Goal: Task Accomplishment & Management: Use online tool/utility

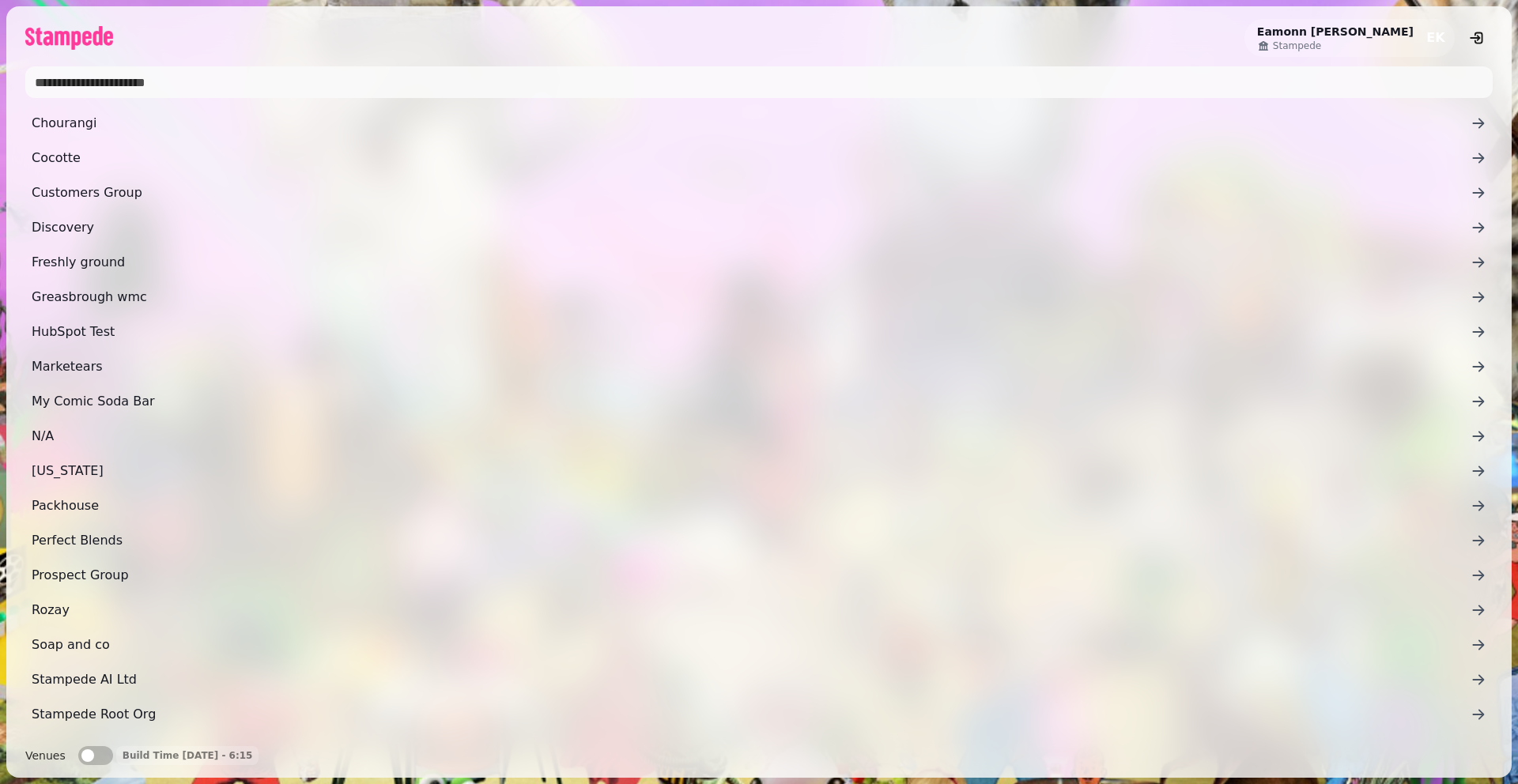
scroll to position [101, 0]
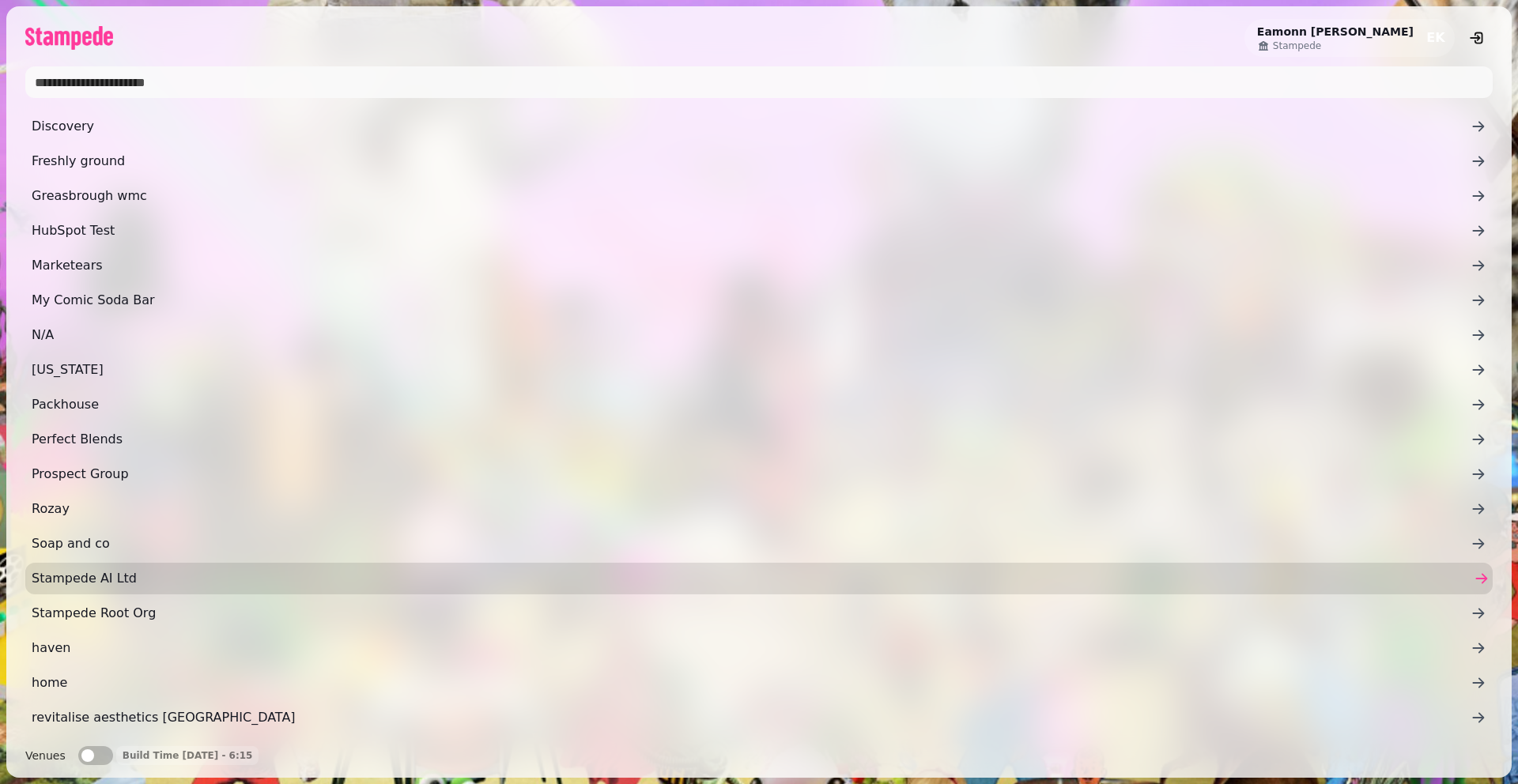
click at [178, 569] on span "Stampede AI Ltd" at bounding box center [751, 578] width 1439 height 19
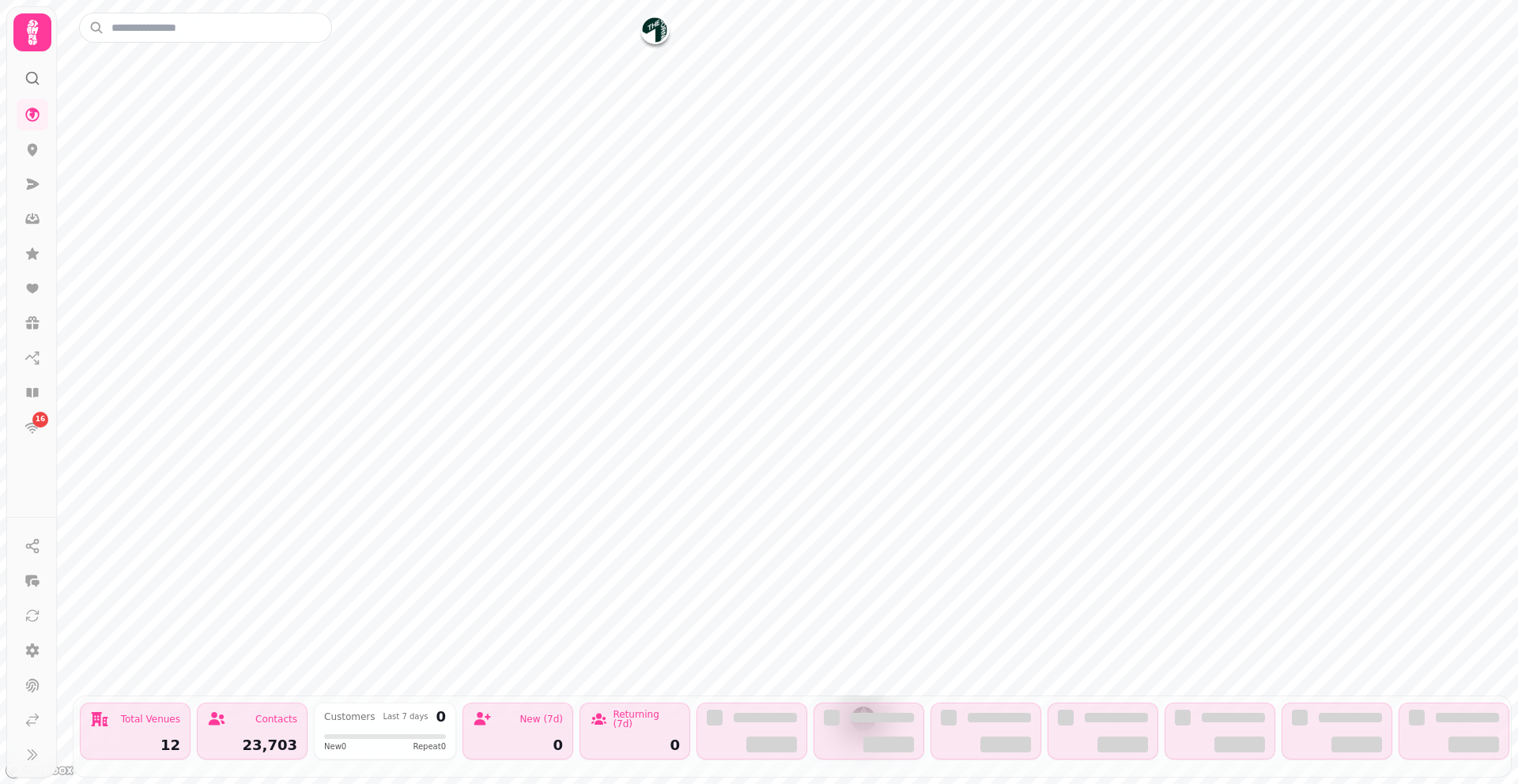
click at [647, 29] on div at bounding box center [792, 27] width 1426 height 30
click at [22, 173] on link at bounding box center [32, 184] width 31 height 31
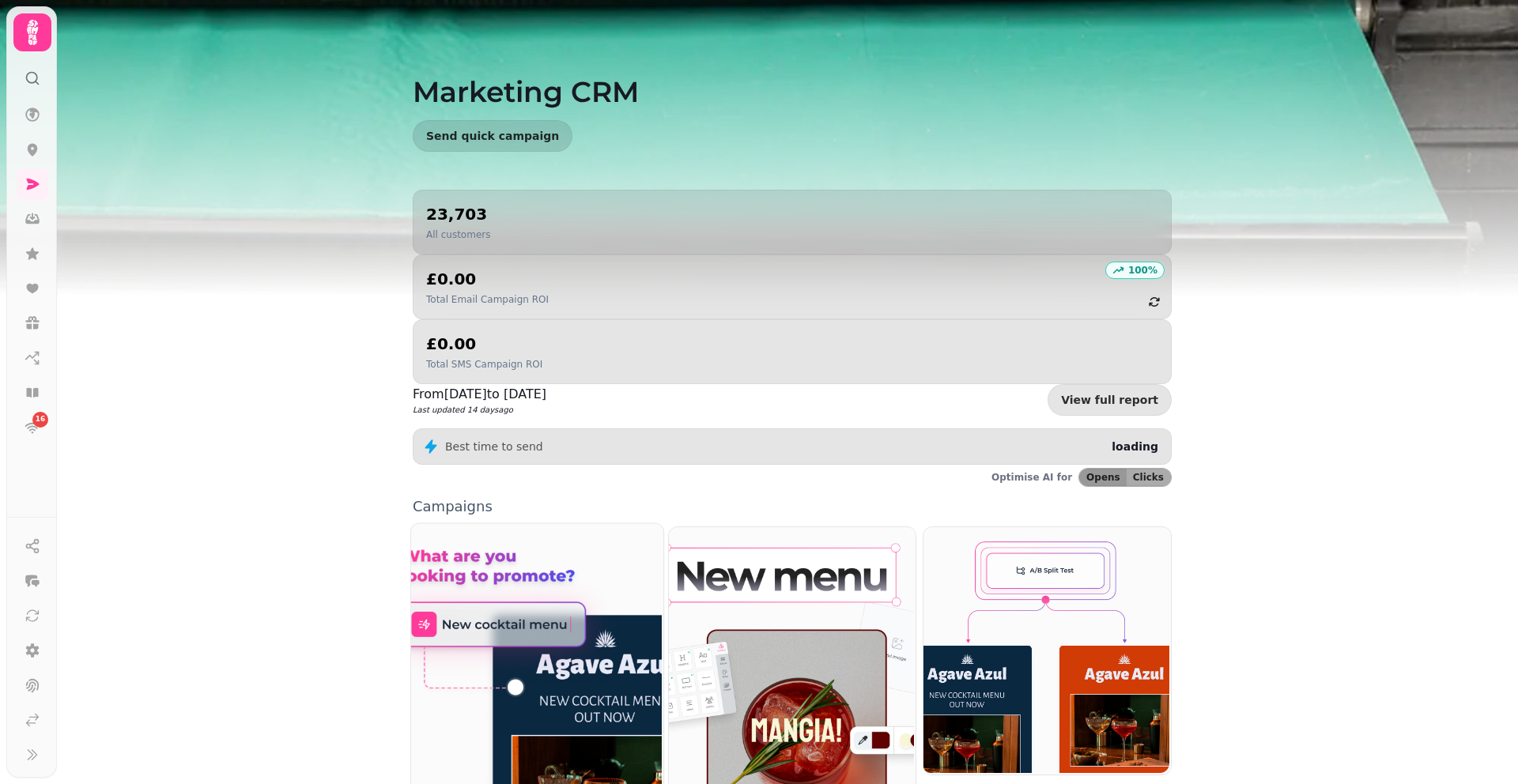
scroll to position [202, 0]
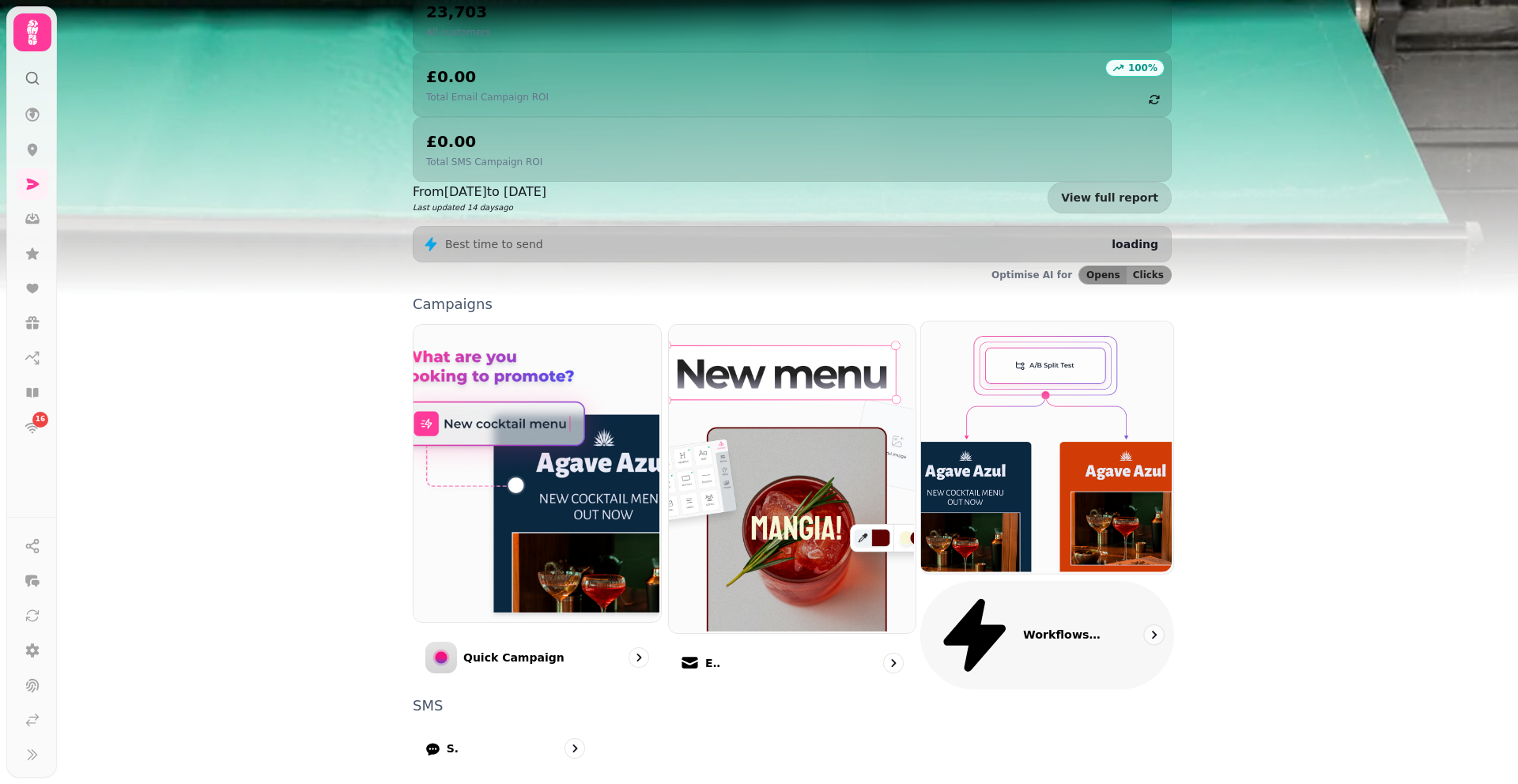
click at [1088, 627] on p "Workflows (coming soon)" at bounding box center [1063, 634] width 81 height 16
click at [1123, 581] on div "Workflows (coming soon)" at bounding box center [1048, 635] width 254 height 109
click at [1108, 581] on div "Workflows (coming soon)" at bounding box center [1048, 635] width 254 height 109
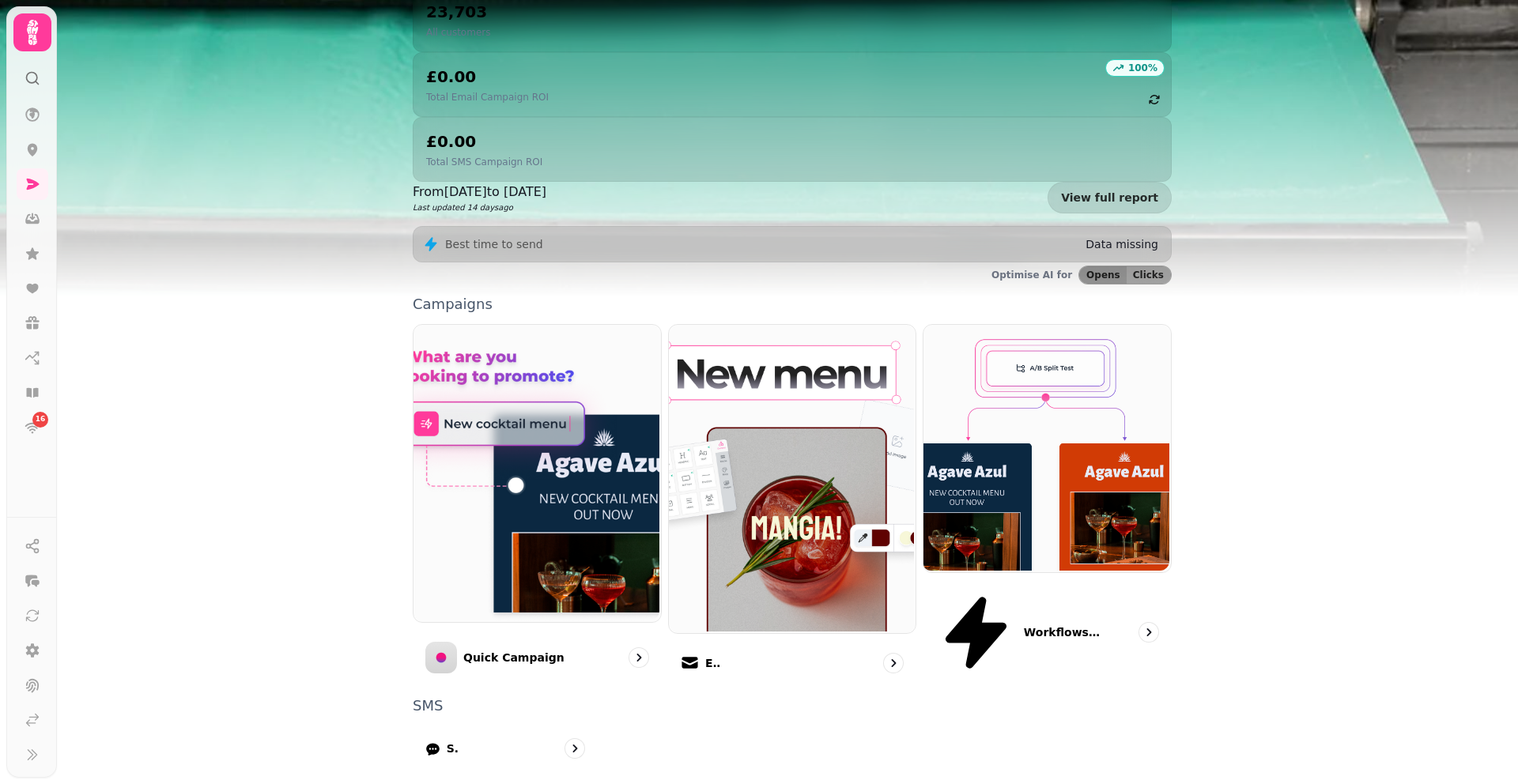
click at [1259, 508] on div "Marketing CRM Send quick campaign 23,703 All customers 100 % £0.00 Total Email …" at bounding box center [787, 392] width 1461 height 784
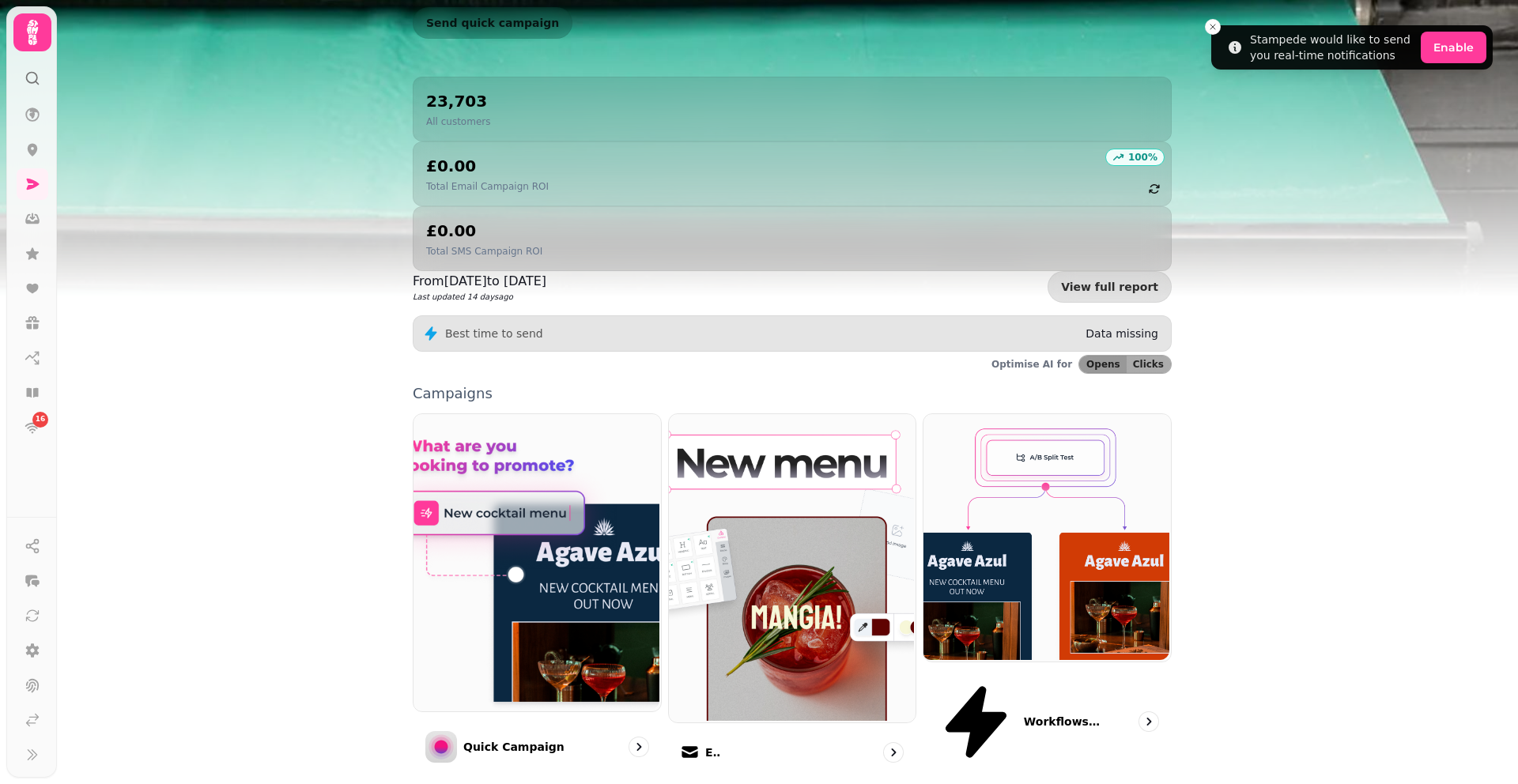
scroll to position [124, 0]
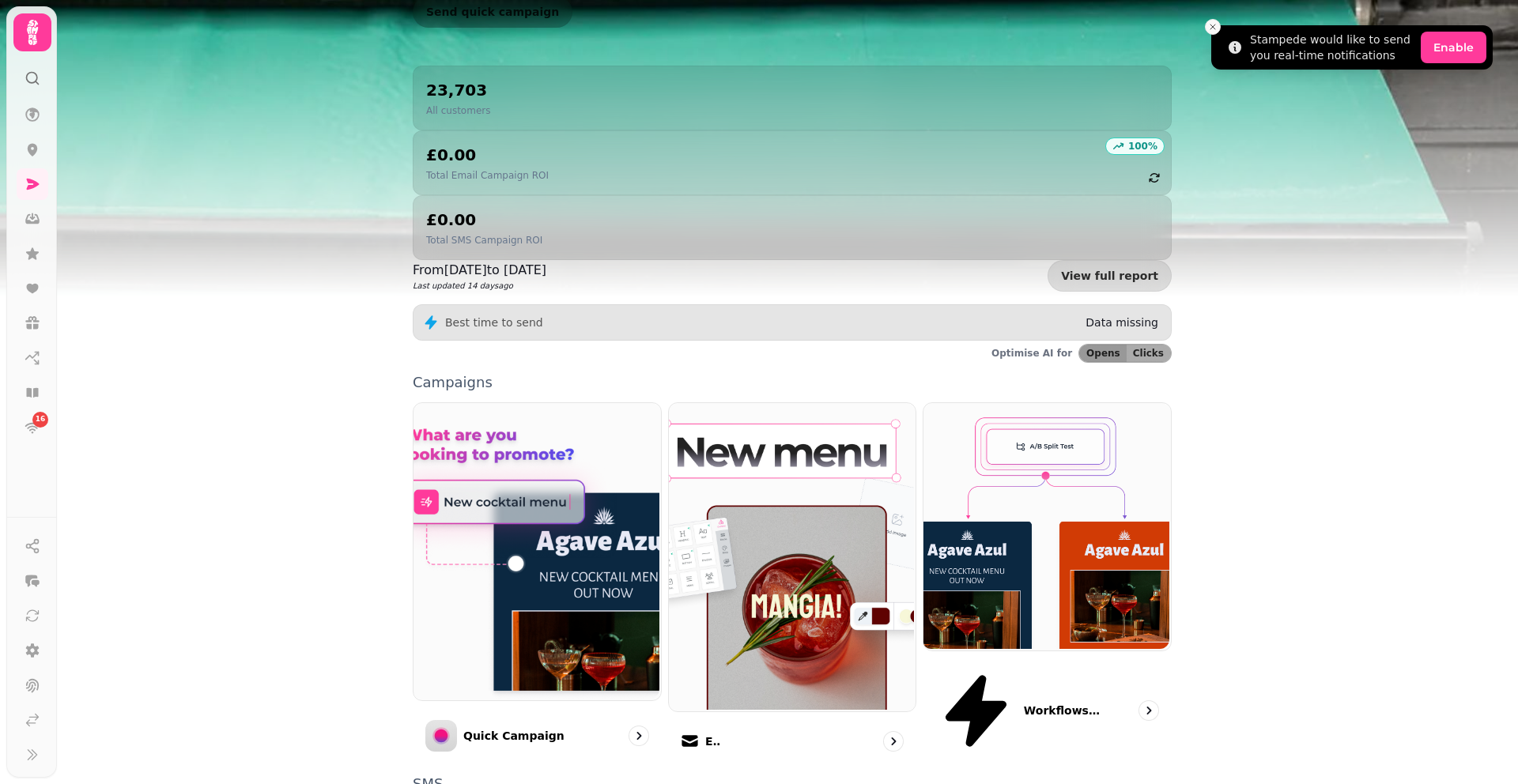
click at [1216, 25] on icon "Close toast" at bounding box center [1213, 27] width 9 height 9
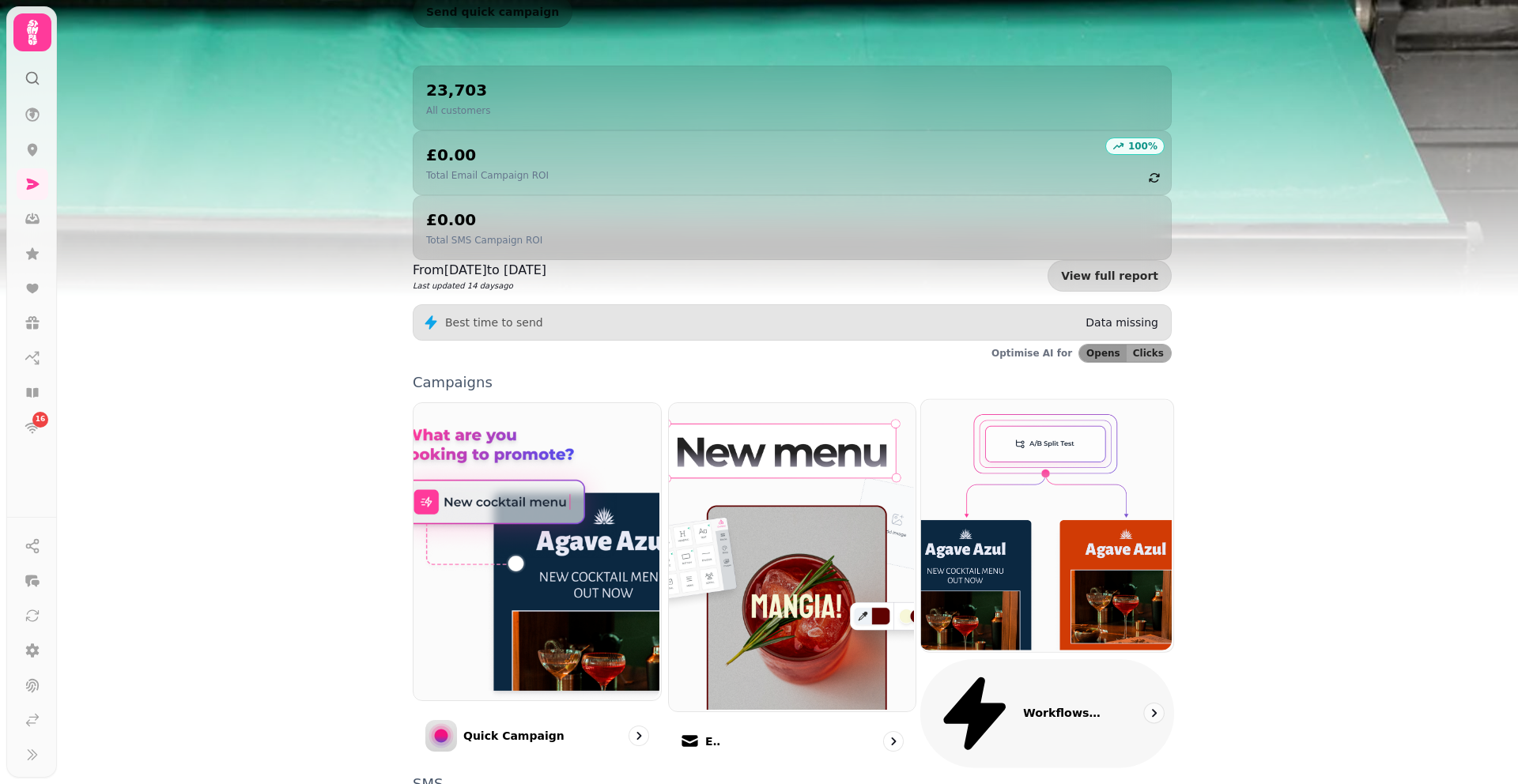
click at [1085, 548] on link "Workflows (coming soon)" at bounding box center [1048, 582] width 254 height 369
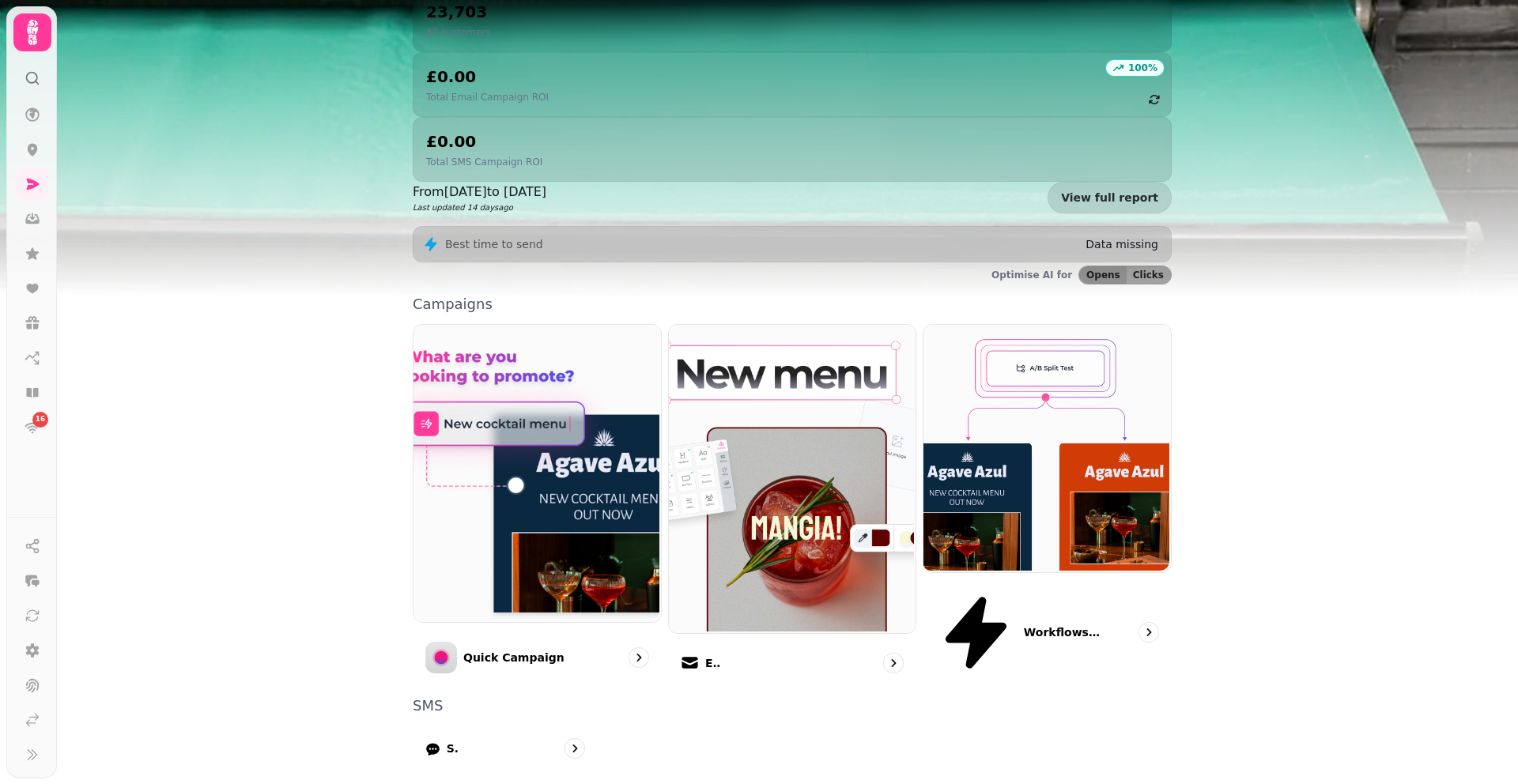
scroll to position [195, 0]
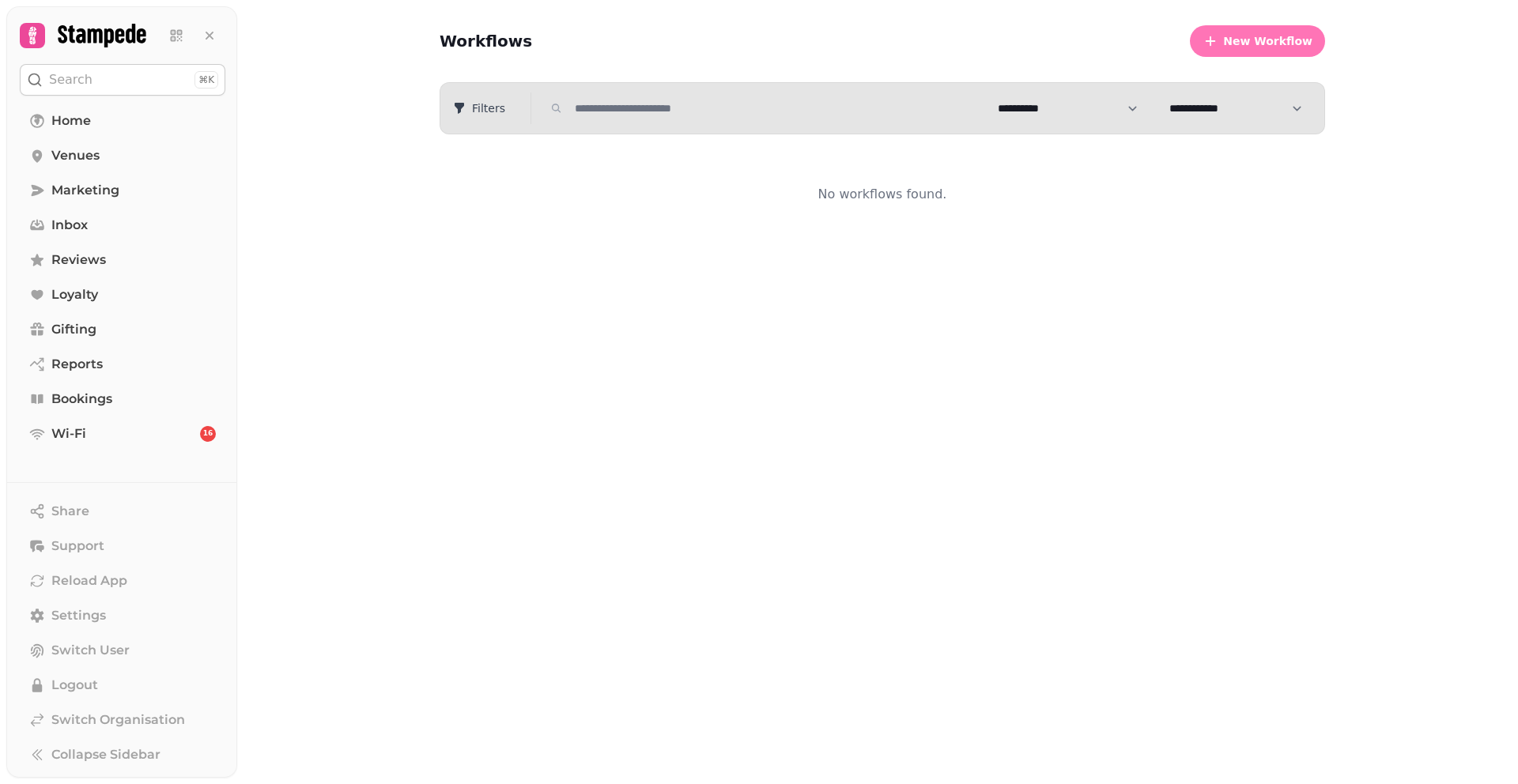
click at [1285, 46] on span "New Workflow" at bounding box center [1268, 42] width 89 height 11
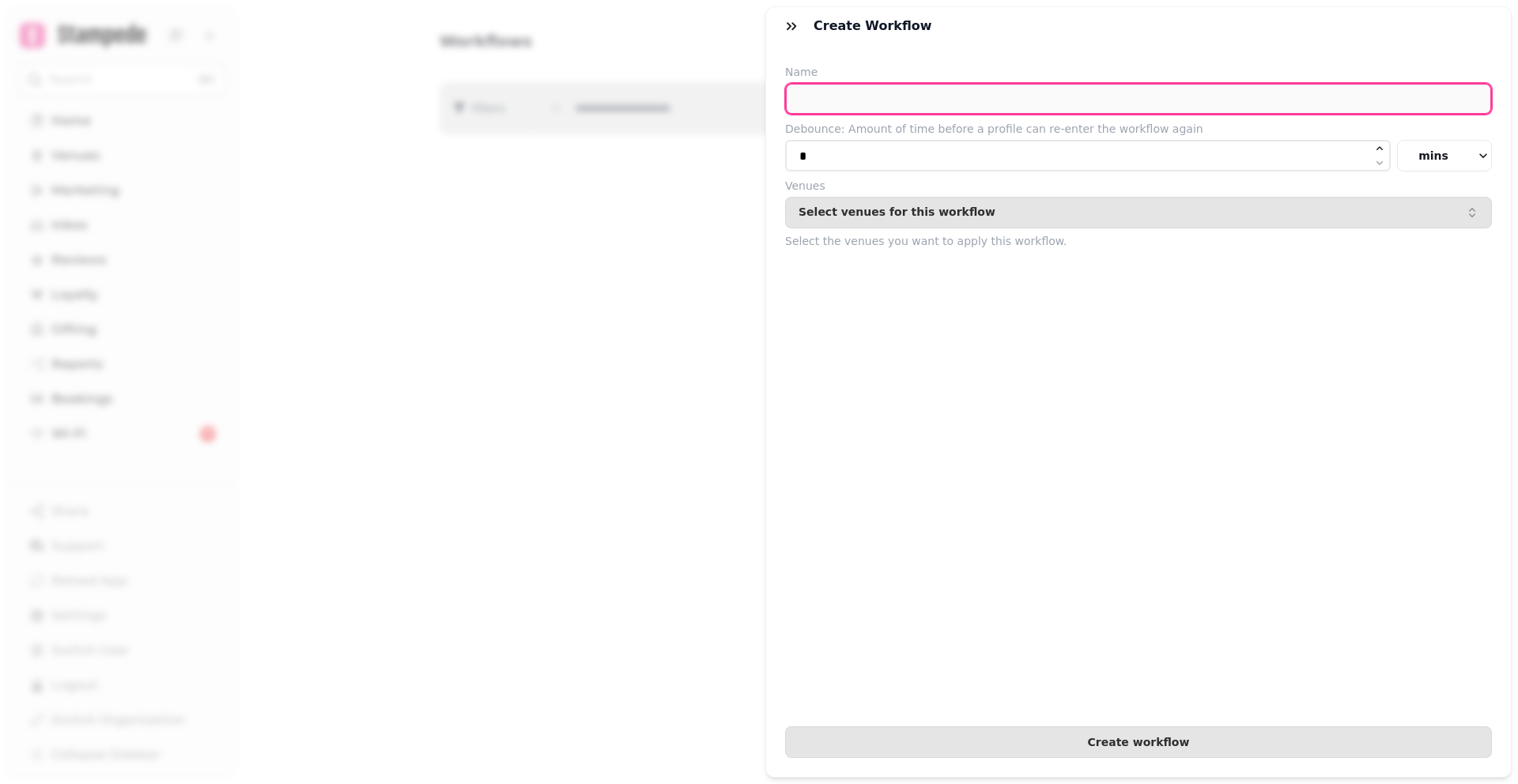
click at [920, 100] on input "text" at bounding box center [1138, 99] width 706 height 31
type input "**********"
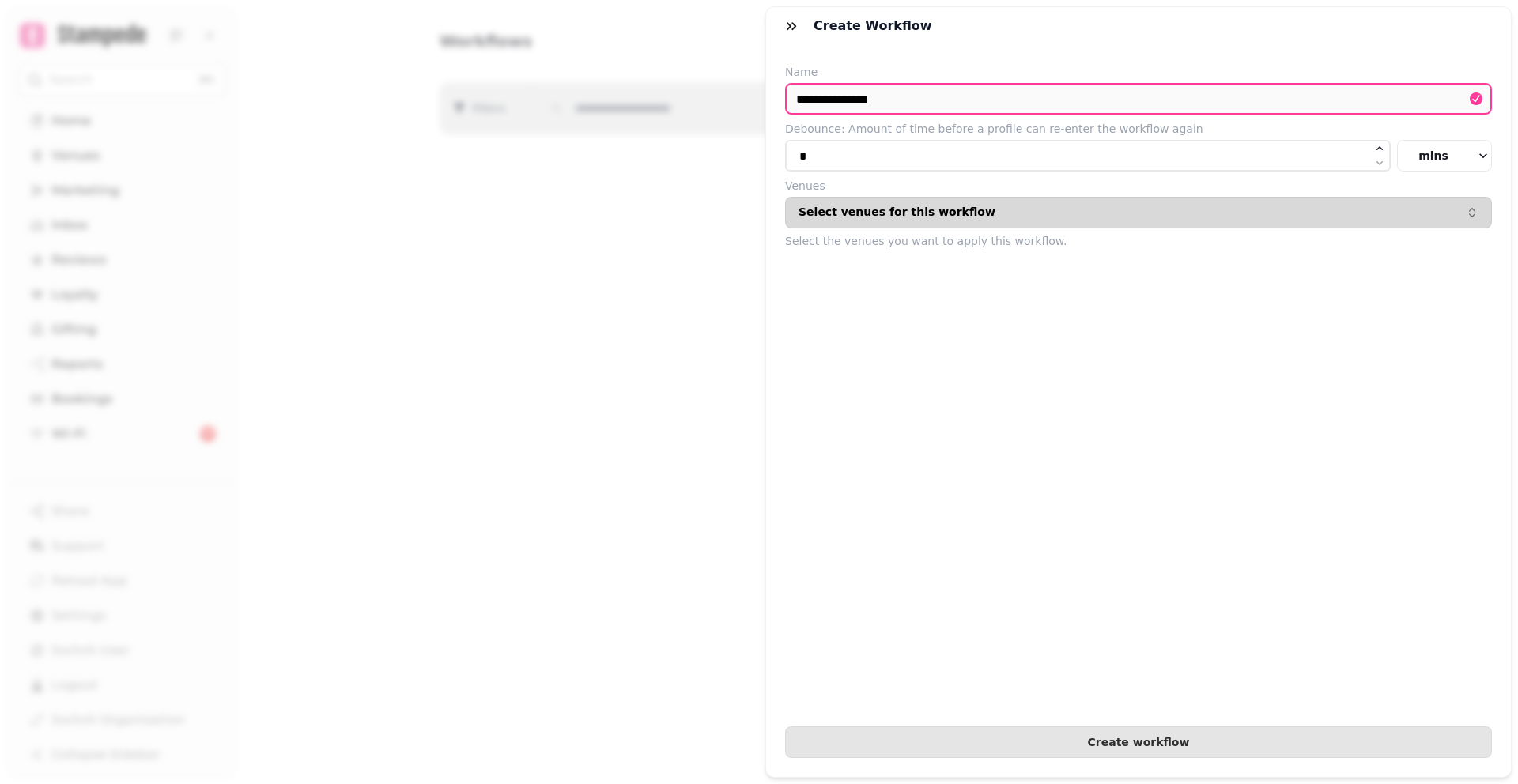
click at [1117, 216] on div "Select venues for this workflow" at bounding box center [1138, 212] width 680 height 12
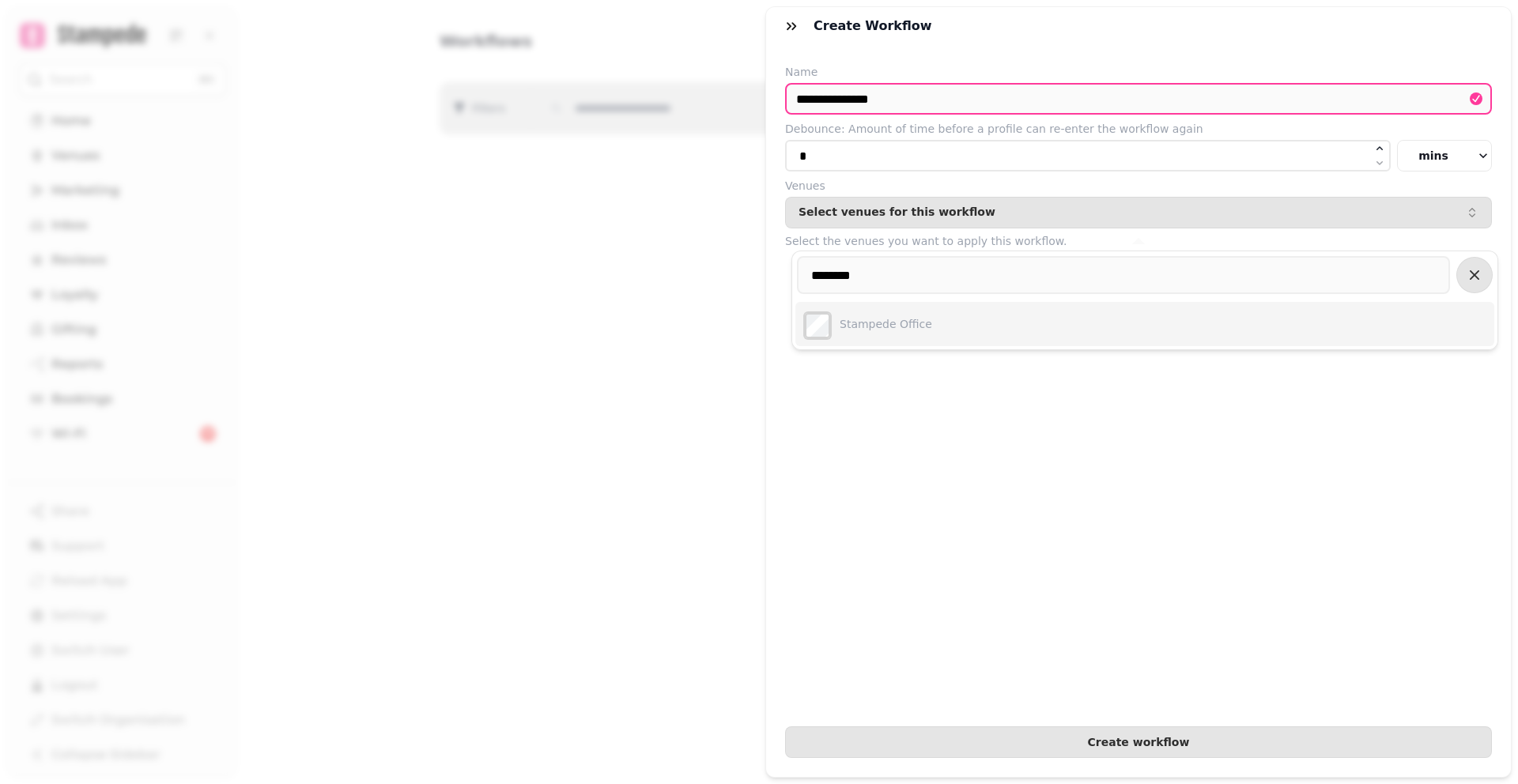
type input "********"
click at [1195, 574] on form "**********" at bounding box center [1138, 411] width 706 height 694
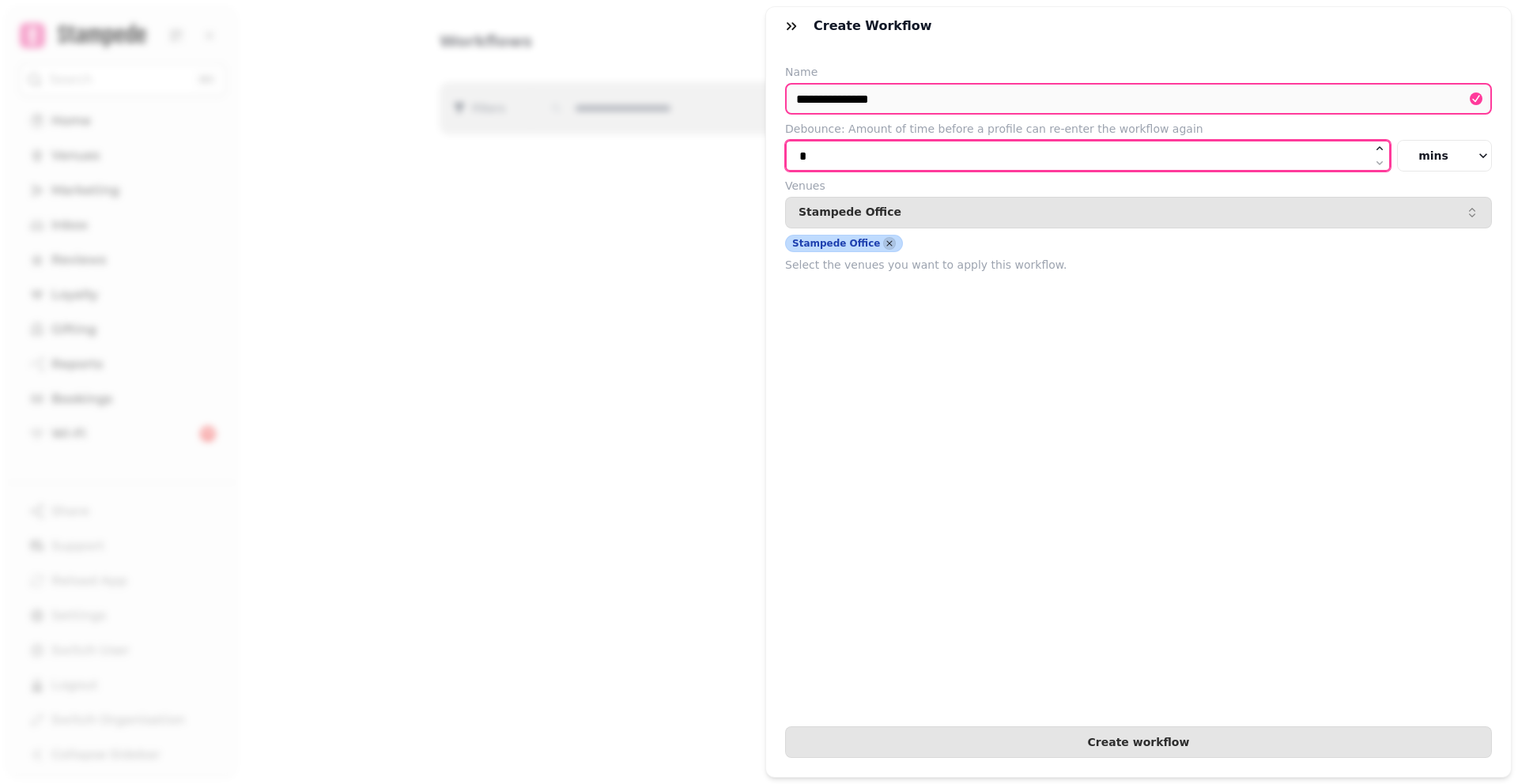
click at [858, 160] on input "*" at bounding box center [1088, 155] width 606 height 31
click at [1333, 162] on input "*" at bounding box center [1088, 155] width 606 height 31
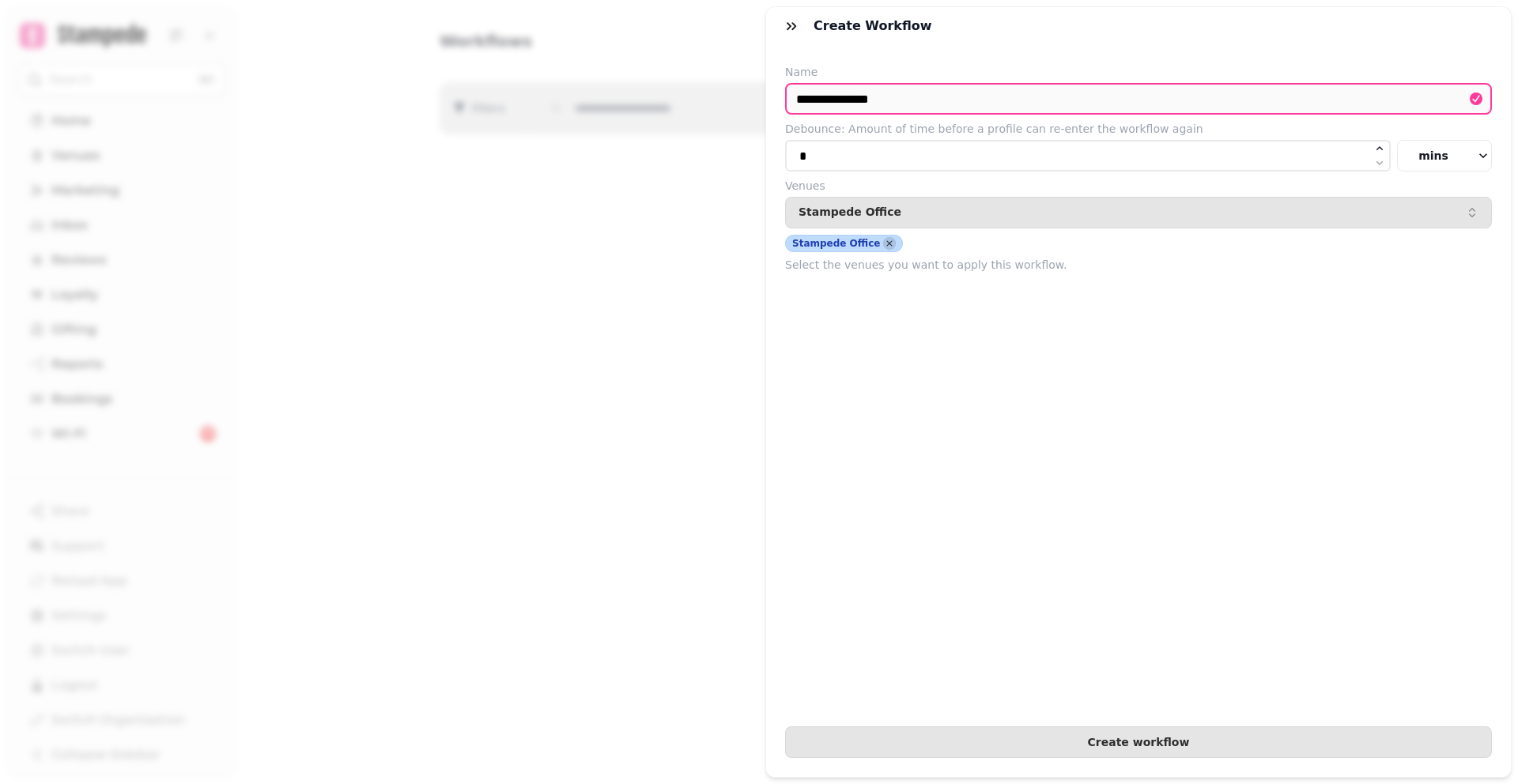
click at [1469, 147] on button "mins" at bounding box center [1444, 155] width 95 height 31
drag, startPoint x: 1411, startPoint y: 229, endPoint x: 1401, endPoint y: 230, distance: 10.0
click at [1411, 229] on span "hours" at bounding box center [1413, 228] width 137 height 19
click at [1460, 145] on button "hours" at bounding box center [1444, 155] width 95 height 31
click at [1417, 245] on button "days" at bounding box center [1403, 256] width 175 height 28
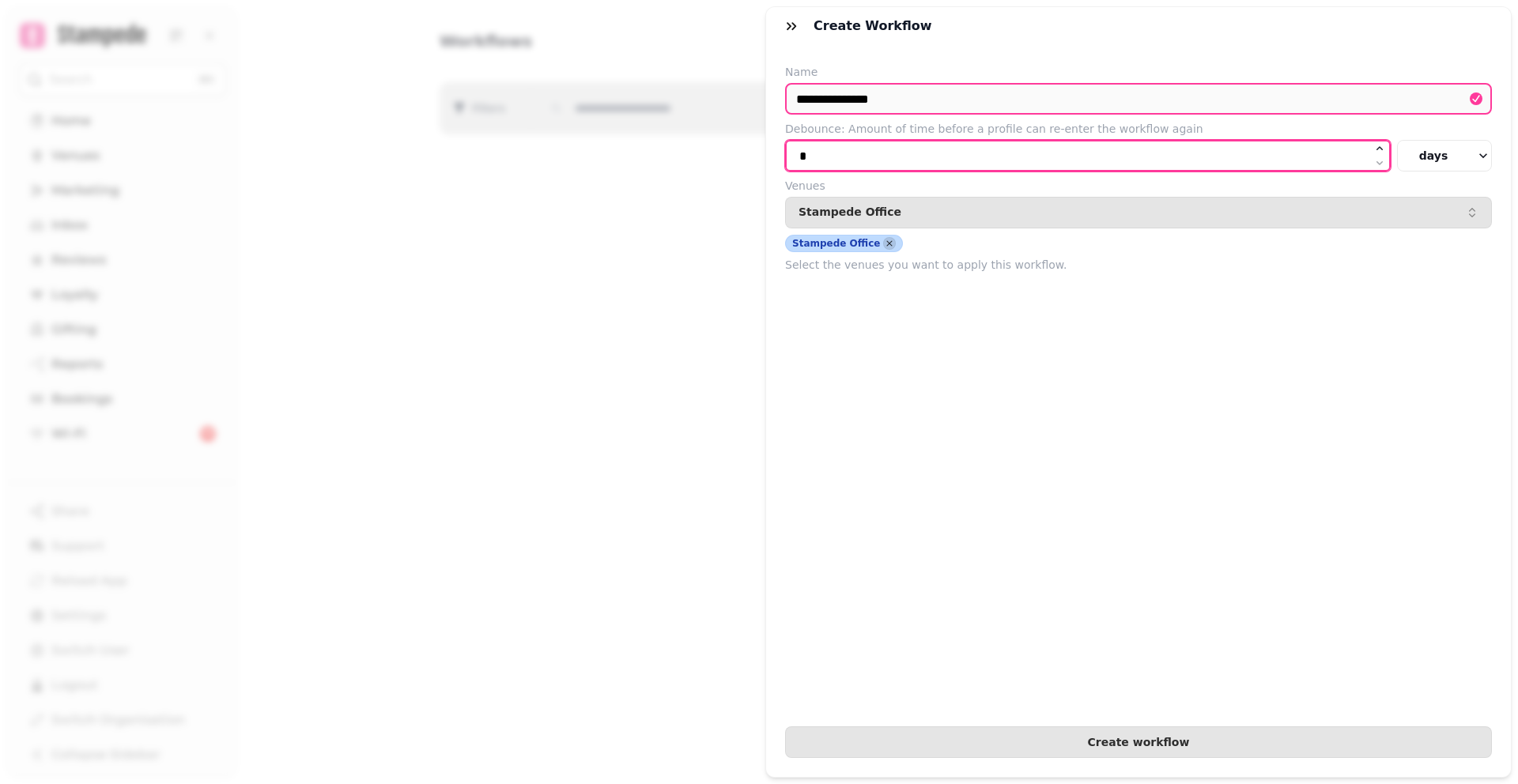
click at [1272, 171] on input "*" at bounding box center [1088, 155] width 606 height 31
type input "***"
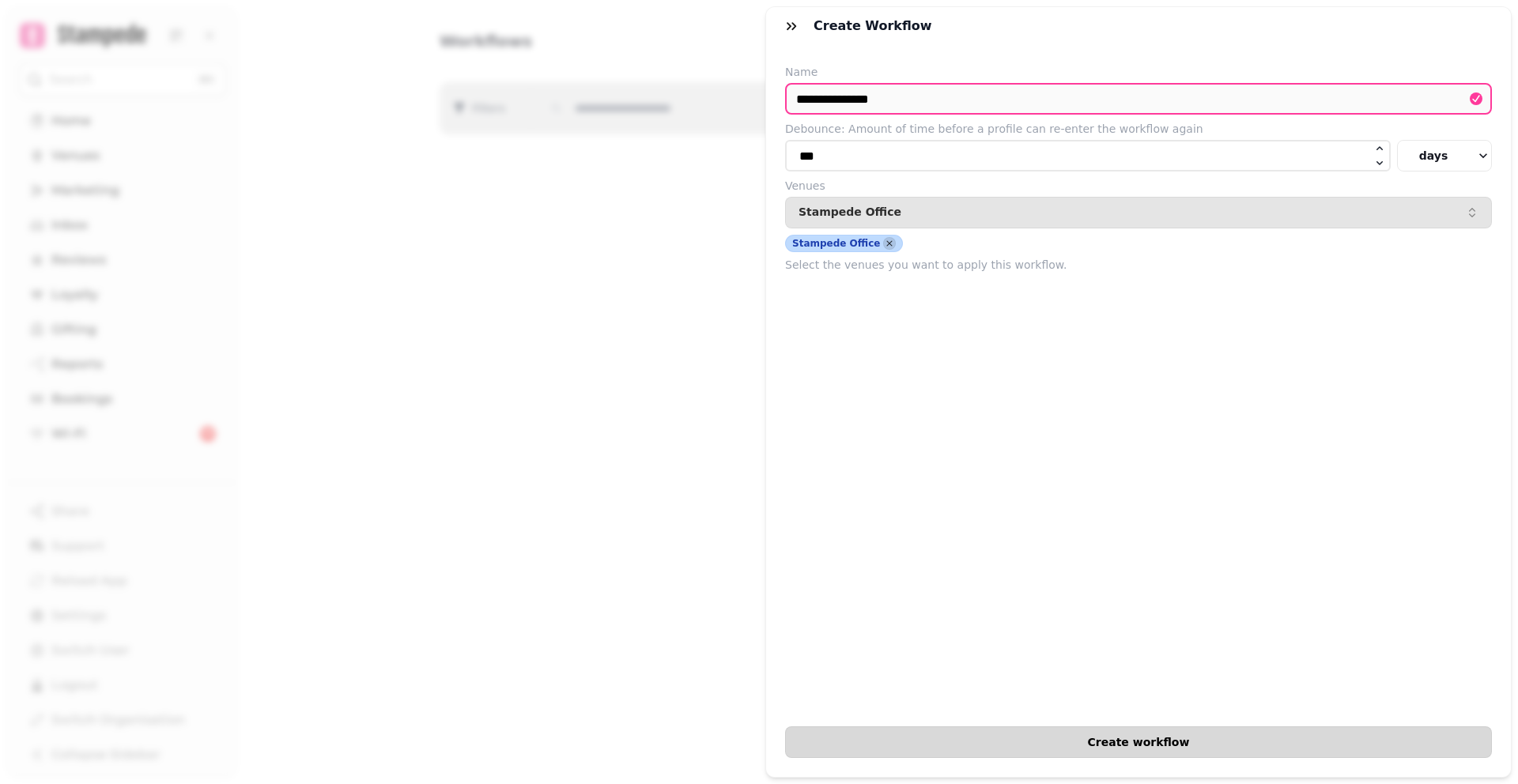
click at [1250, 740] on span "Create workflow" at bounding box center [1138, 742] width 680 height 11
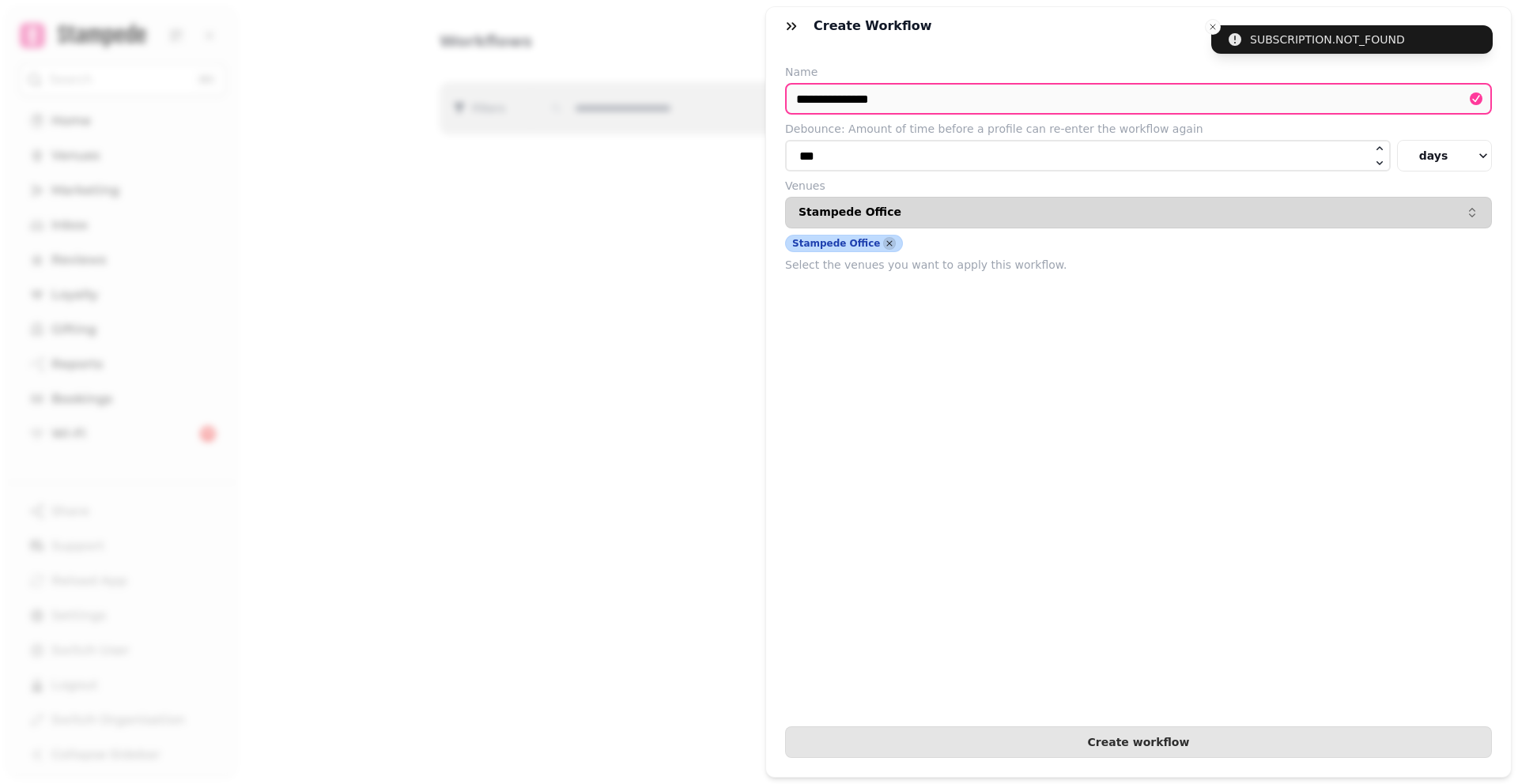
click at [911, 203] on button "Stampede Office" at bounding box center [1138, 212] width 706 height 31
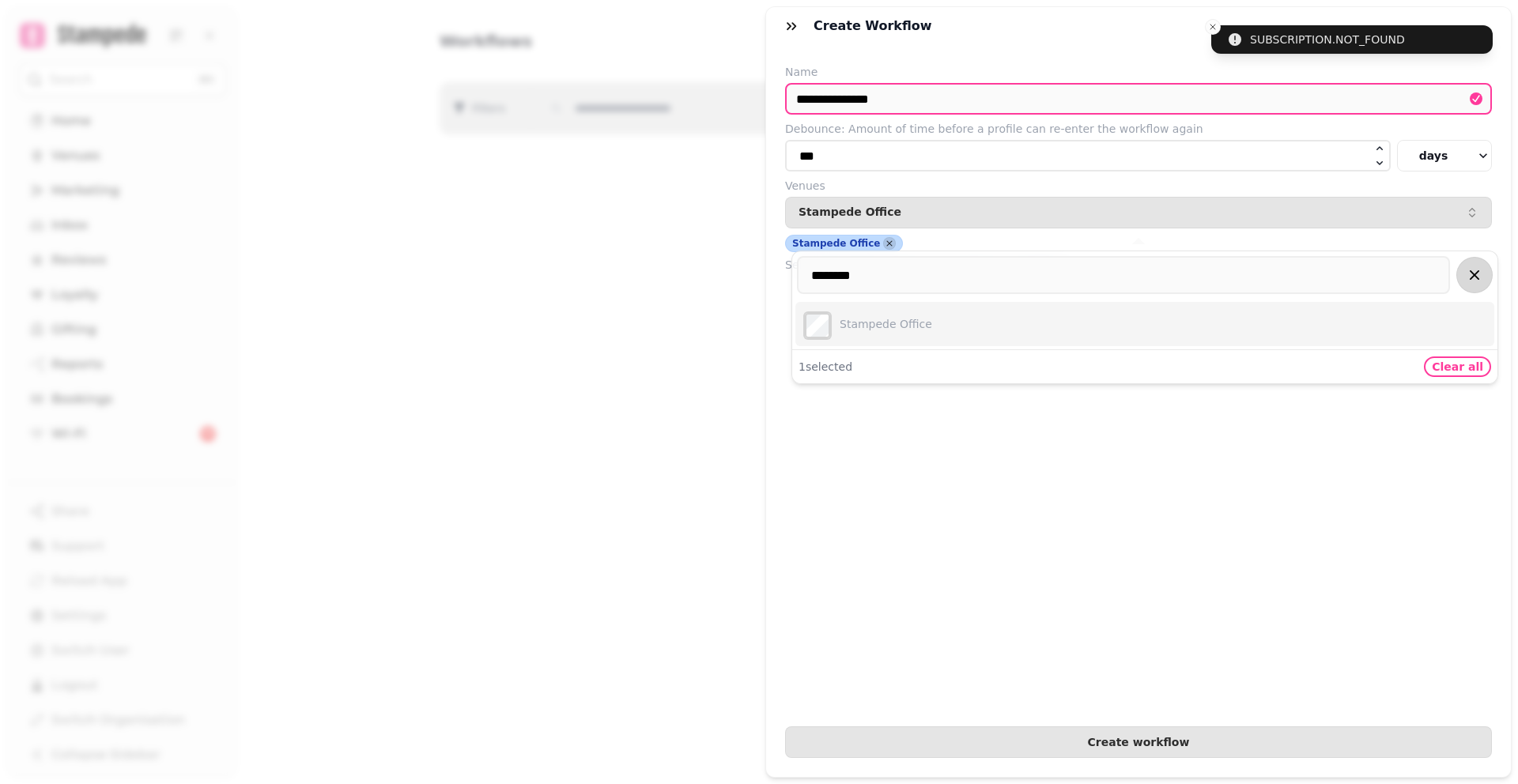
click at [1489, 280] on button "button" at bounding box center [1474, 275] width 36 height 36
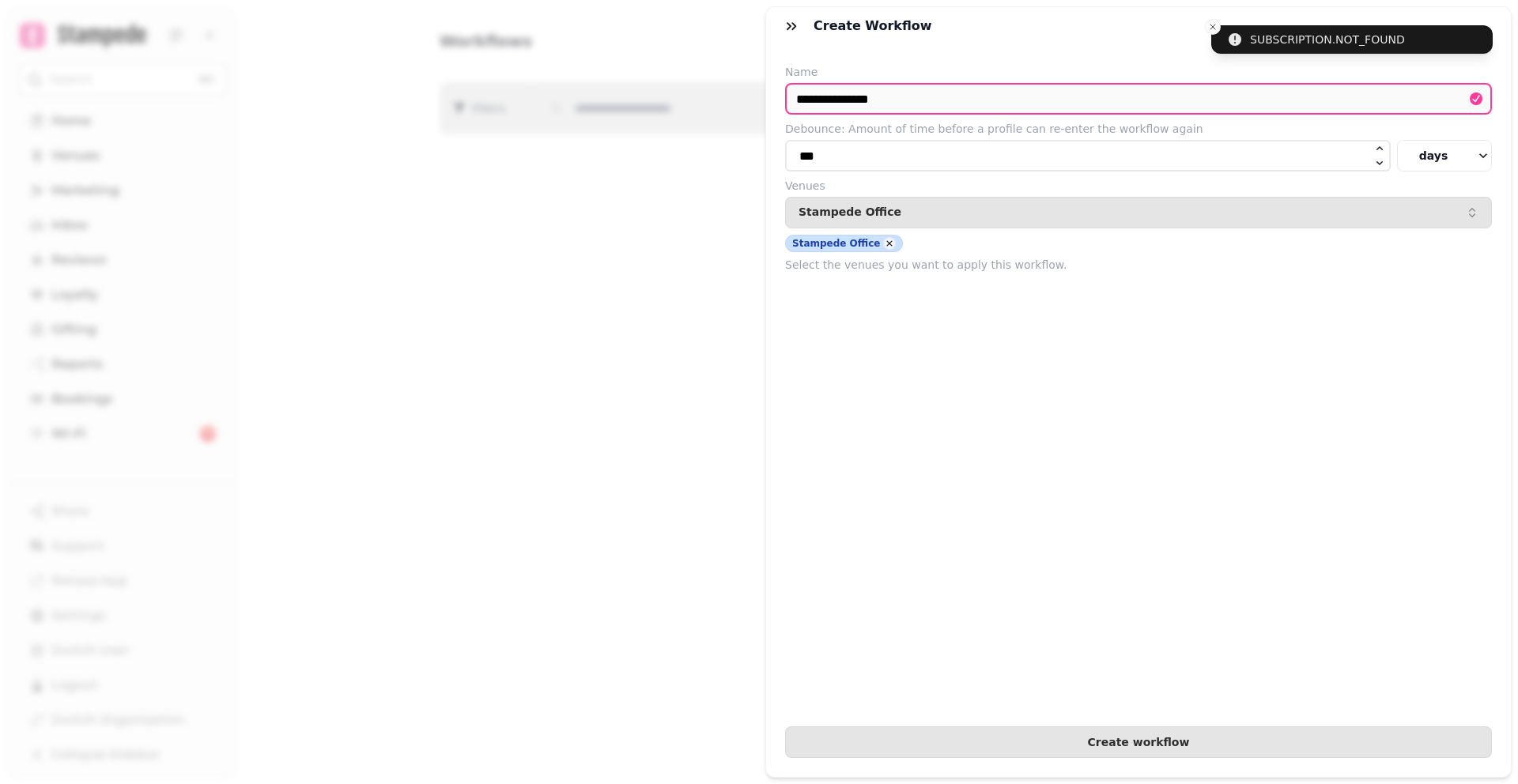
click at [887, 243] on div "Stampede Office" at bounding box center [844, 244] width 118 height 17
click at [884, 245] on icon "button" at bounding box center [889, 243] width 11 height 16
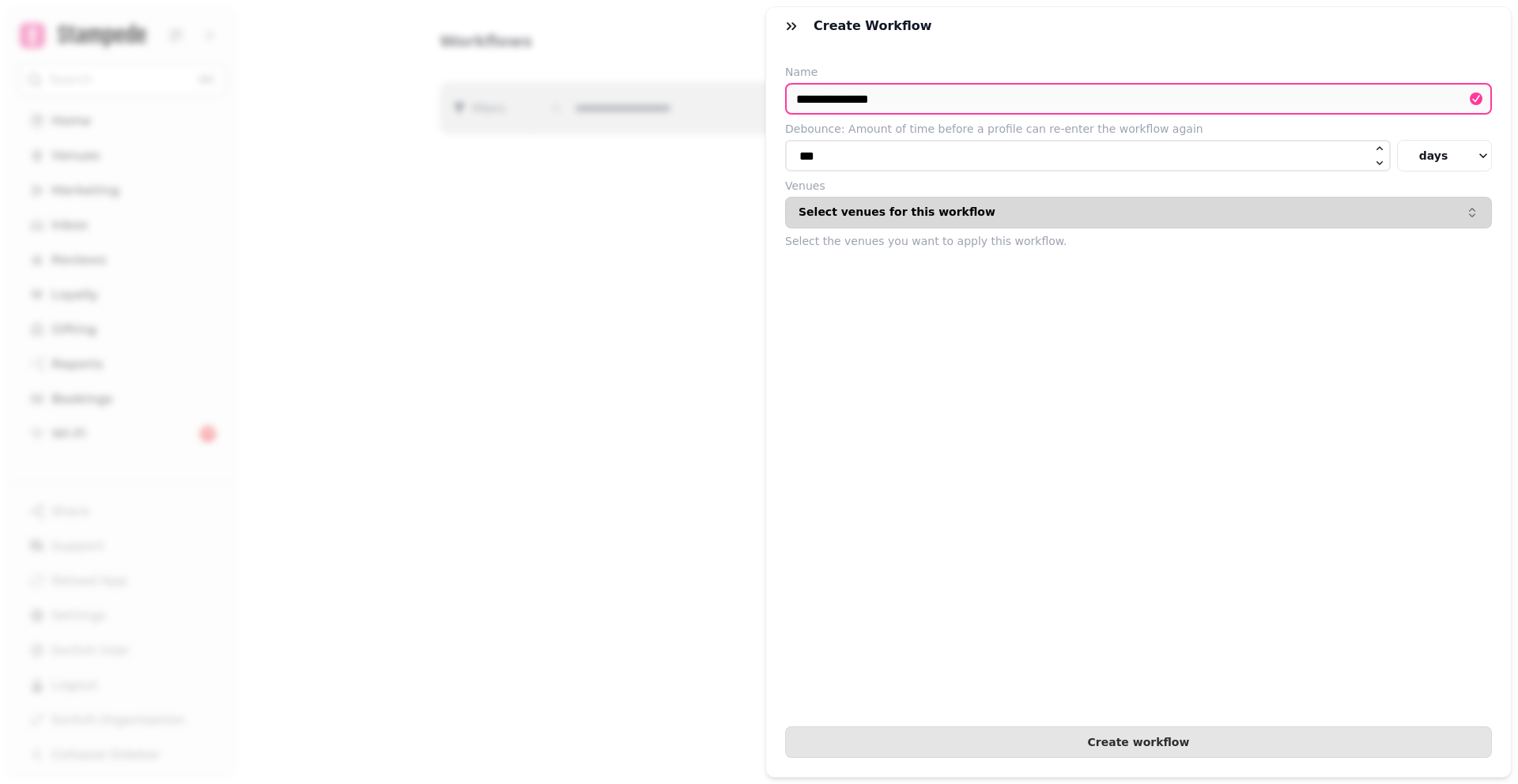
click at [917, 217] on p "Select venues for this workflow" at bounding box center [897, 212] width 197 height 12
type input "*"
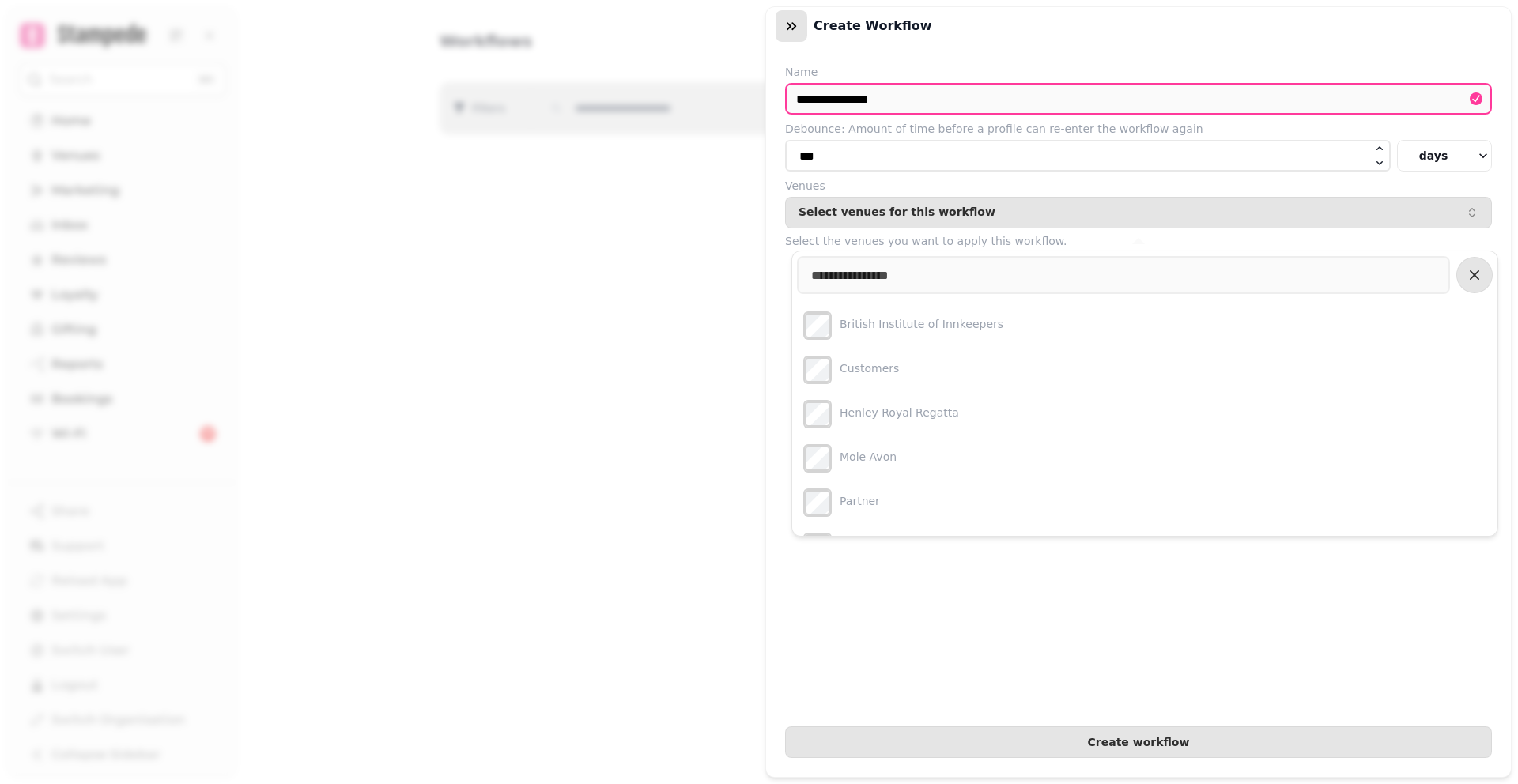
click at [785, 25] on icon "button" at bounding box center [791, 26] width 16 height 16
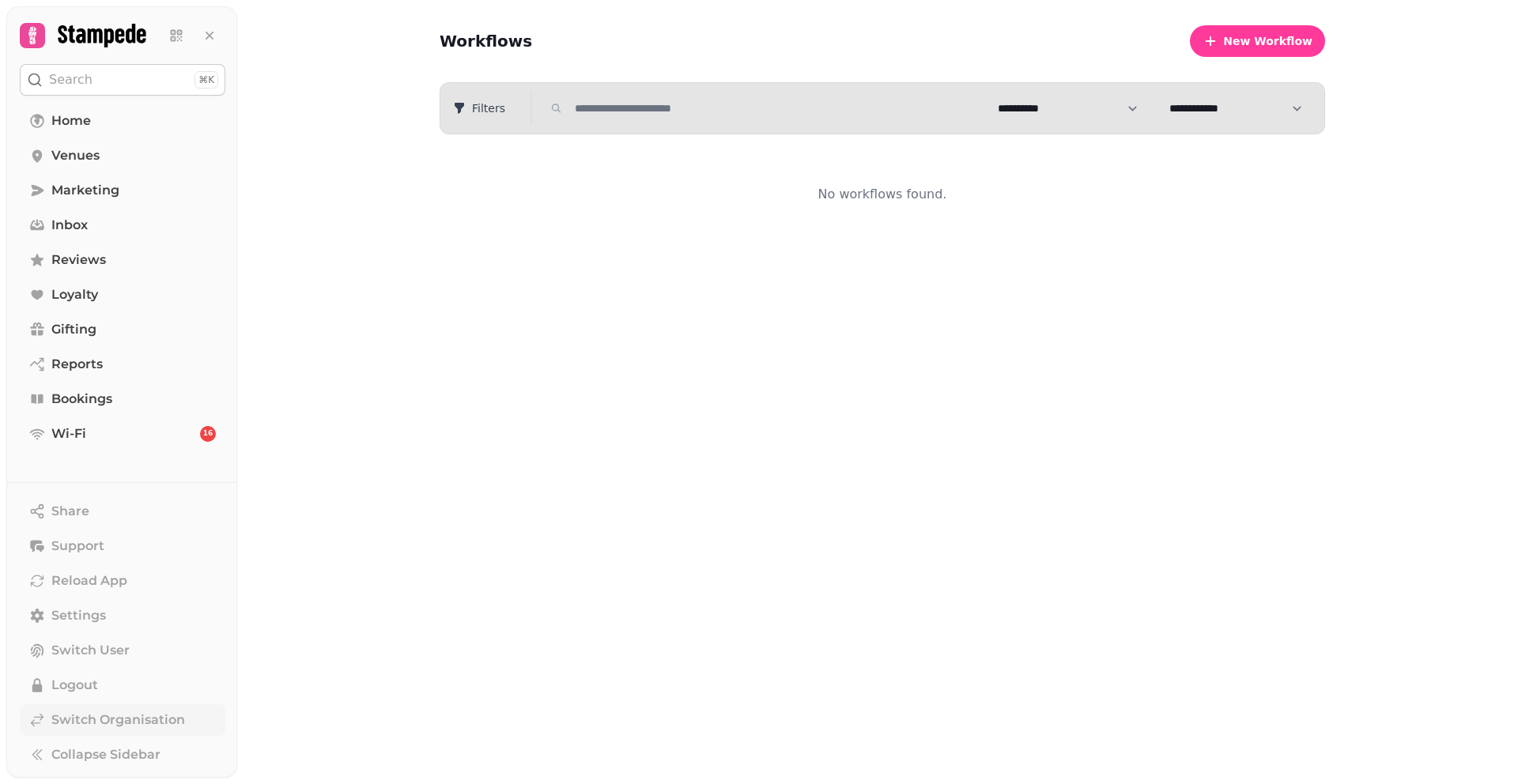
click at [61, 711] on span "Switch Organisation" at bounding box center [118, 720] width 134 height 19
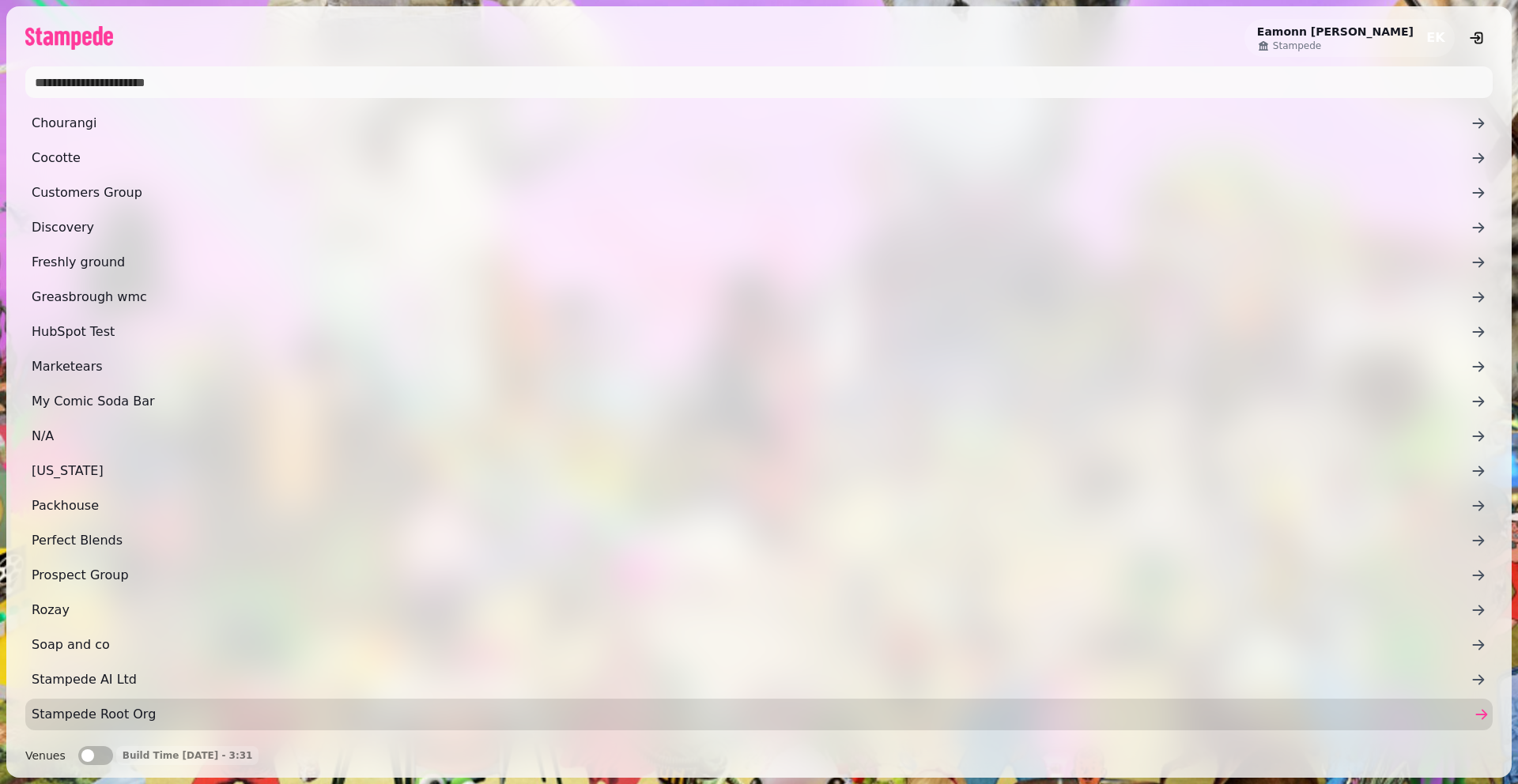
scroll to position [101, 0]
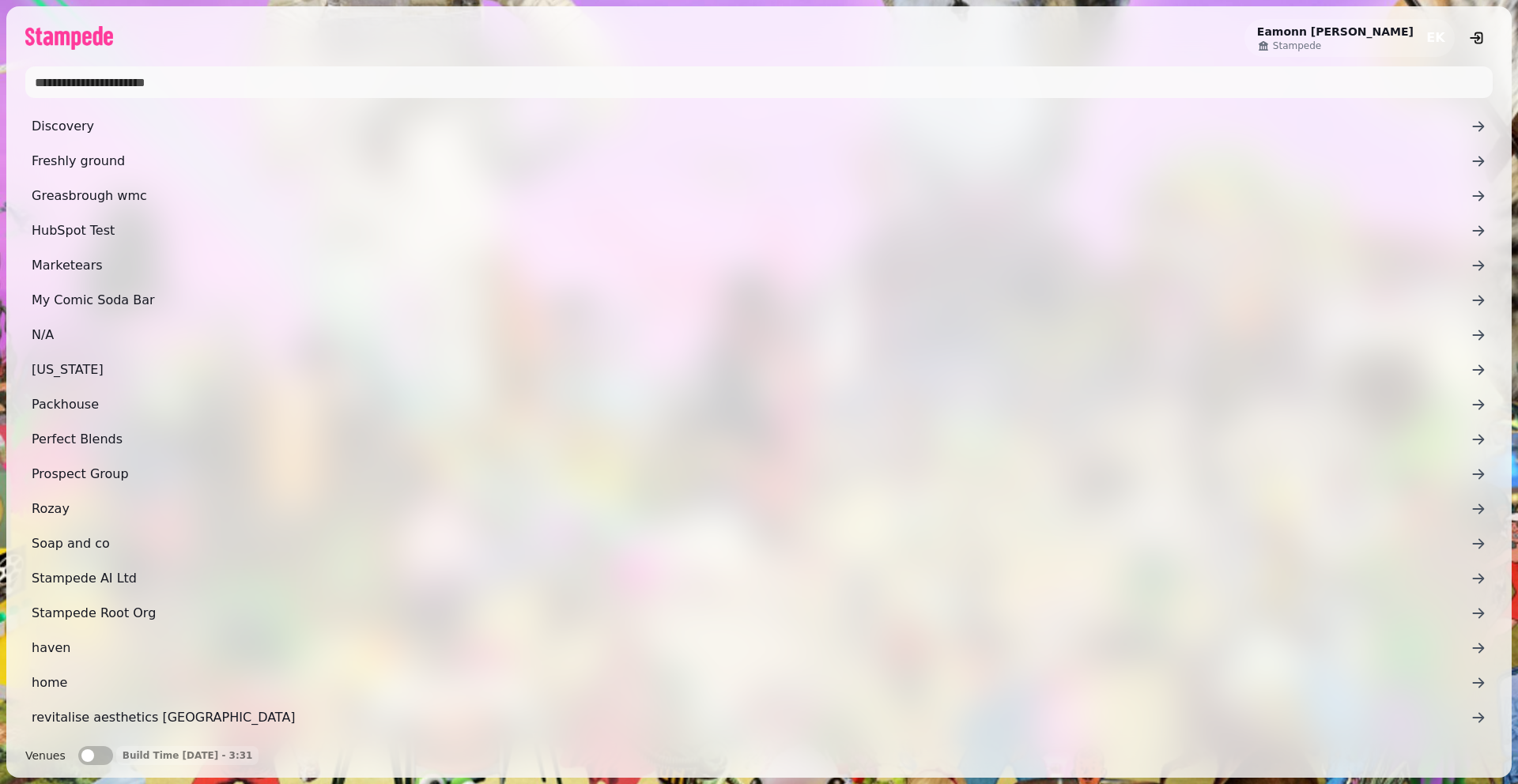
click at [473, 76] on input "text" at bounding box center [759, 82] width 1468 height 31
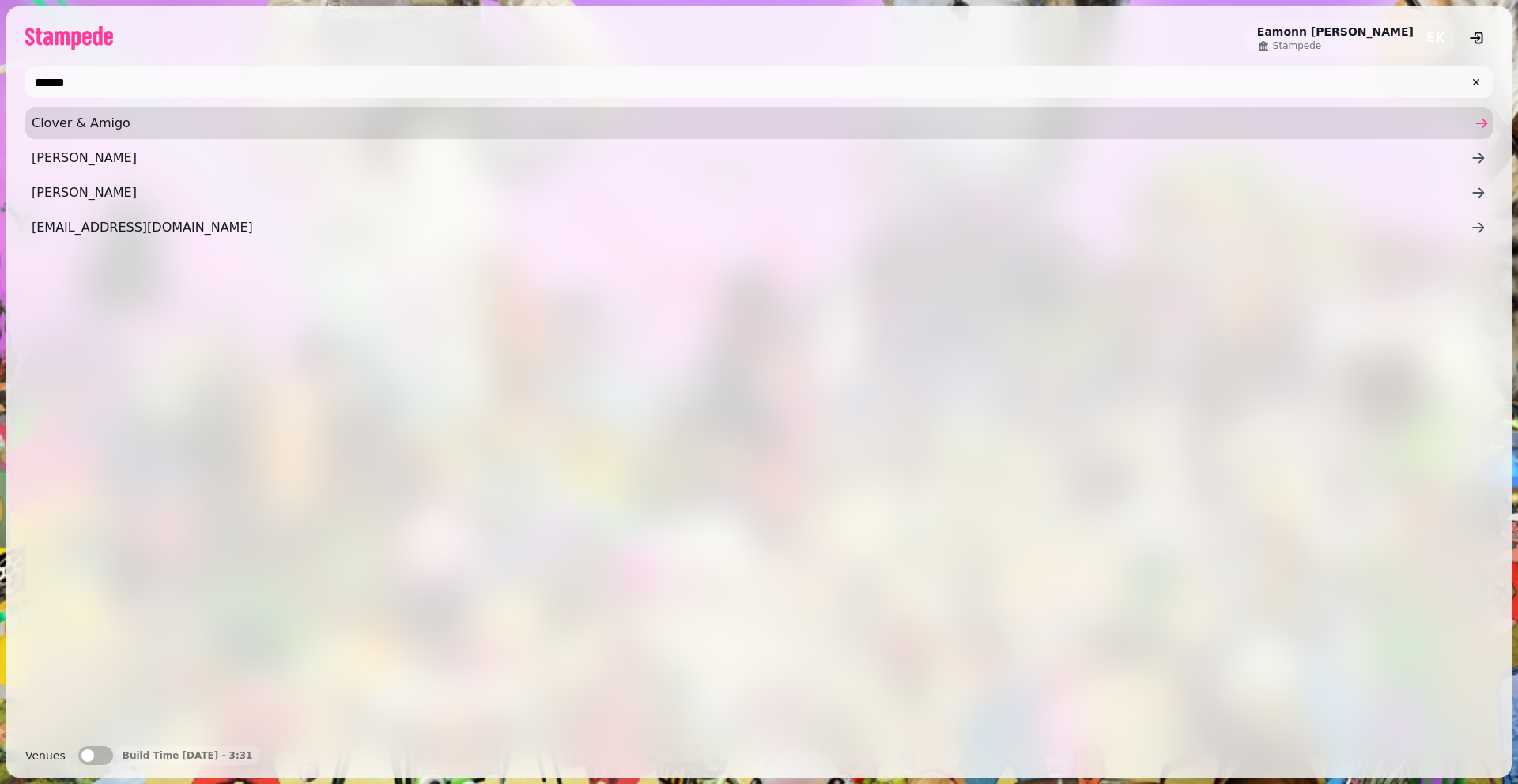
type input "******"
click at [269, 118] on span "Clover & Amigo" at bounding box center [751, 123] width 1439 height 19
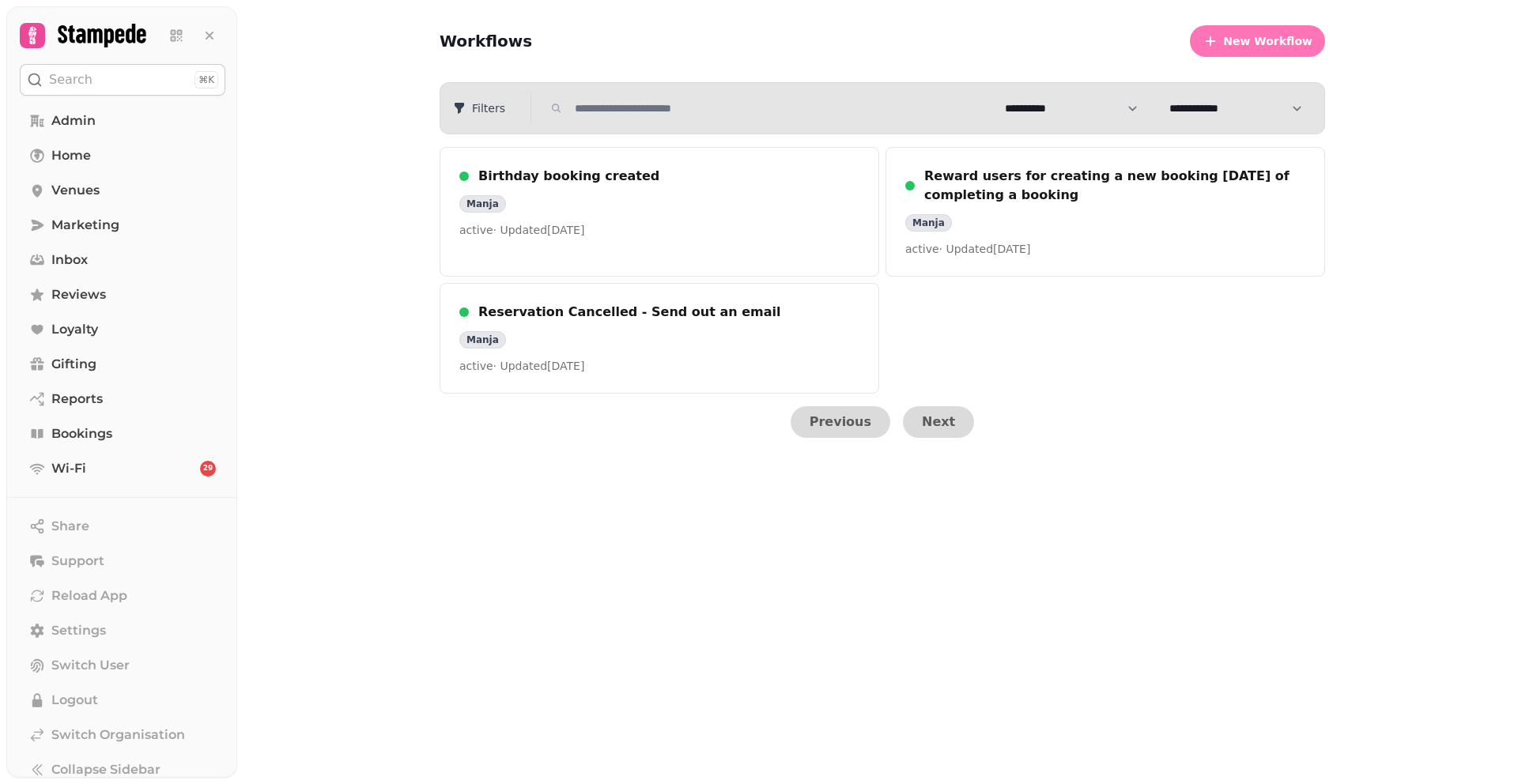
click at [1258, 38] on span "New Workflow" at bounding box center [1268, 42] width 89 height 11
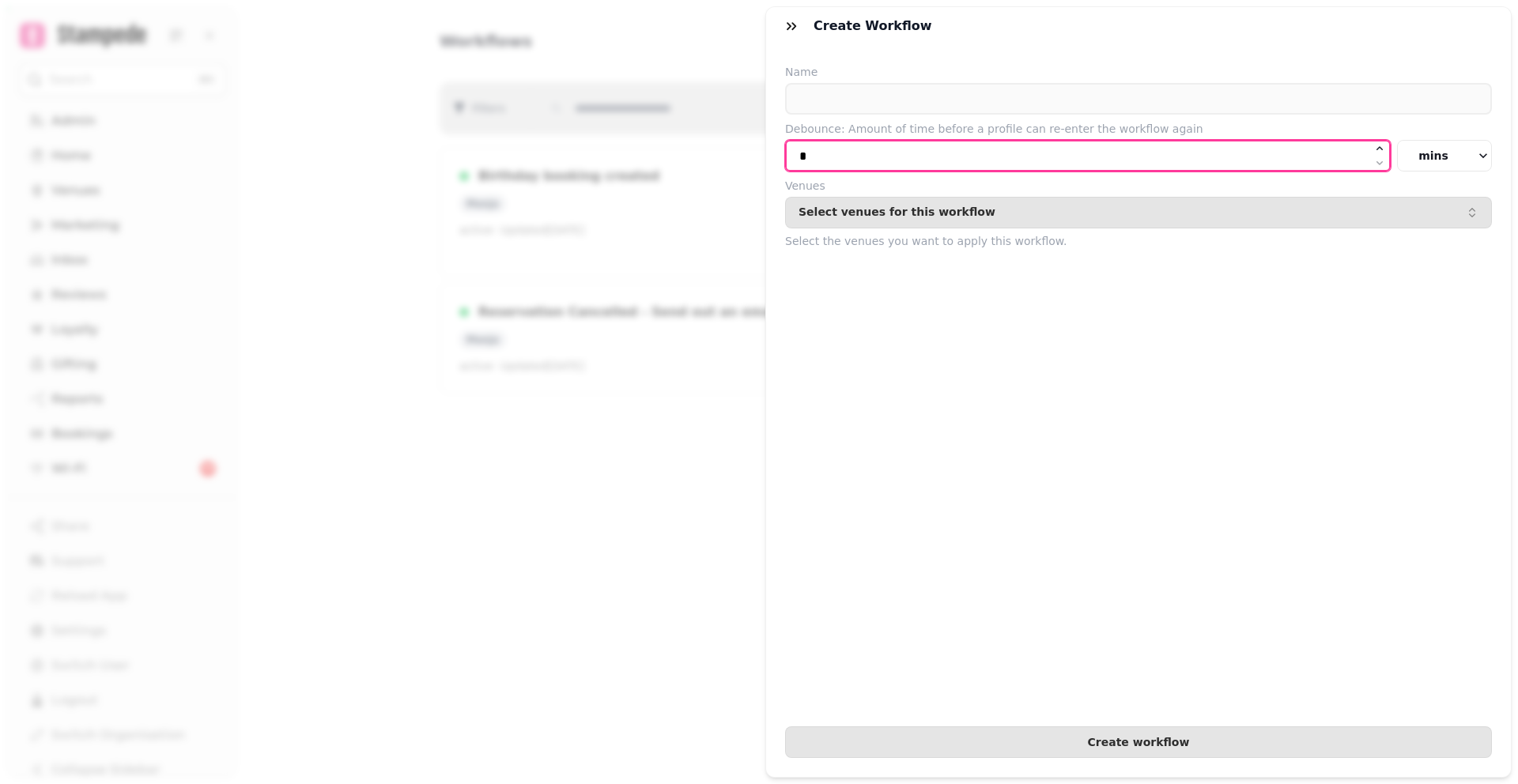
click at [1016, 149] on input "*" at bounding box center [1088, 155] width 606 height 31
type input "***"
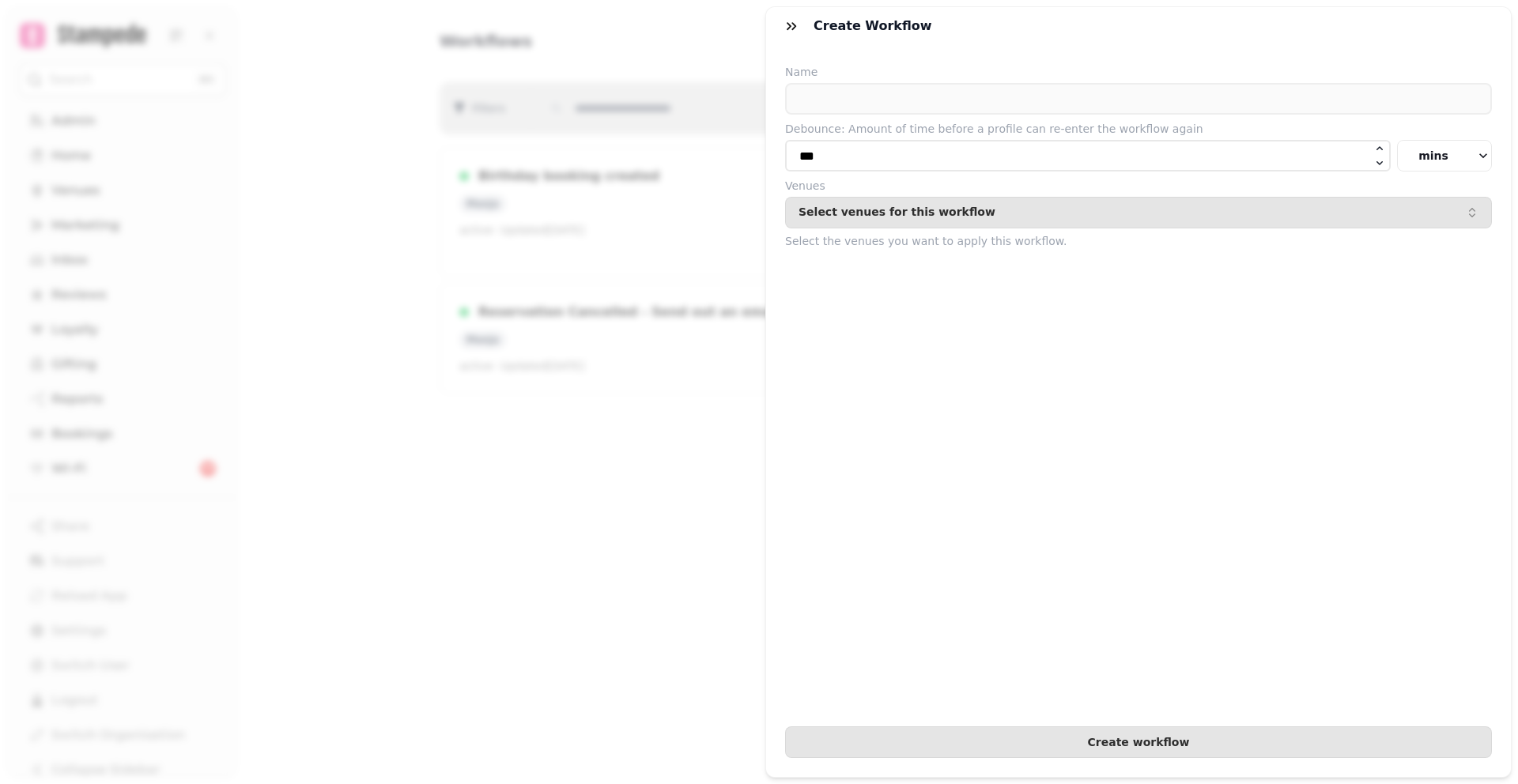
click at [1422, 141] on button "mins" at bounding box center [1444, 155] width 95 height 31
click at [1409, 265] on button "days" at bounding box center [1403, 256] width 175 height 28
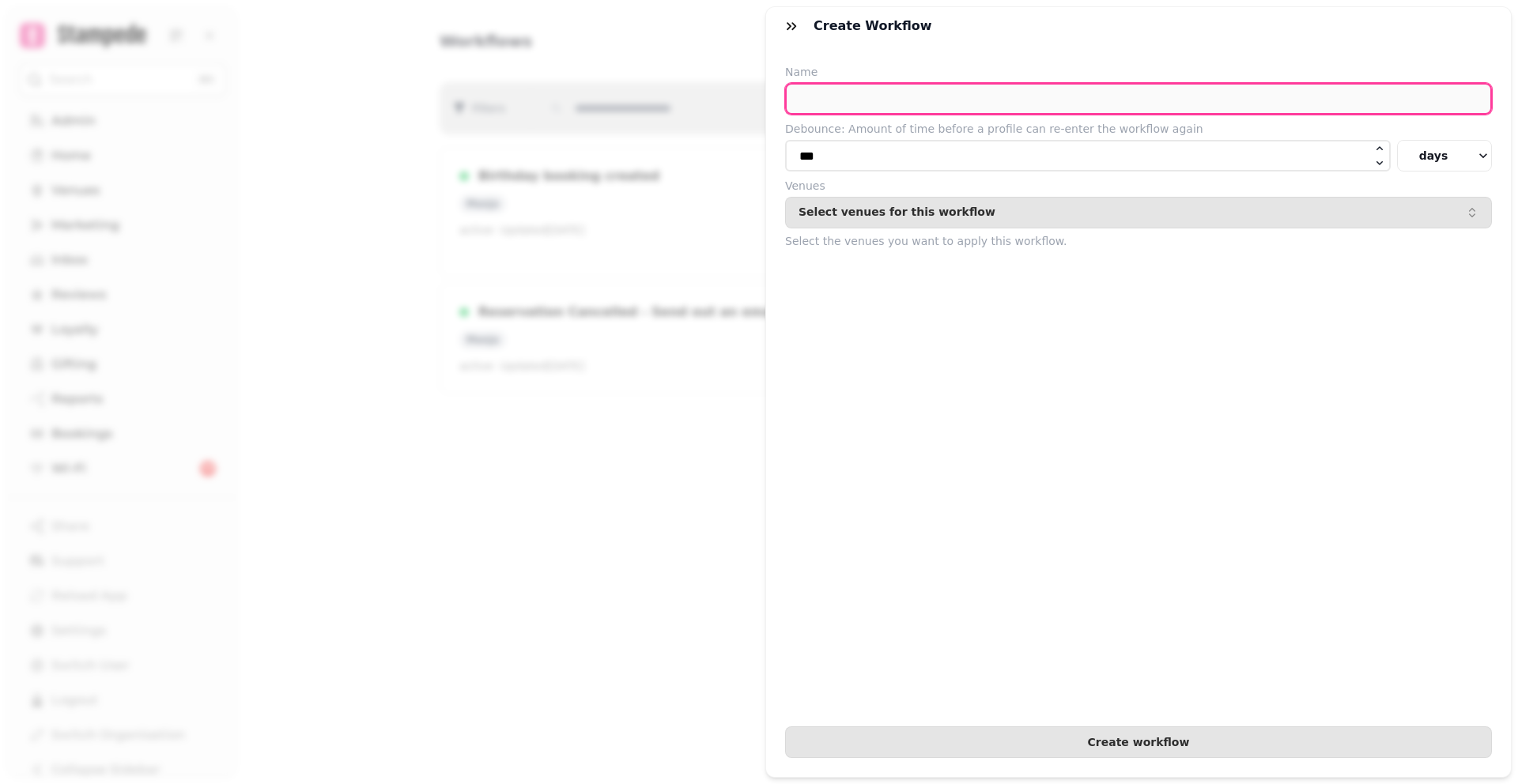
click at [1170, 104] on input "text" at bounding box center [1138, 99] width 706 height 31
type input "**********"
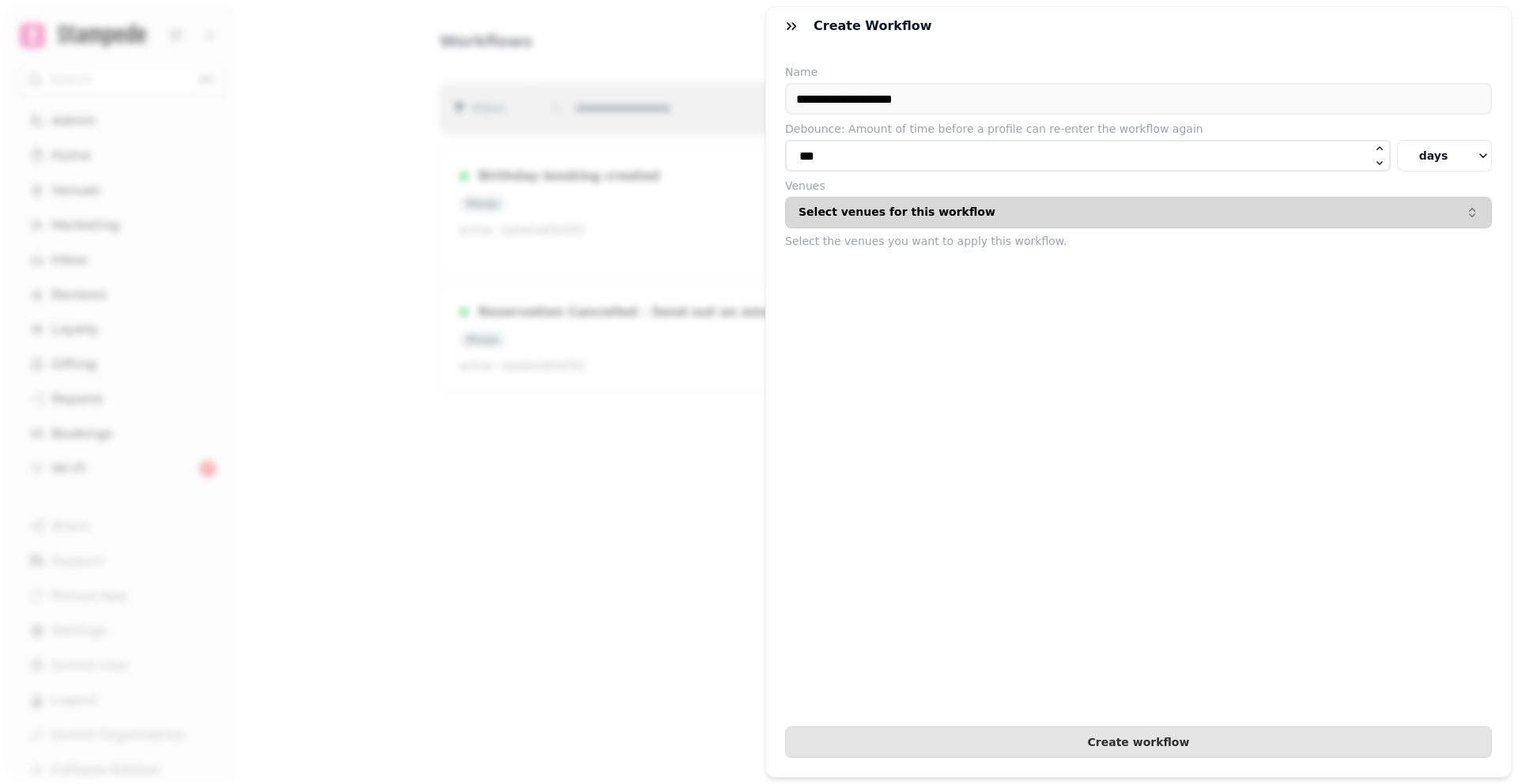
click at [1023, 208] on div "Select venues for this workflow" at bounding box center [1138, 212] width 680 height 12
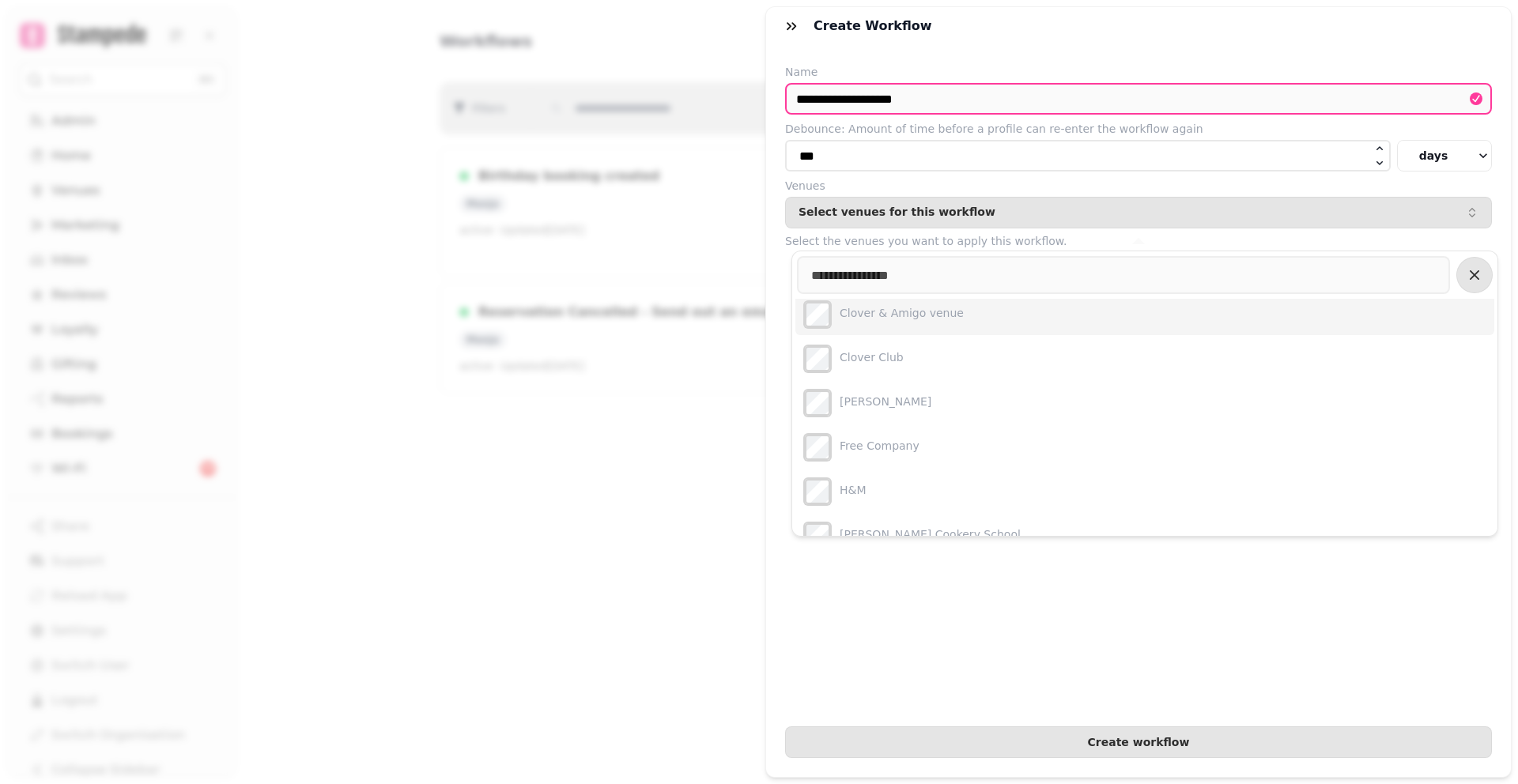
scroll to position [89, 0]
click at [948, 325] on label "Clover & Amigo venue" at bounding box center [902, 323] width 124 height 16
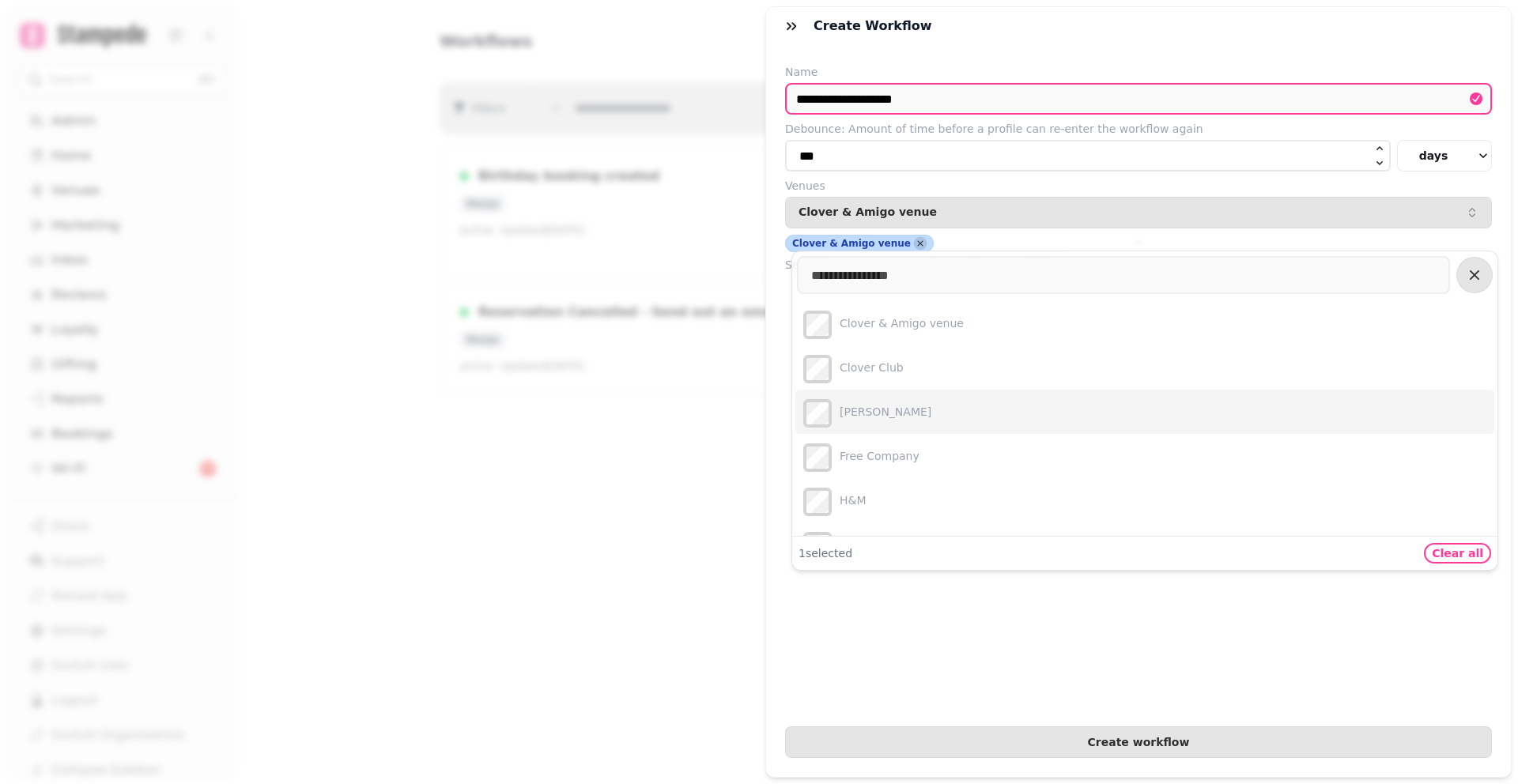
click at [1243, 656] on form "**********" at bounding box center [1138, 411] width 706 height 694
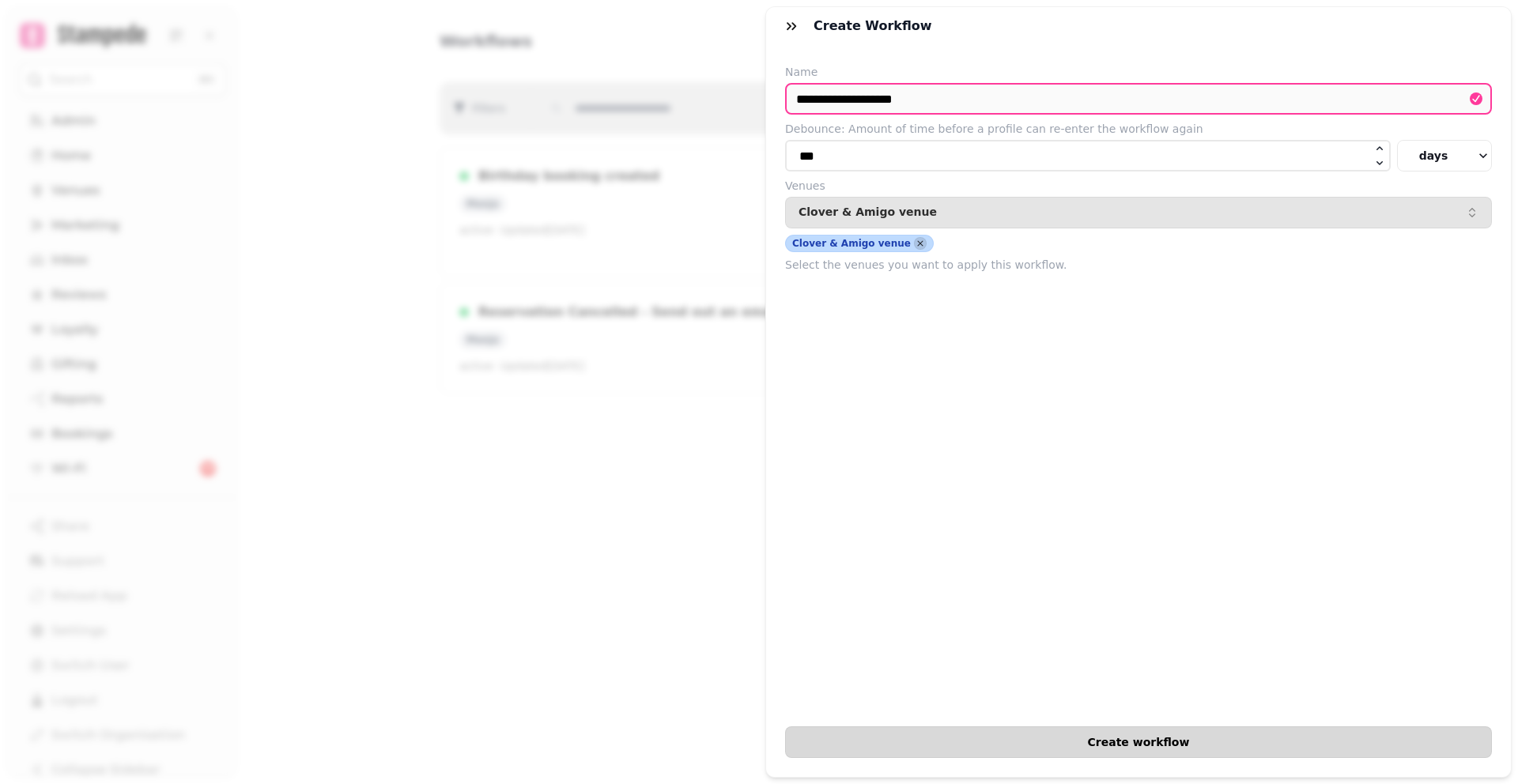
click at [1257, 733] on button "Create workflow" at bounding box center [1138, 741] width 706 height 31
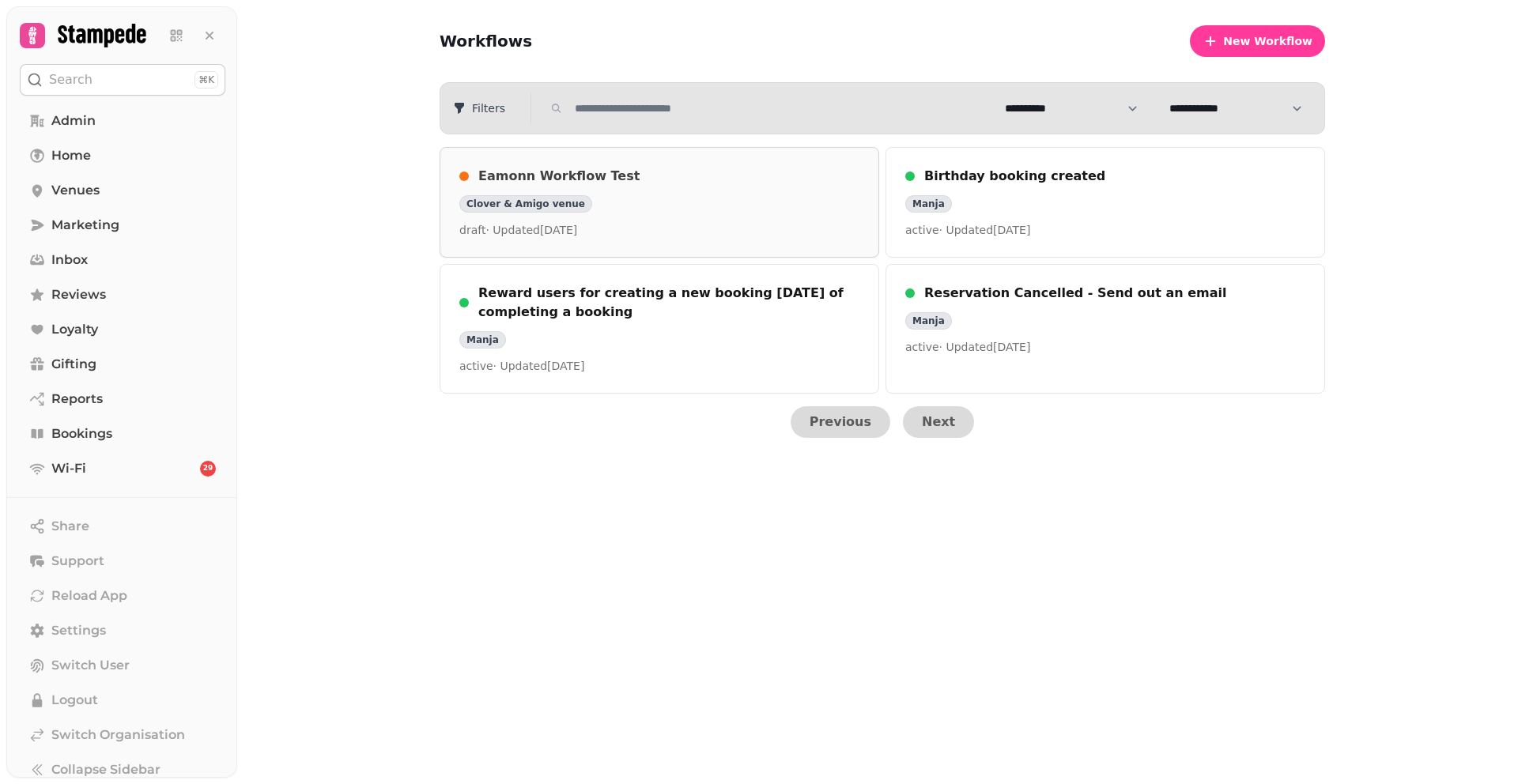
click at [643, 197] on div "Clover & Amigo venue" at bounding box center [659, 204] width 400 height 17
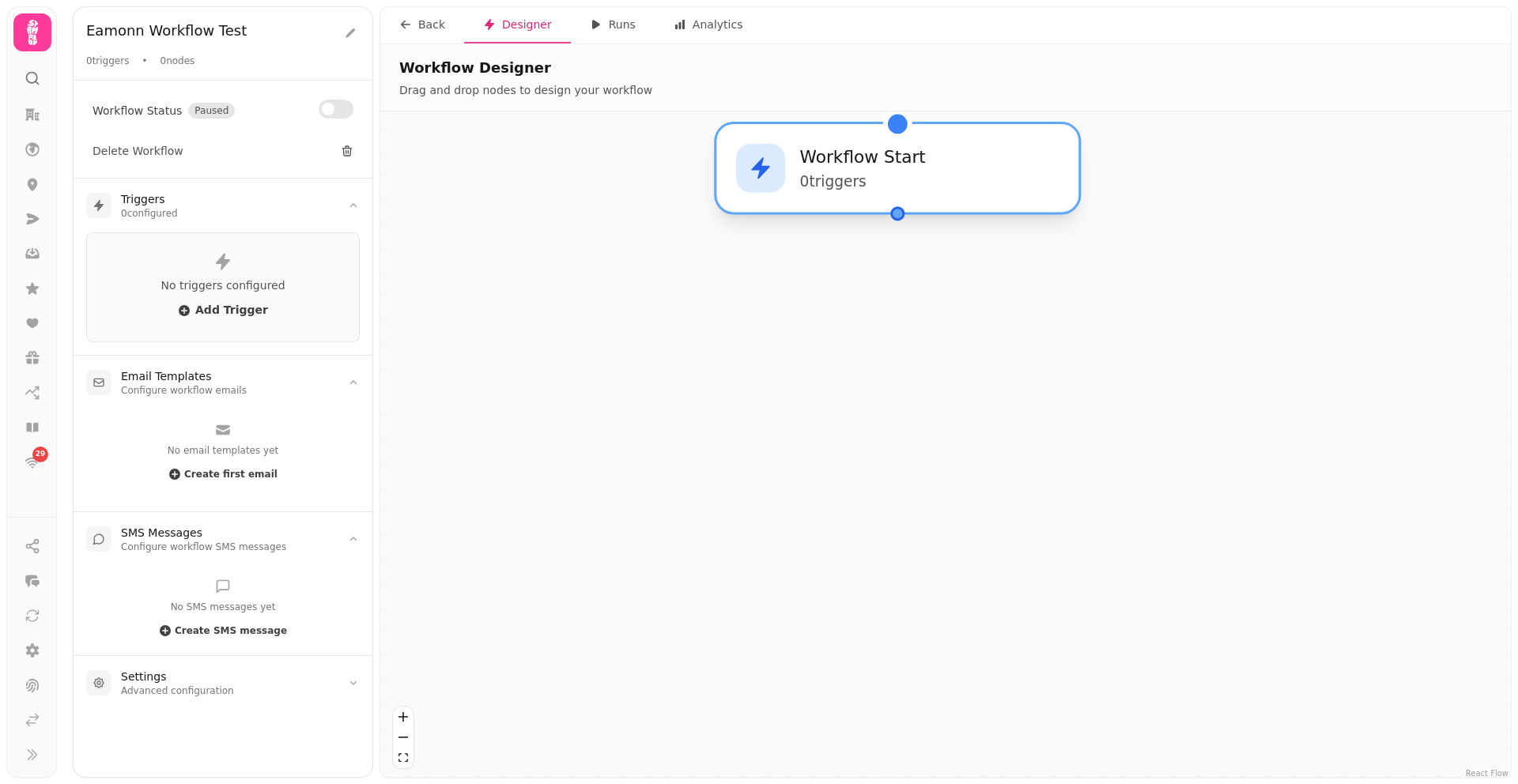
drag, startPoint x: 997, startPoint y: 437, endPoint x: 949, endPoint y: 155, distance: 286.1
click at [949, 155] on div "Workflow Start 0 trigger s" at bounding box center [897, 169] width 322 height 49
click at [975, 154] on div "Workflow Start 0 trigger s" at bounding box center [898, 169] width 326 height 49
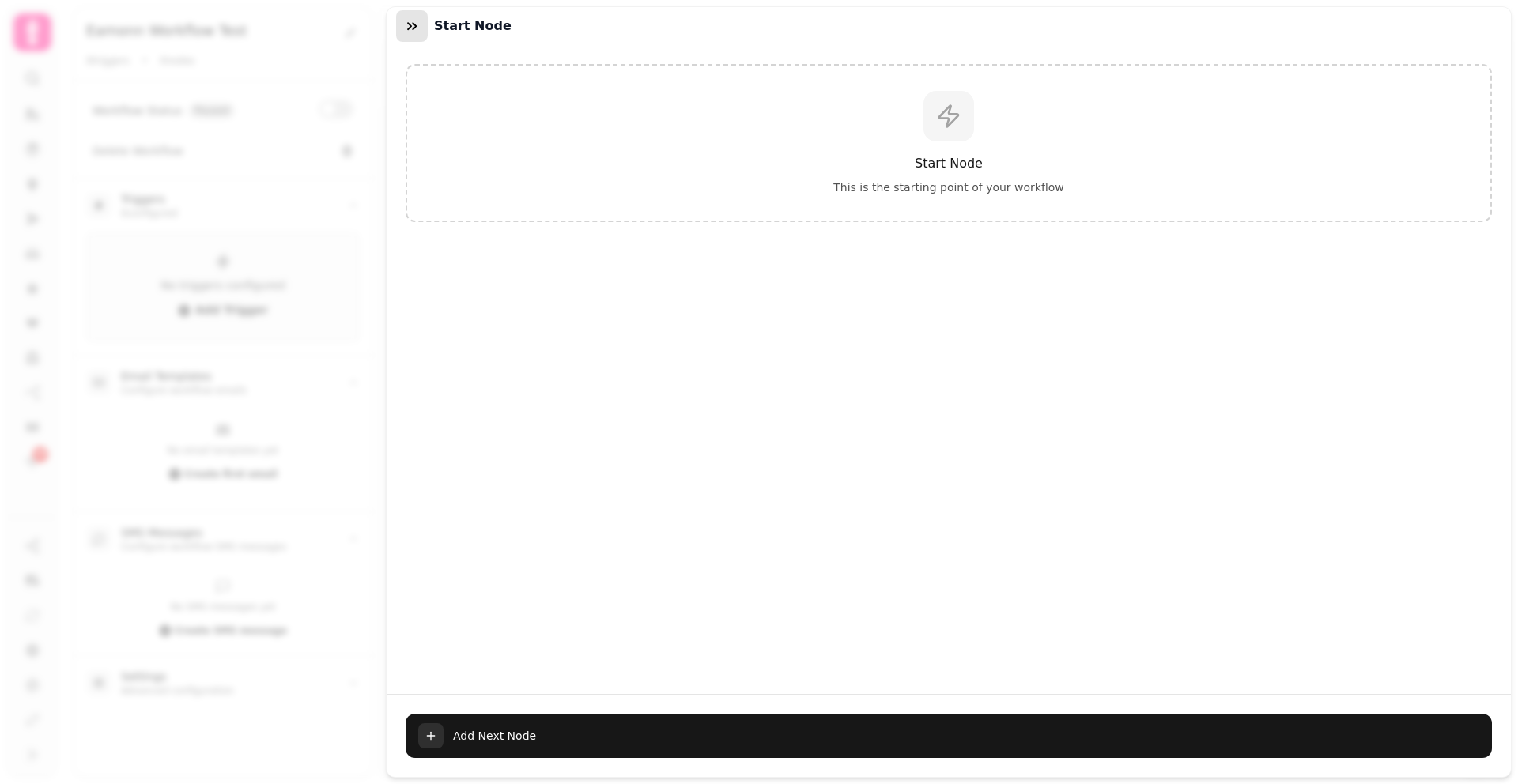
click at [407, 26] on icon "button" at bounding box center [412, 26] width 16 height 16
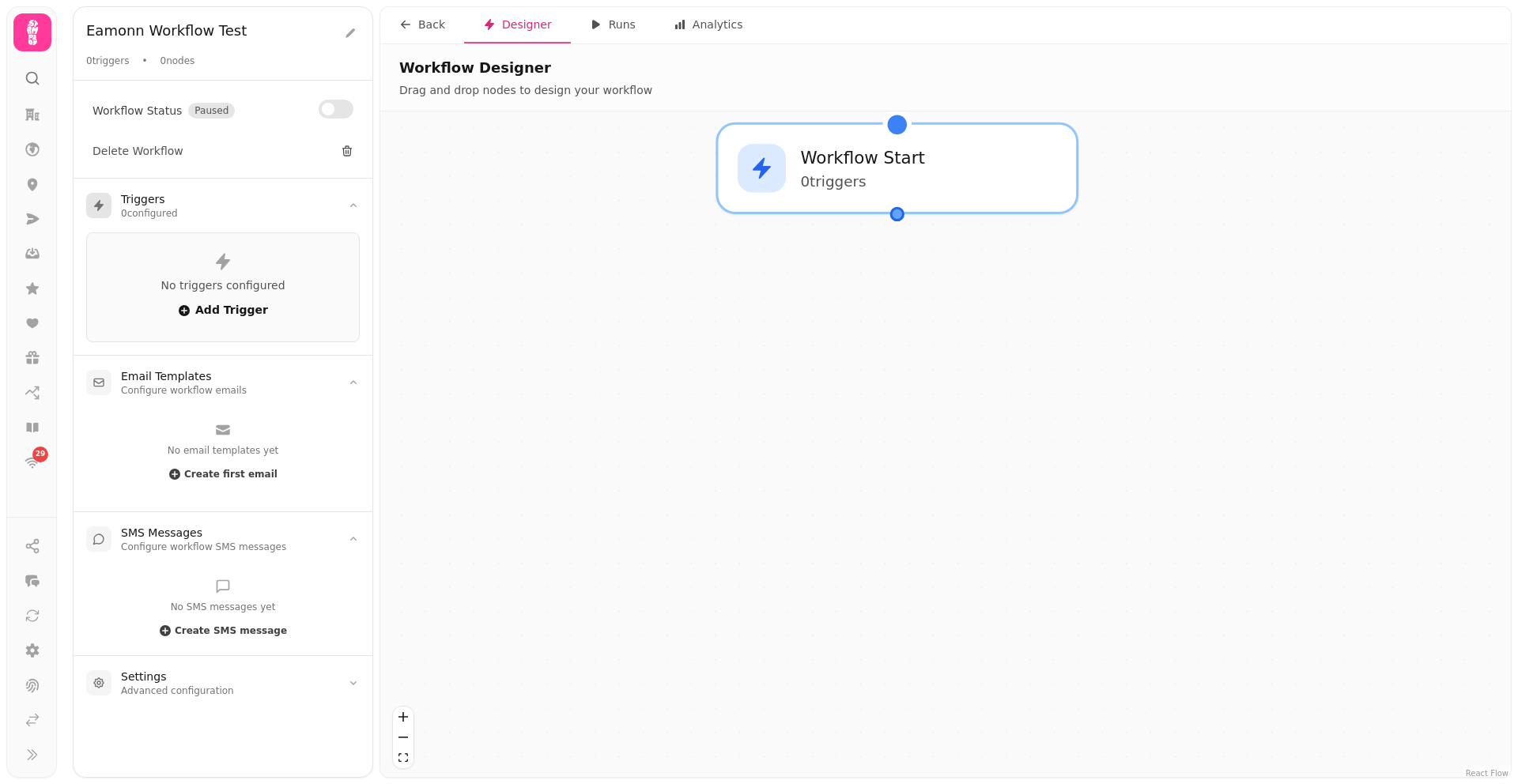
click at [240, 307] on span "Add Trigger" at bounding box center [223, 310] width 90 height 12
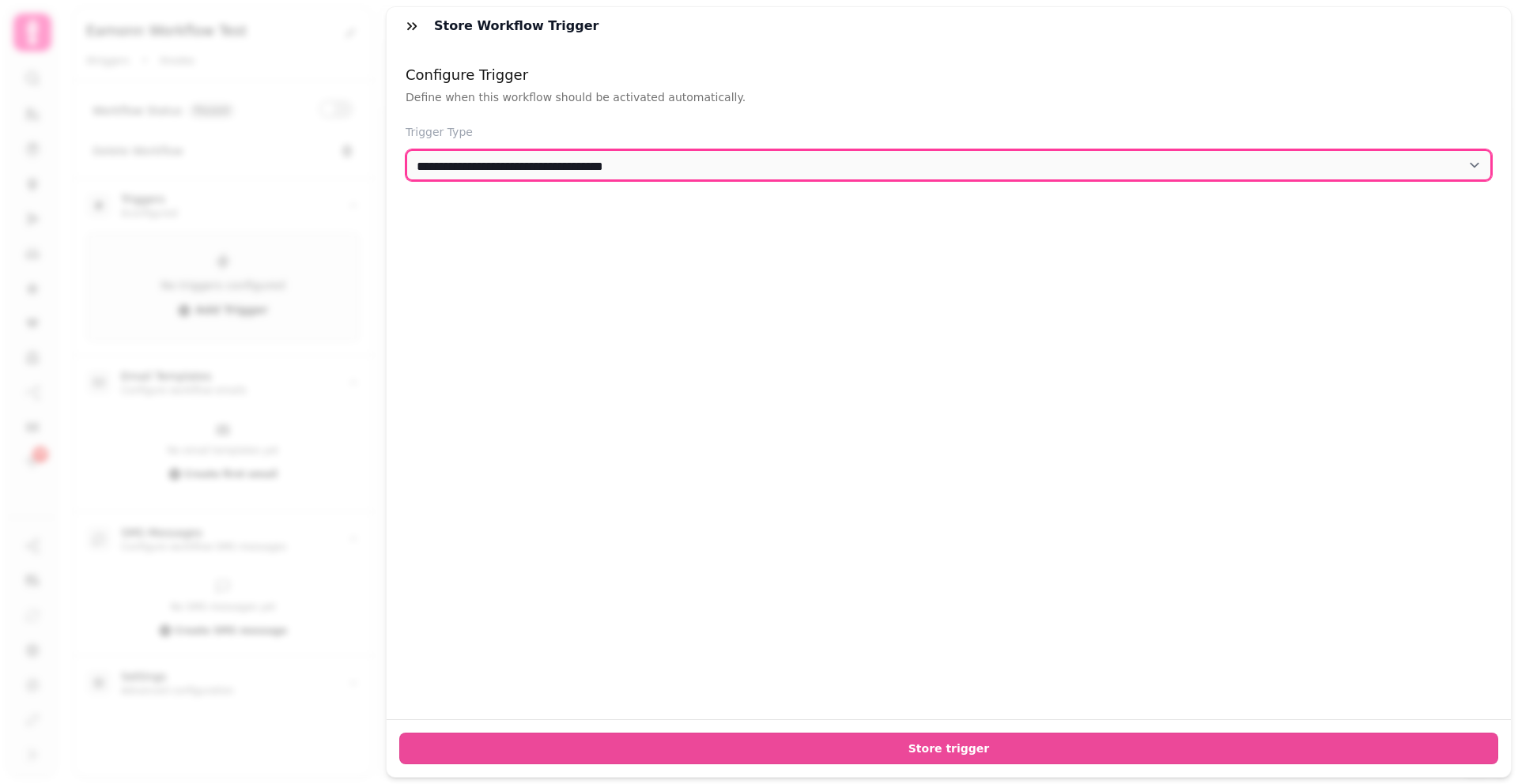
click at [477, 164] on select "**********" at bounding box center [949, 165] width 1087 height 31
select select "**********"
click at [406, 150] on select "**********" at bounding box center [949, 165] width 1087 height 31
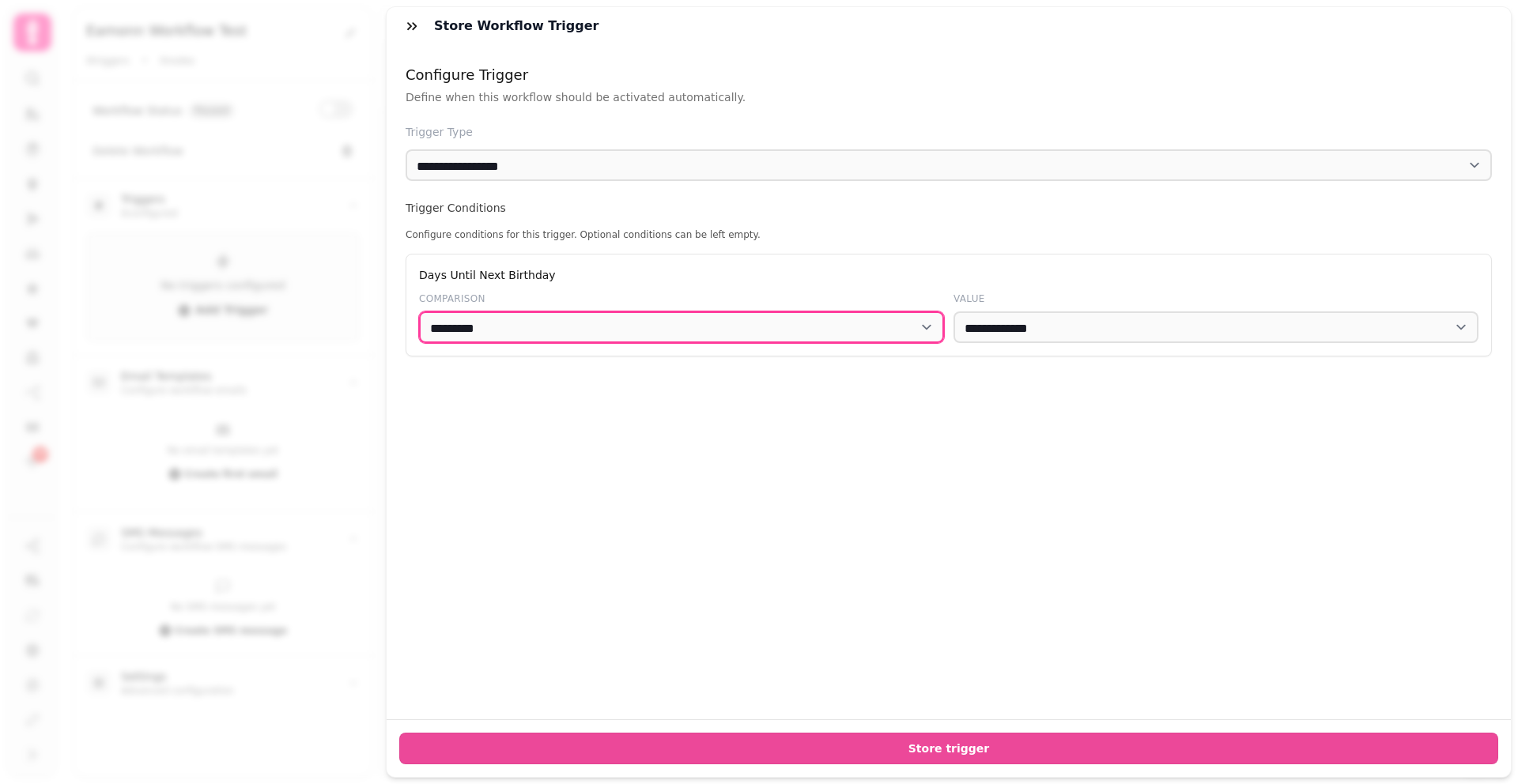
click at [649, 315] on select "********* ******" at bounding box center [682, 327] width 525 height 31
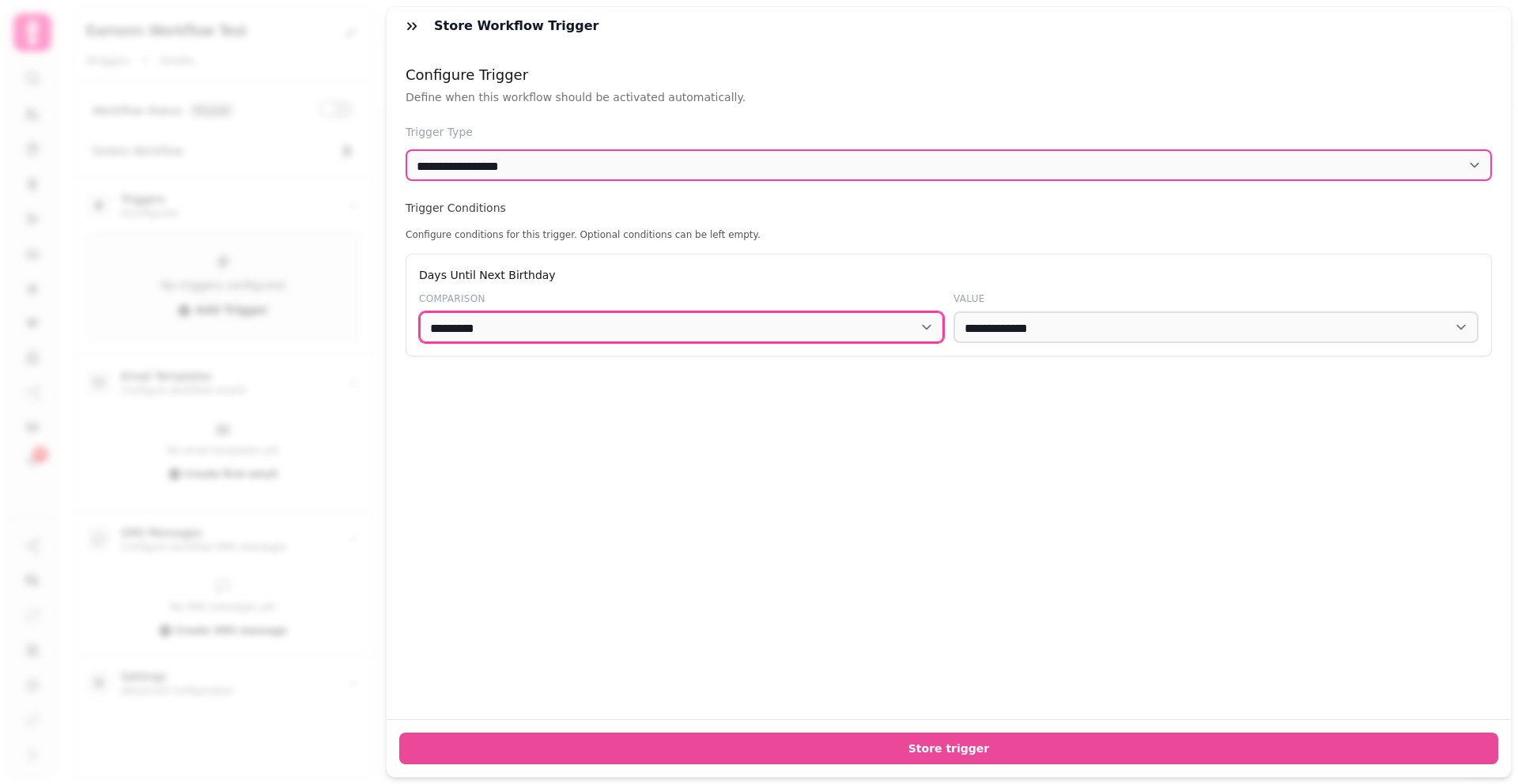
select select "******"
click at [419, 312] on select "********* ******" at bounding box center [682, 327] width 525 height 31
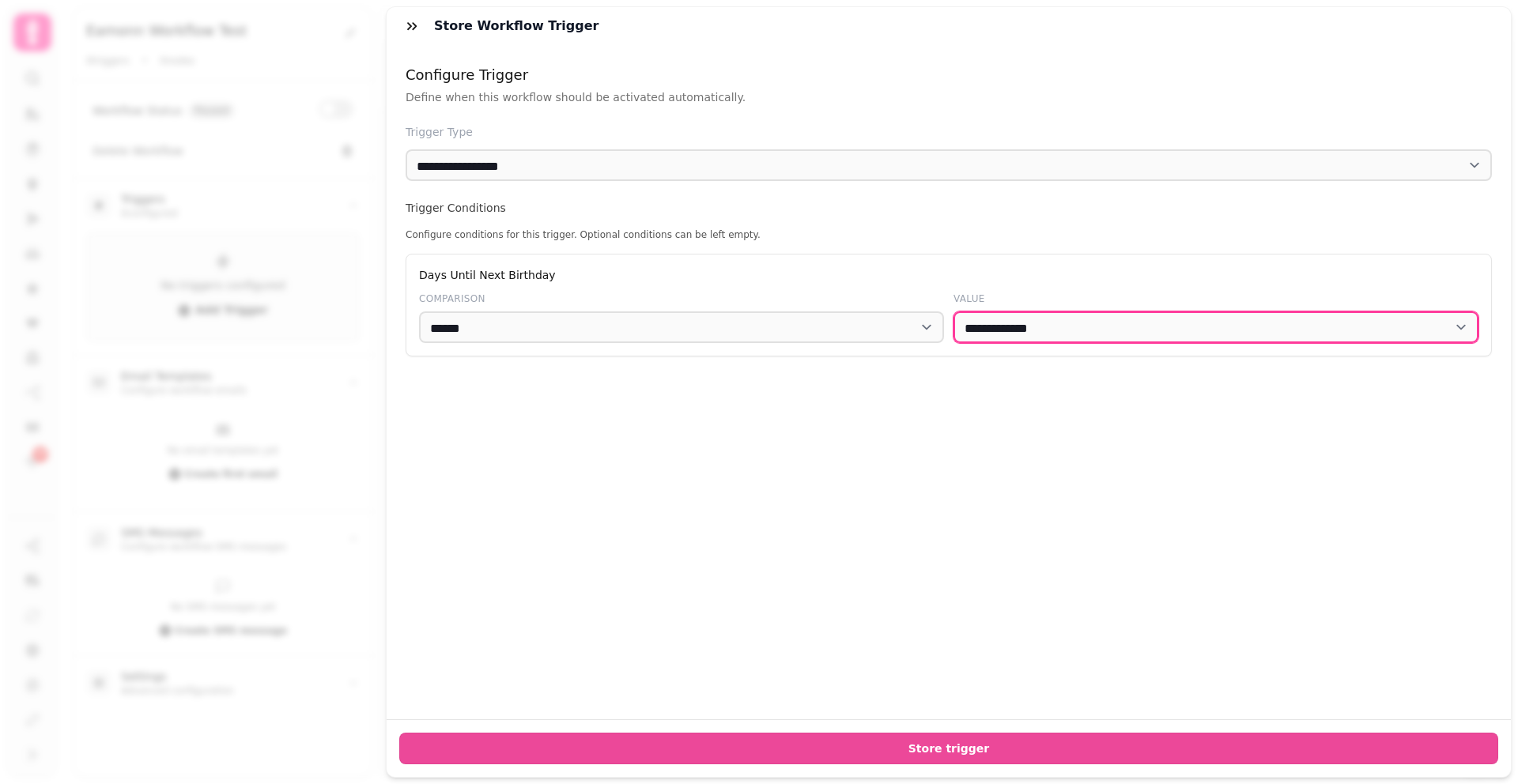
click at [1192, 337] on select "**********" at bounding box center [1216, 327] width 525 height 31
select select "*"
click at [954, 312] on select "**********" at bounding box center [1216, 327] width 525 height 31
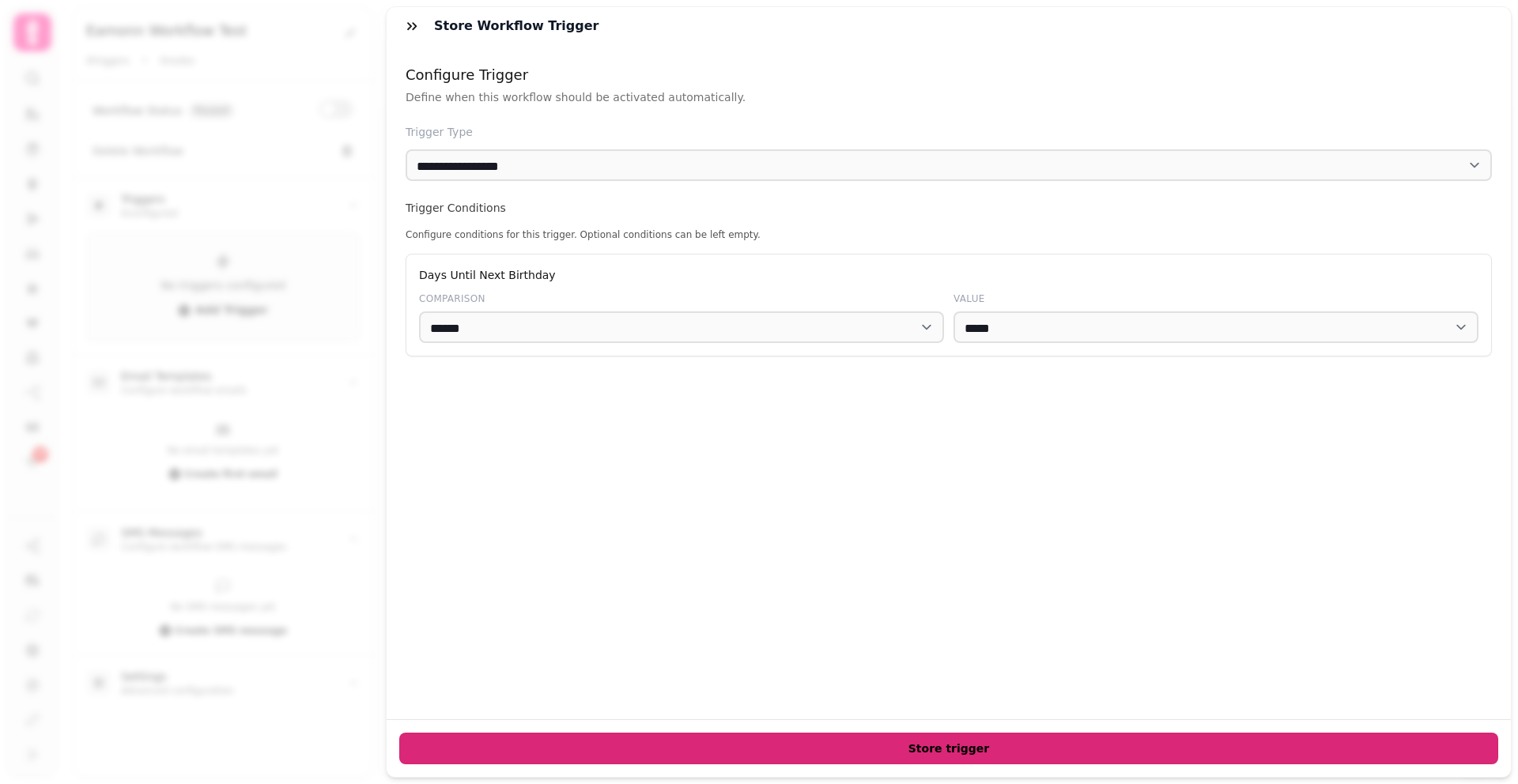
click at [978, 754] on span "Store trigger" at bounding box center [948, 749] width 1072 height 11
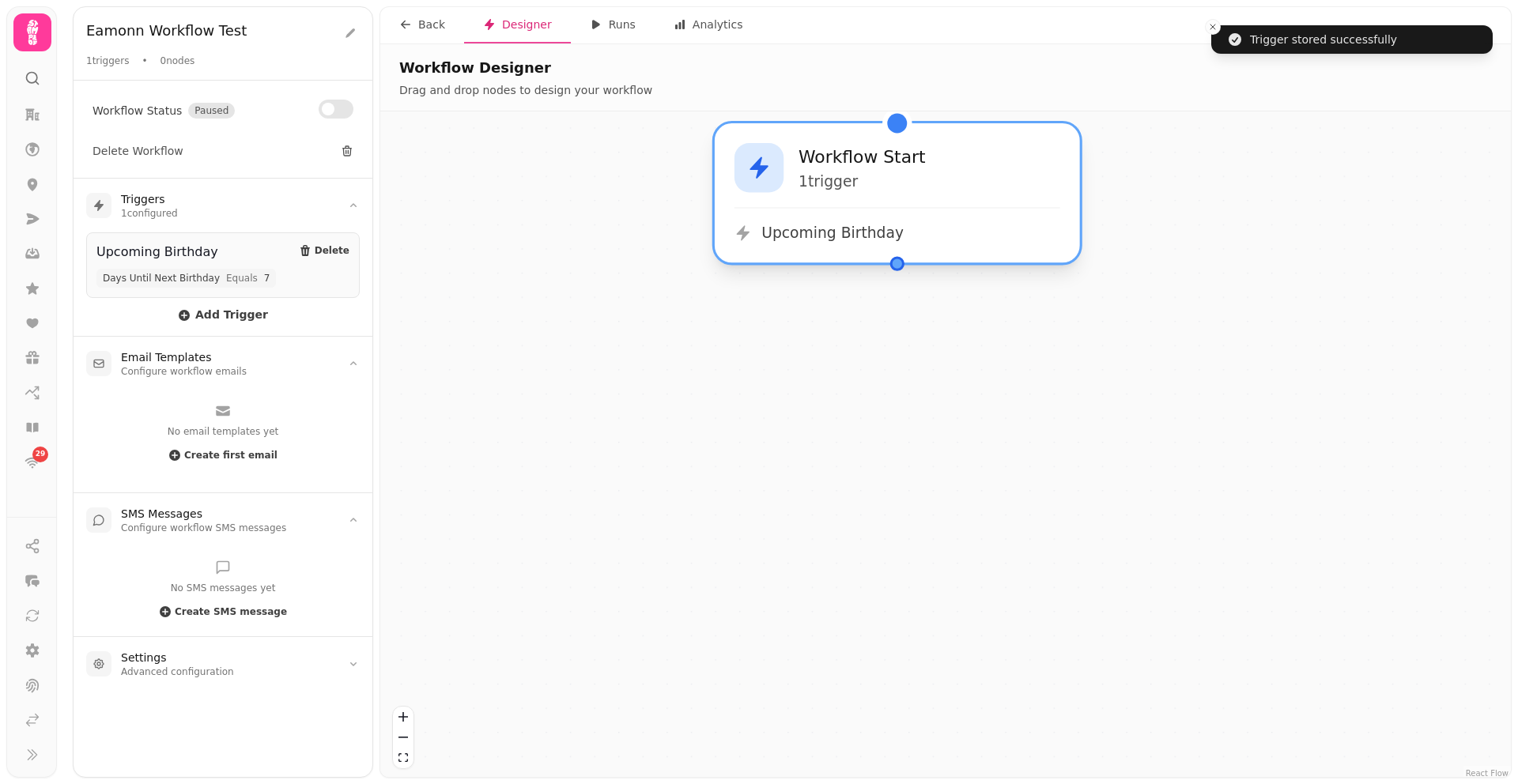
click at [917, 206] on div "Workflow Start 1 trigger Upcoming Birthday" at bounding box center [897, 192] width 365 height 139
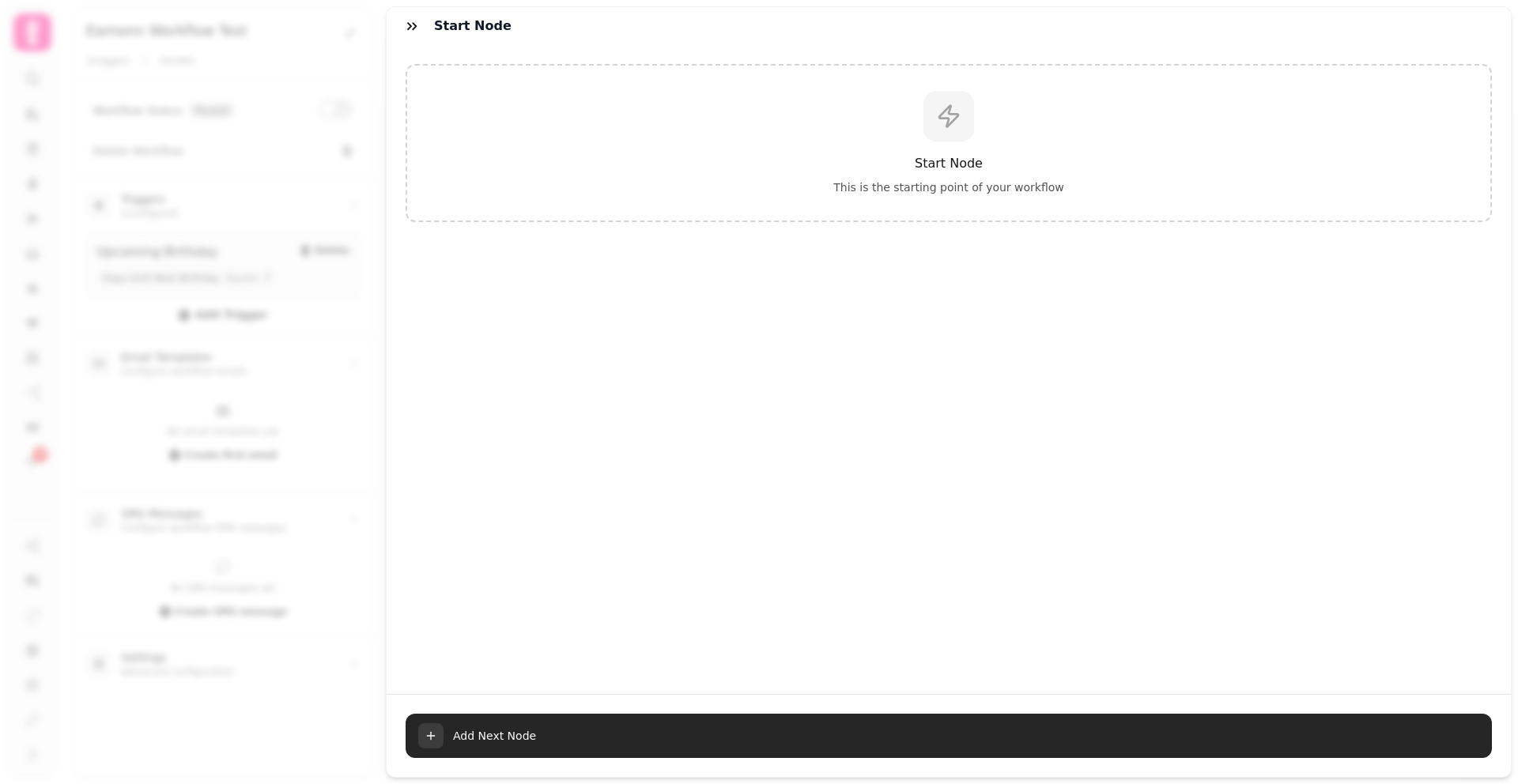
click at [464, 731] on span "Add Next Node" at bounding box center [966, 736] width 1026 height 16
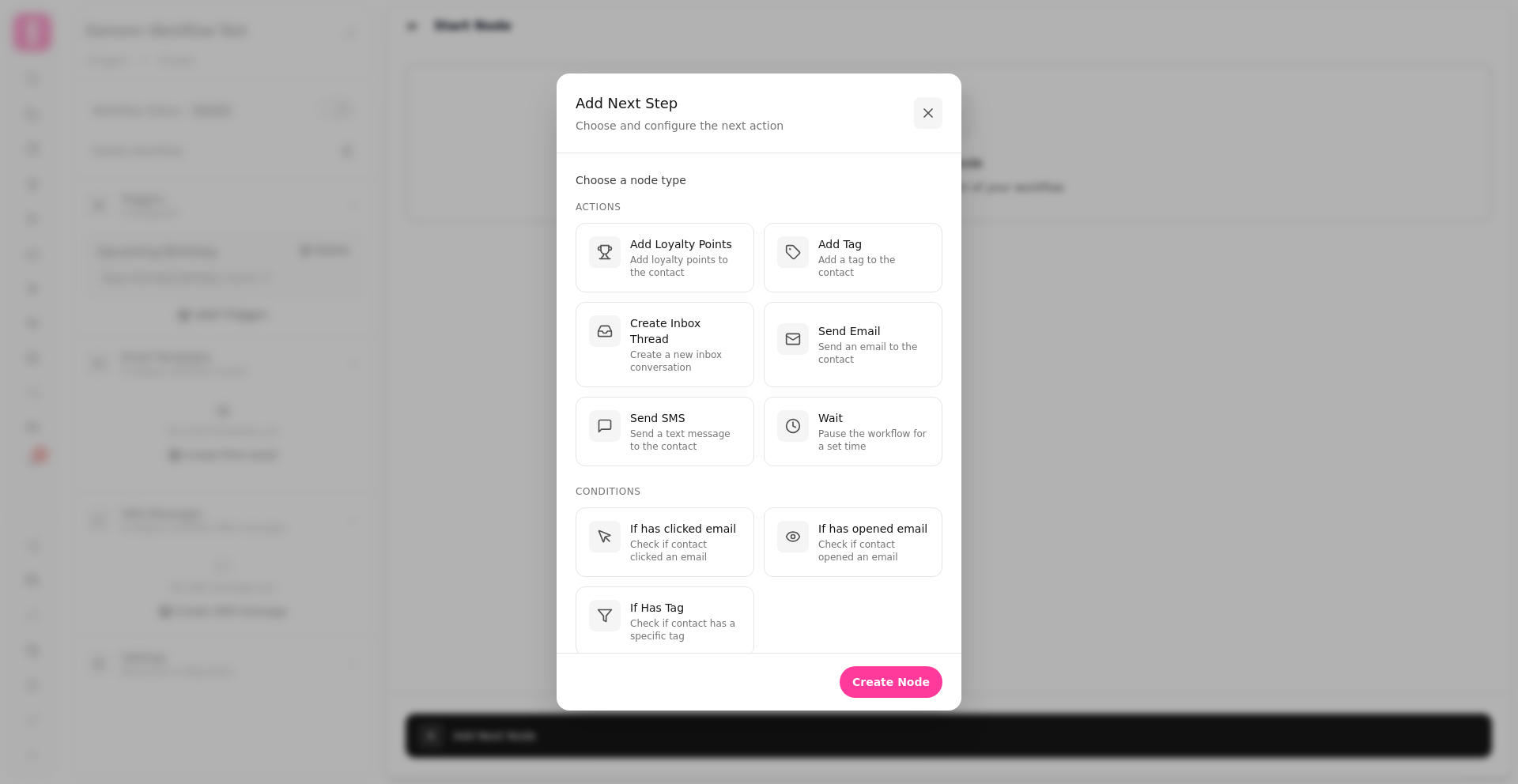
click at [938, 112] on button "button" at bounding box center [928, 113] width 28 height 31
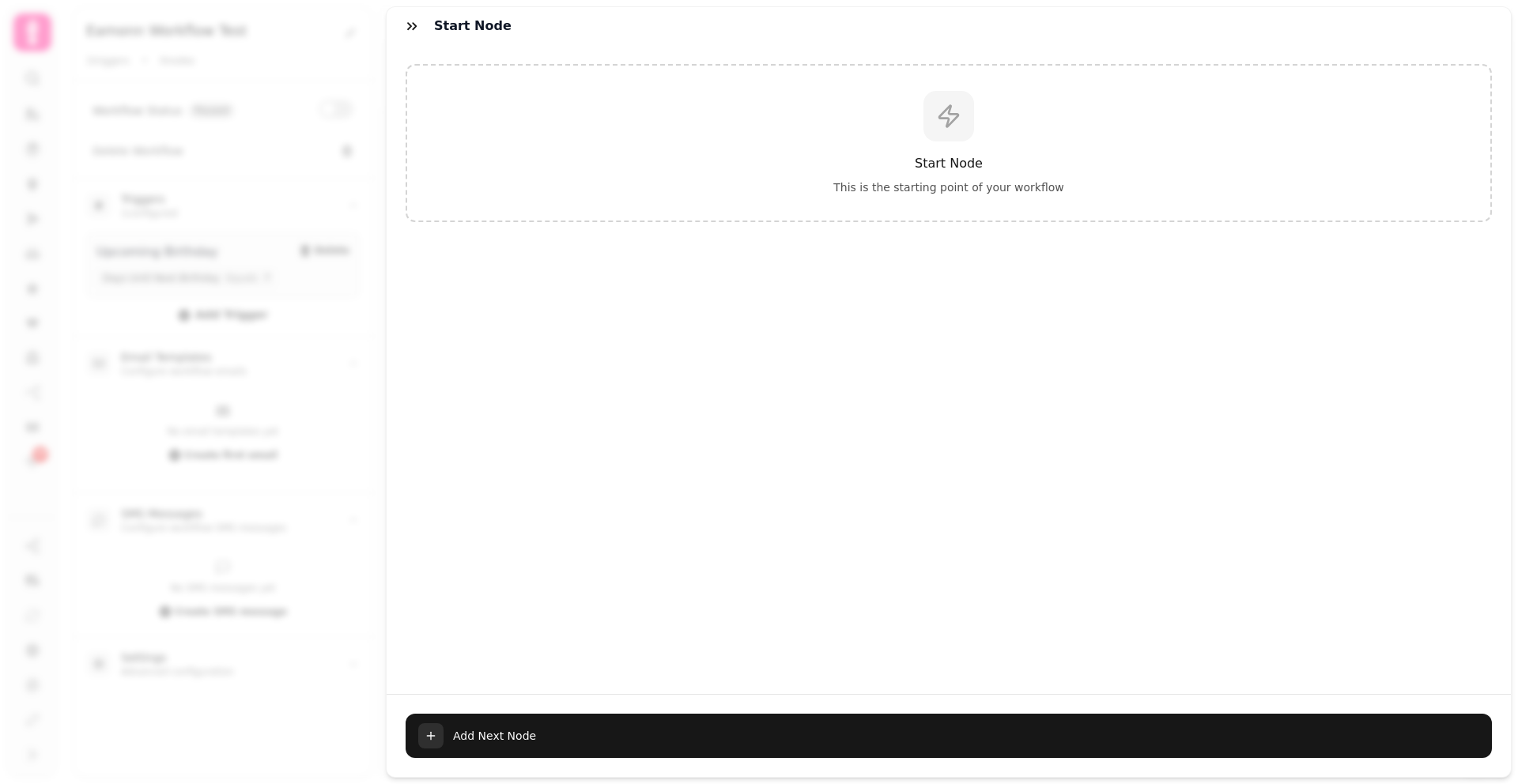
click at [422, 27] on button "button" at bounding box center [412, 26] width 31 height 31
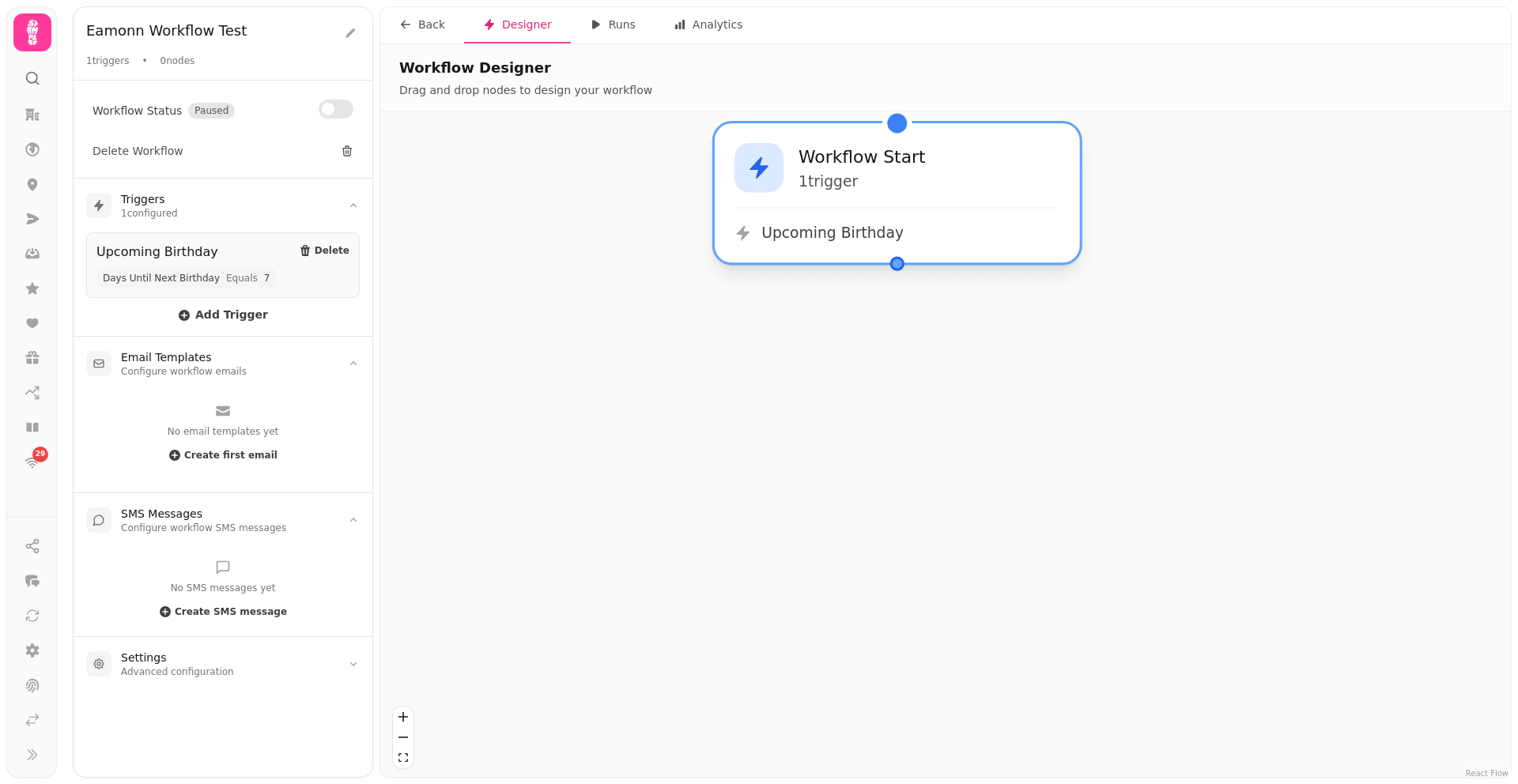
click at [968, 201] on div "Workflow Start 1 trigger Upcoming Birthday" at bounding box center [897, 192] width 365 height 139
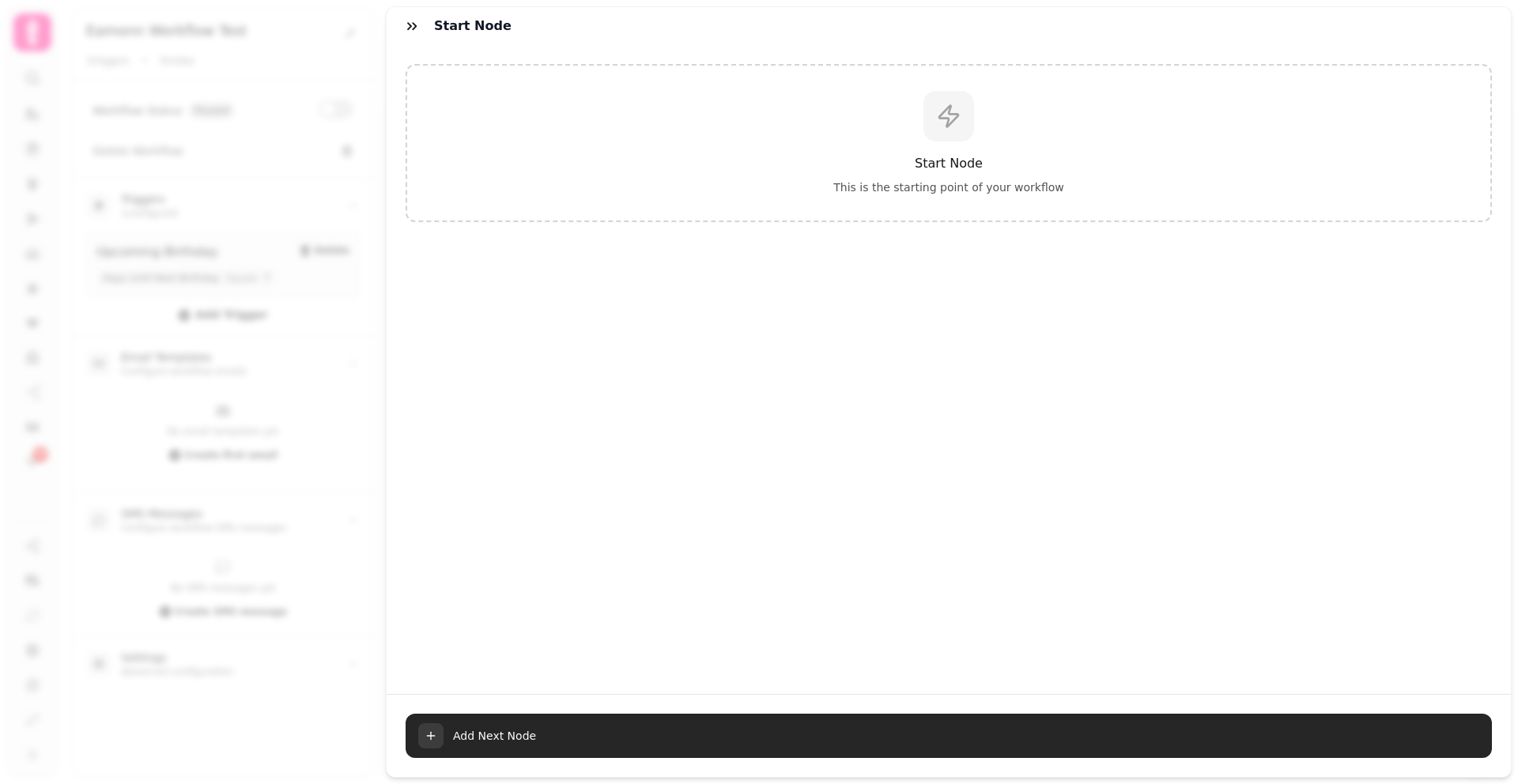
click at [472, 747] on button "Add Next Node" at bounding box center [949, 736] width 1087 height 45
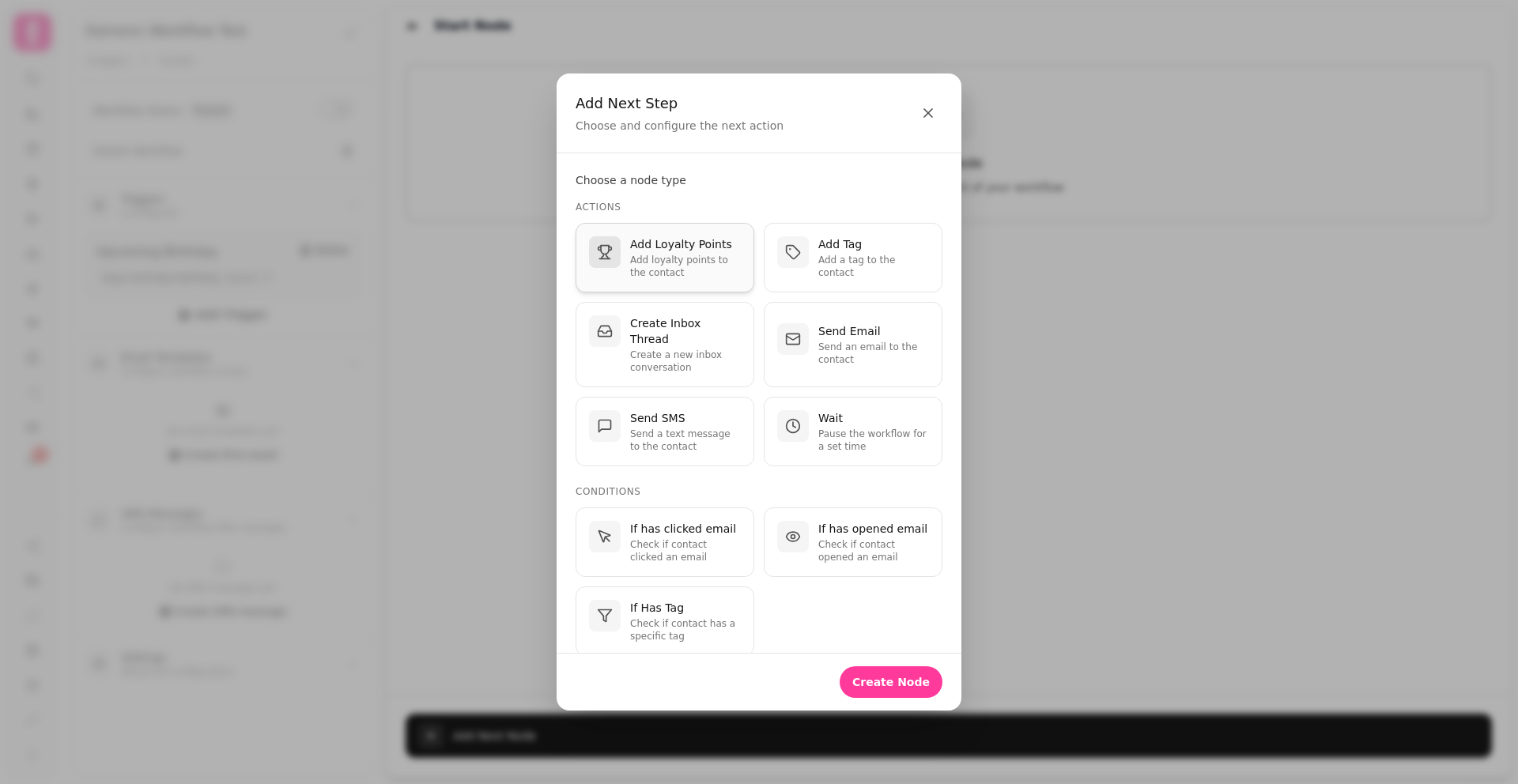
click at [701, 256] on p "Add loyalty points to the contact" at bounding box center [686, 266] width 111 height 26
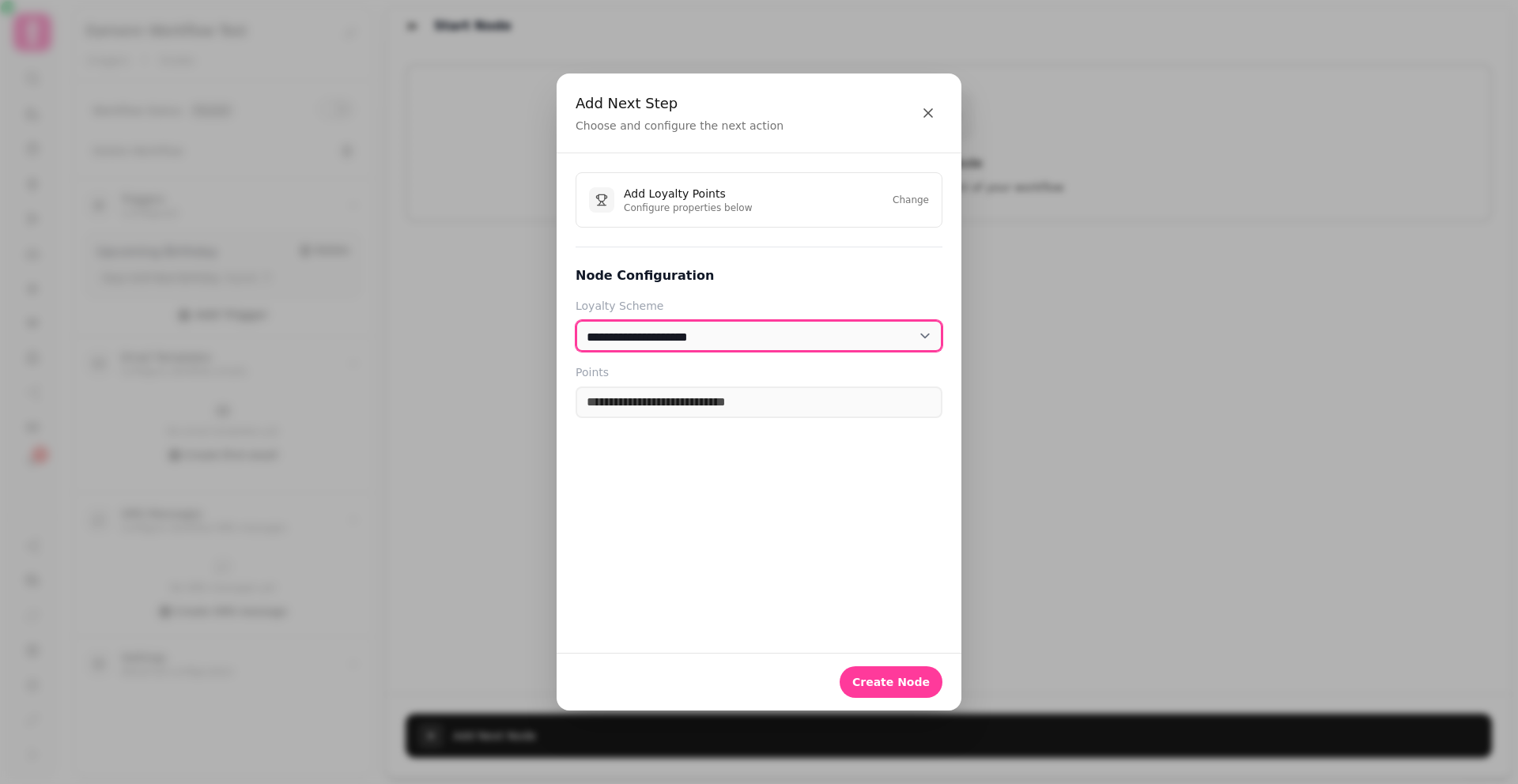
click at [727, 333] on select "**********" at bounding box center [759, 336] width 367 height 31
select select "**********"
click at [576, 320] on select "**********" at bounding box center [759, 336] width 367 height 31
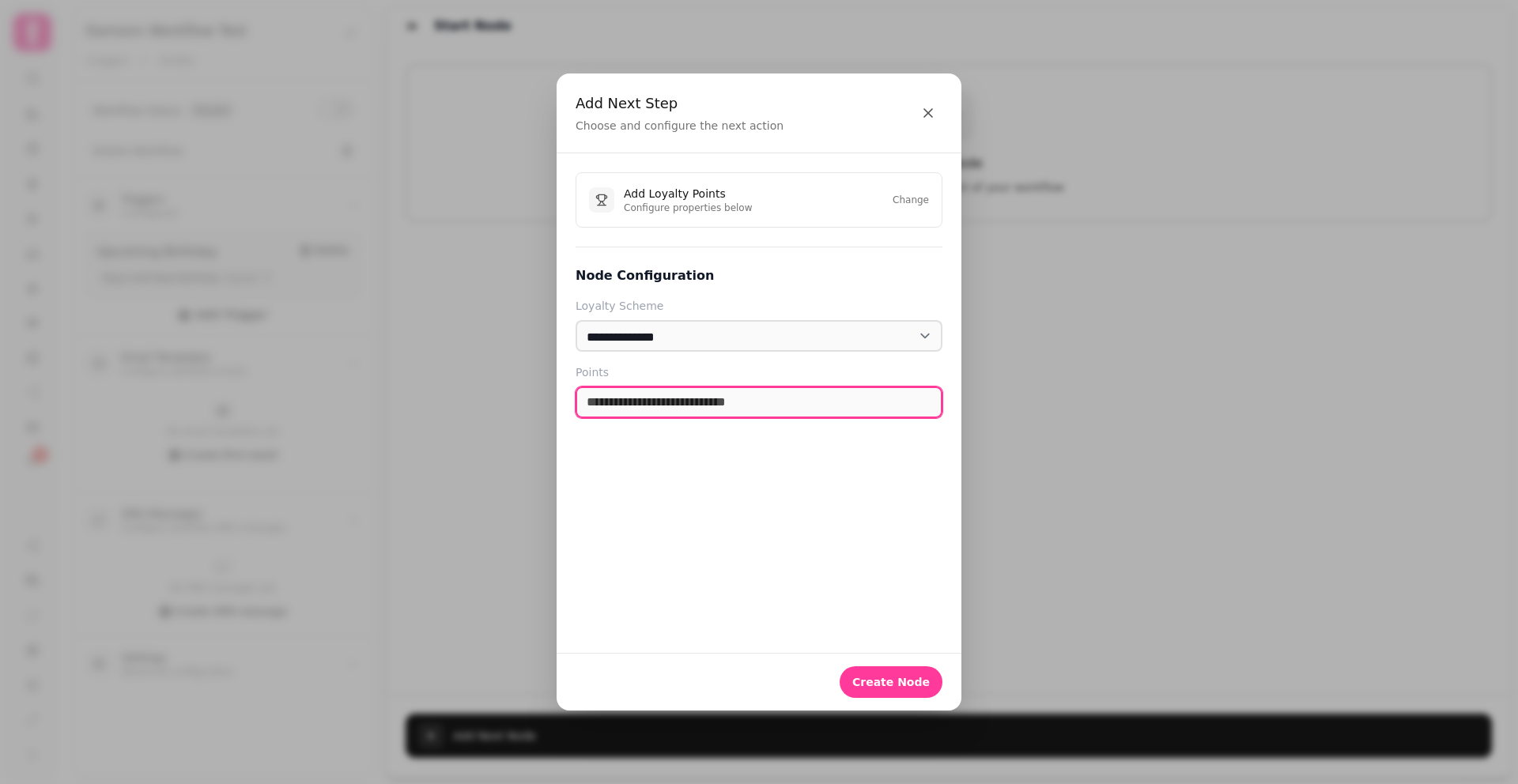
click at [696, 403] on input "number" at bounding box center [759, 402] width 367 height 31
type input "****"
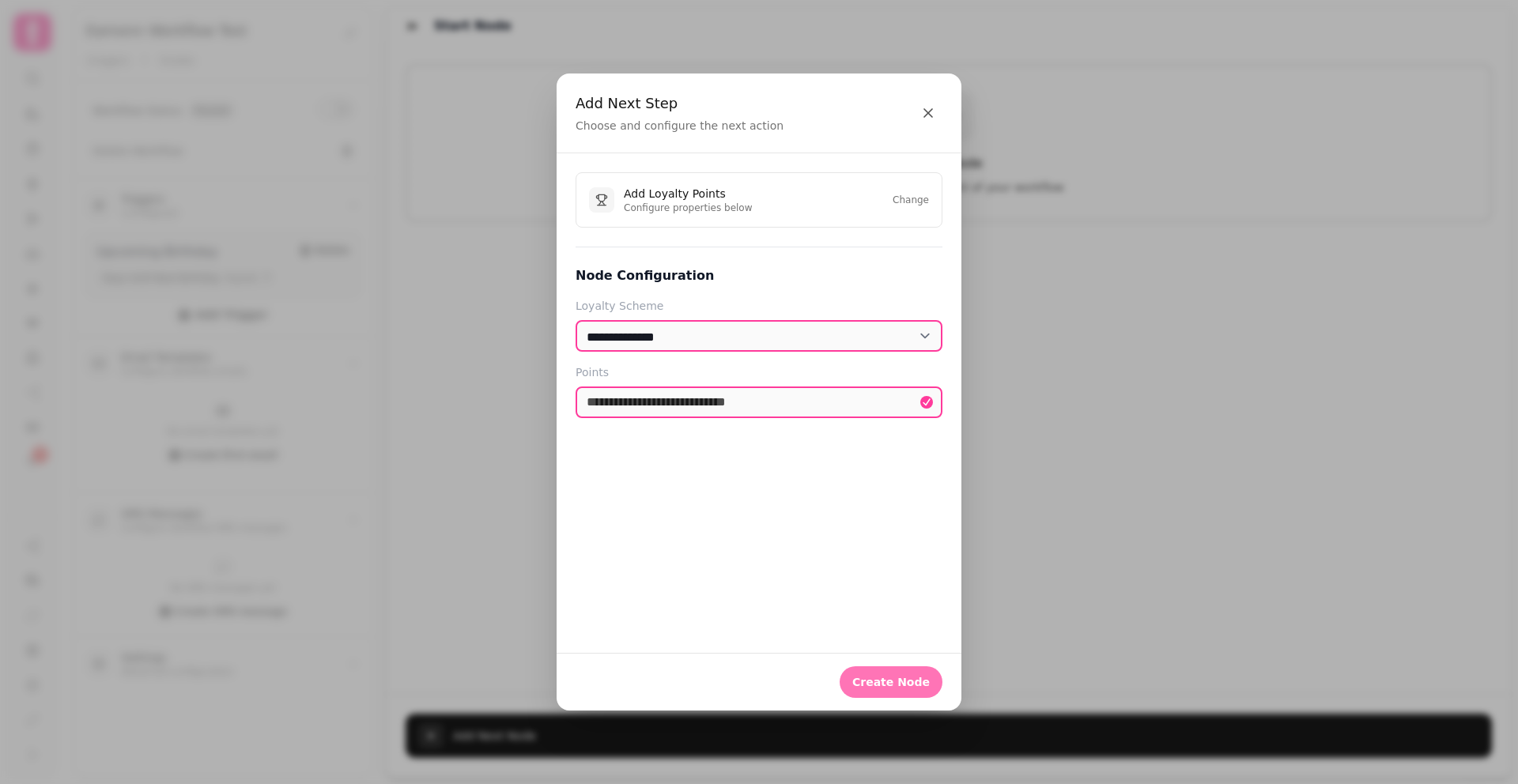
click at [905, 677] on span "Create Node" at bounding box center [891, 683] width 78 height 11
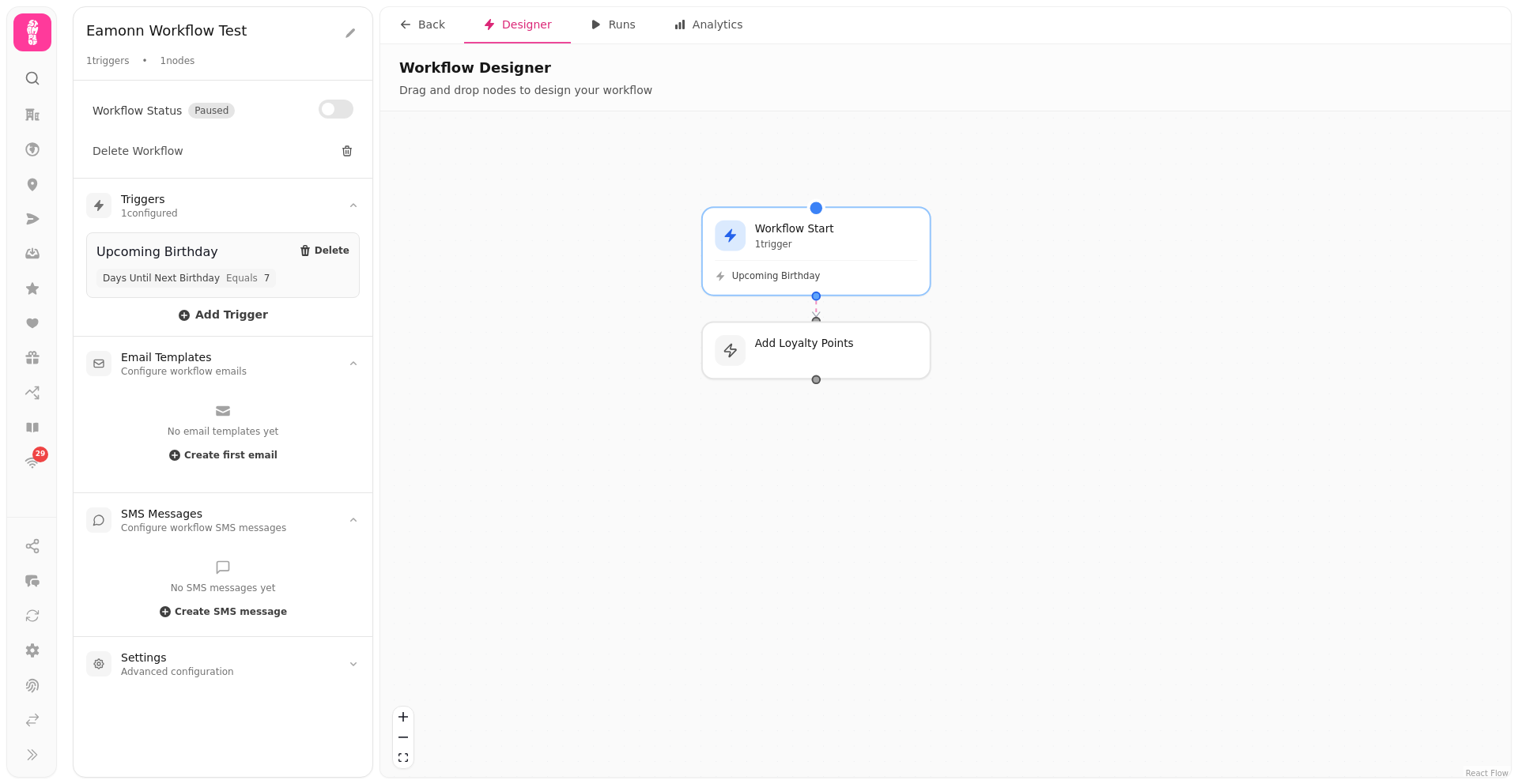
drag, startPoint x: 1178, startPoint y: 582, endPoint x: 1019, endPoint y: 392, distance: 247.8
click at [1019, 392] on div "Workflow Start 1 trigger Upcoming Birthday Add Loyalty Points" at bounding box center [945, 447] width 1130 height 669
click at [869, 359] on div at bounding box center [816, 350] width 233 height 58
select select "**********"
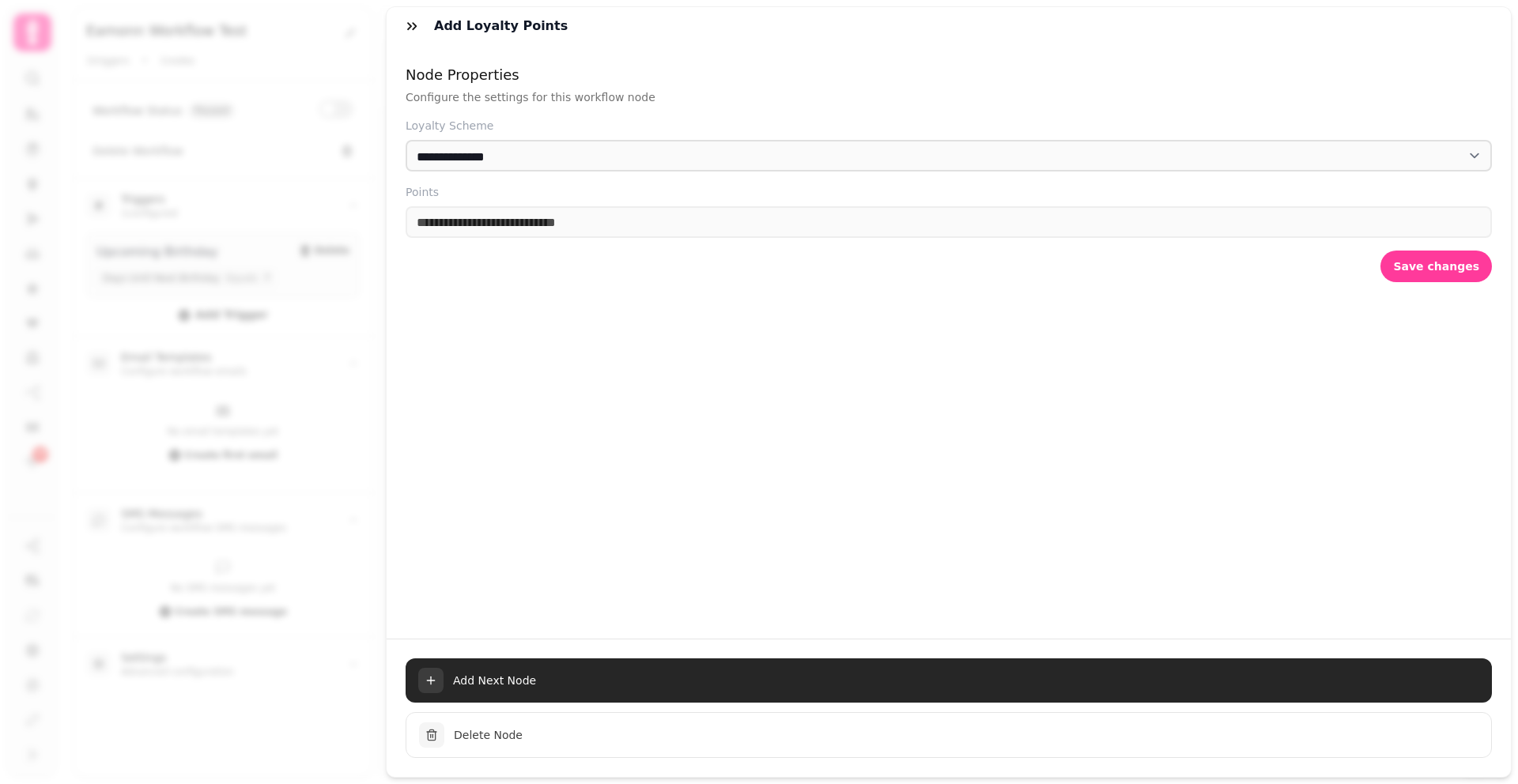
click at [522, 673] on span "Add Next Node" at bounding box center [966, 681] width 1026 height 16
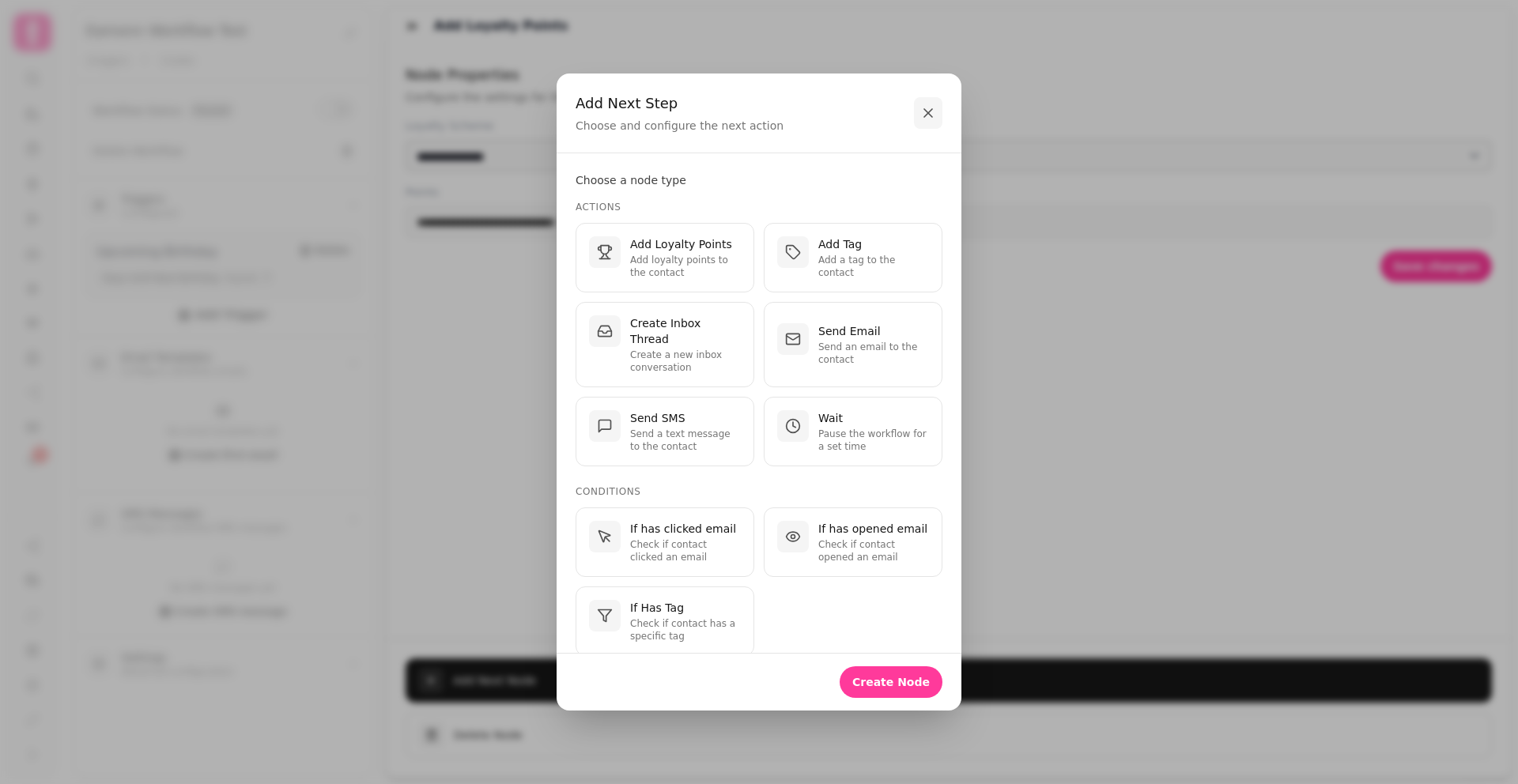
click at [926, 117] on icon "button" at bounding box center [928, 113] width 16 height 16
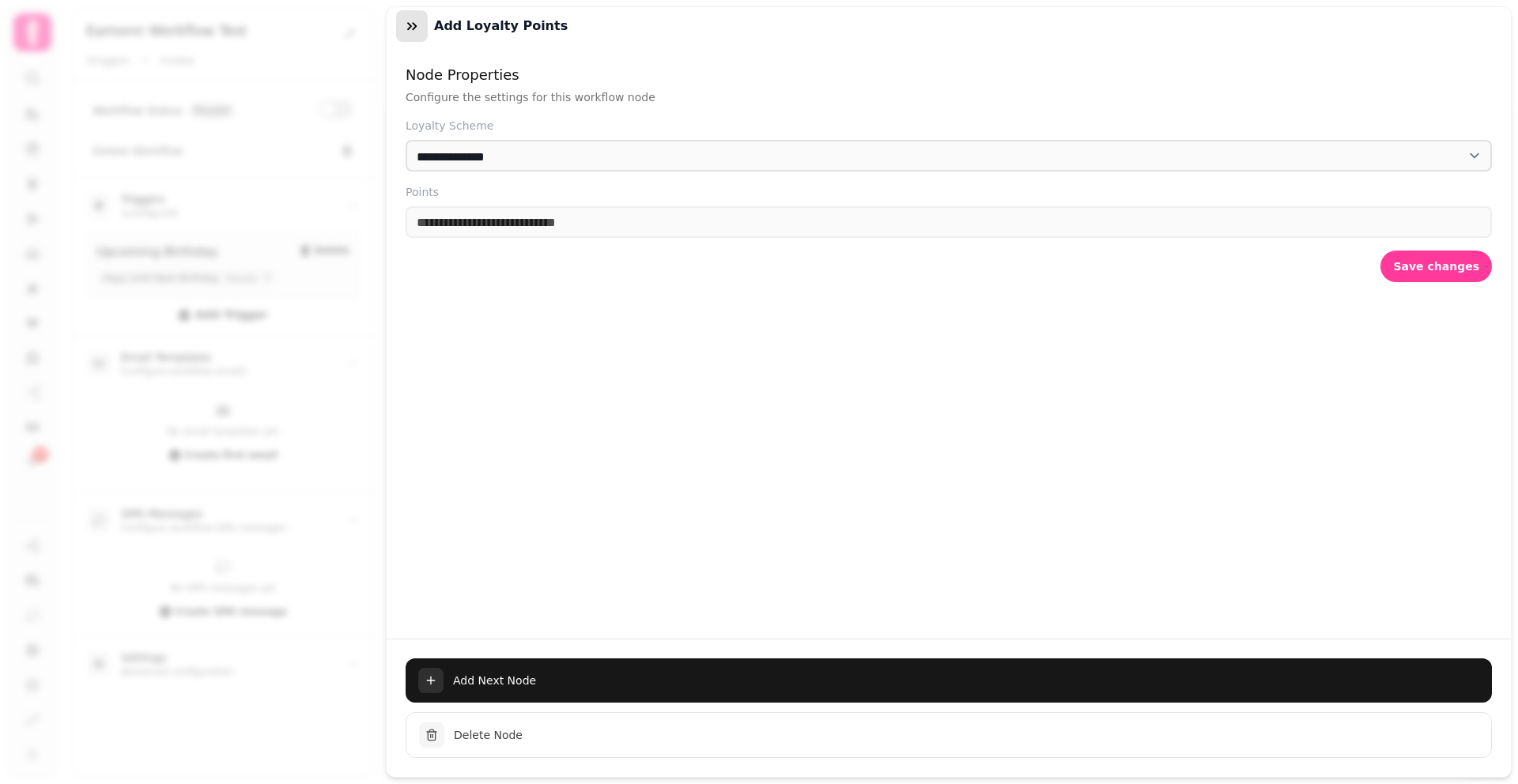
click at [412, 26] on icon "button" at bounding box center [412, 26] width 16 height 16
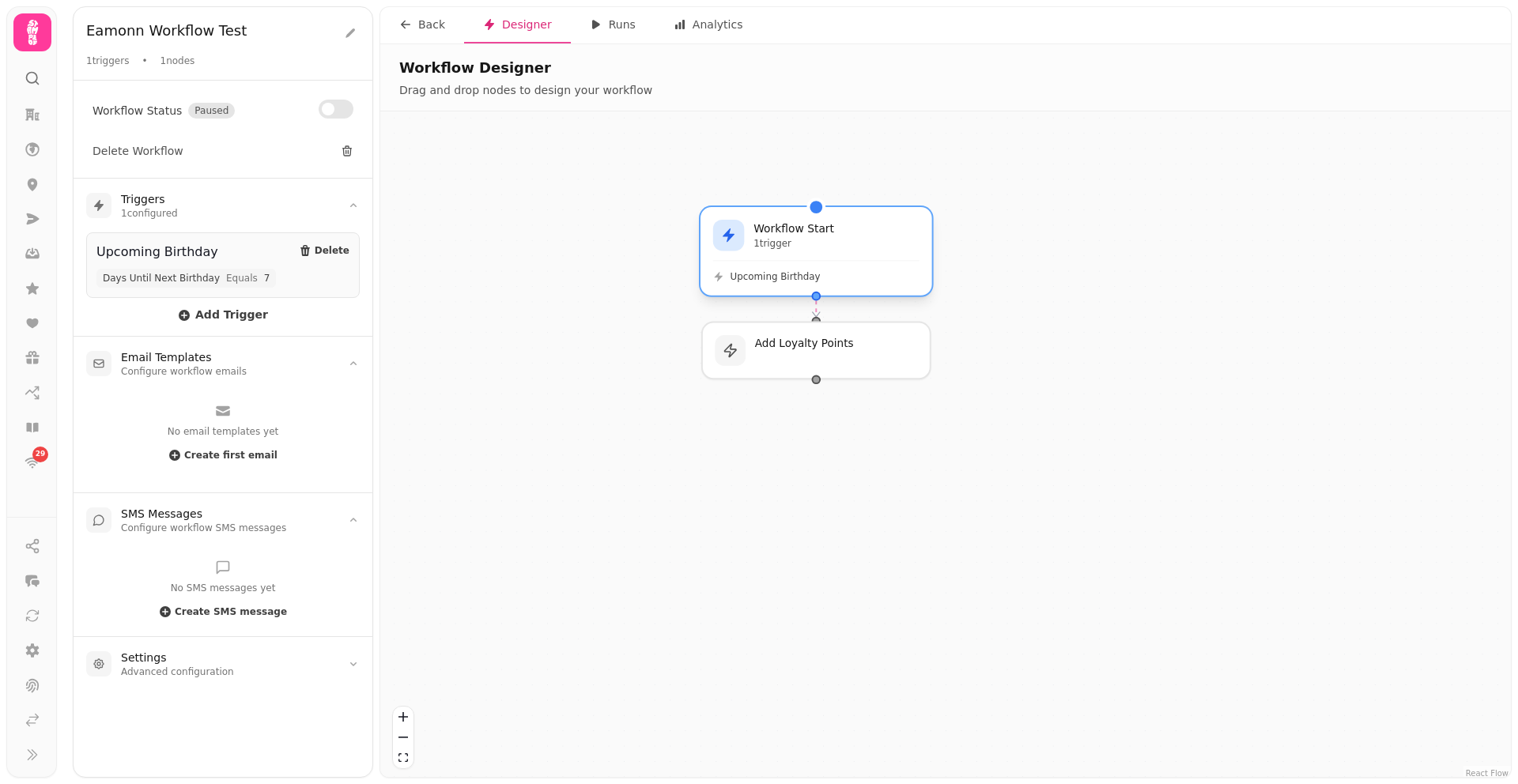
click at [789, 253] on div "Workflow Start 1 trigger Upcoming Birthday" at bounding box center [816, 250] width 231 height 88
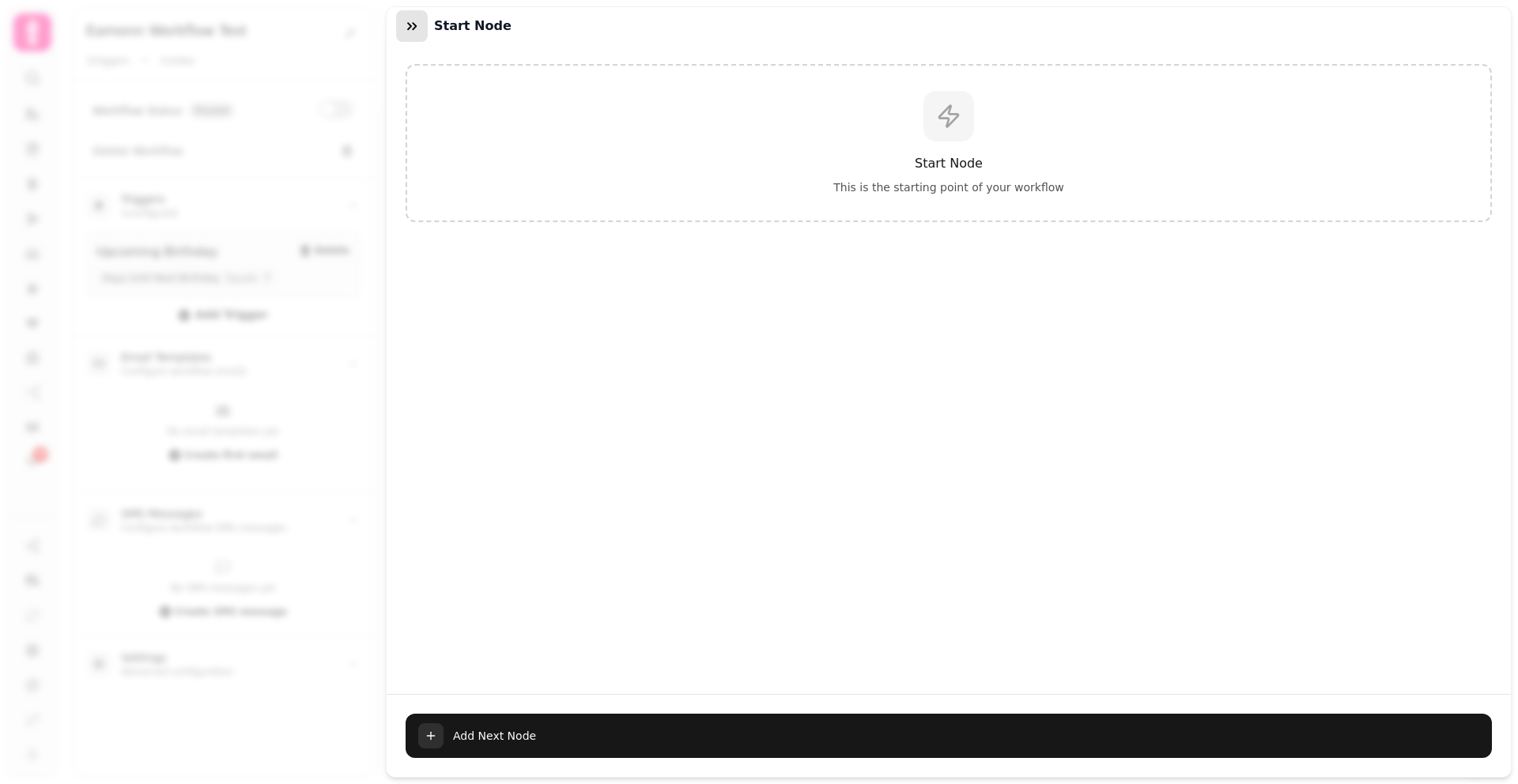
click at [411, 27] on icon "button" at bounding box center [412, 26] width 9 height 8
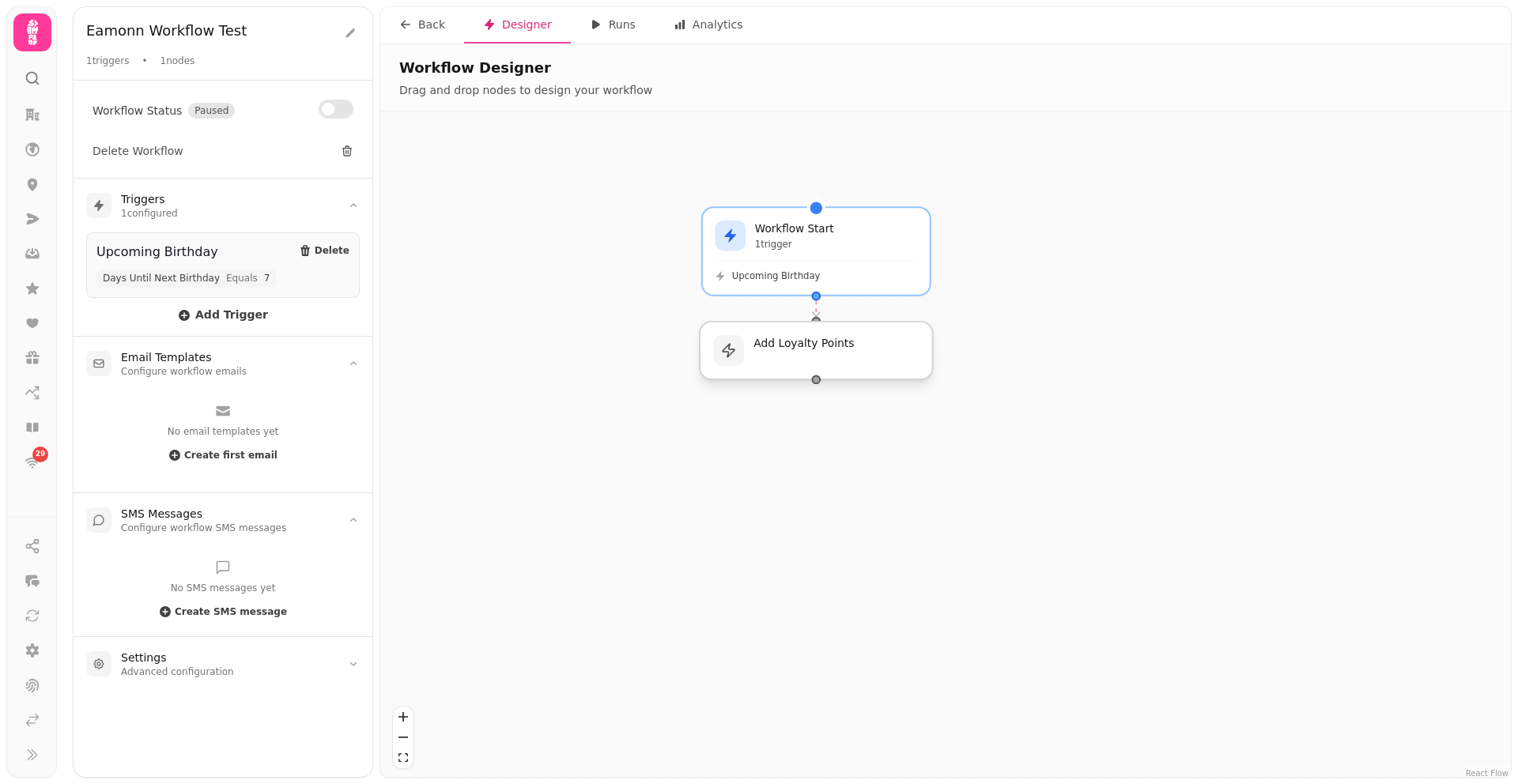
click at [824, 371] on div at bounding box center [816, 350] width 233 height 58
select select "**********"
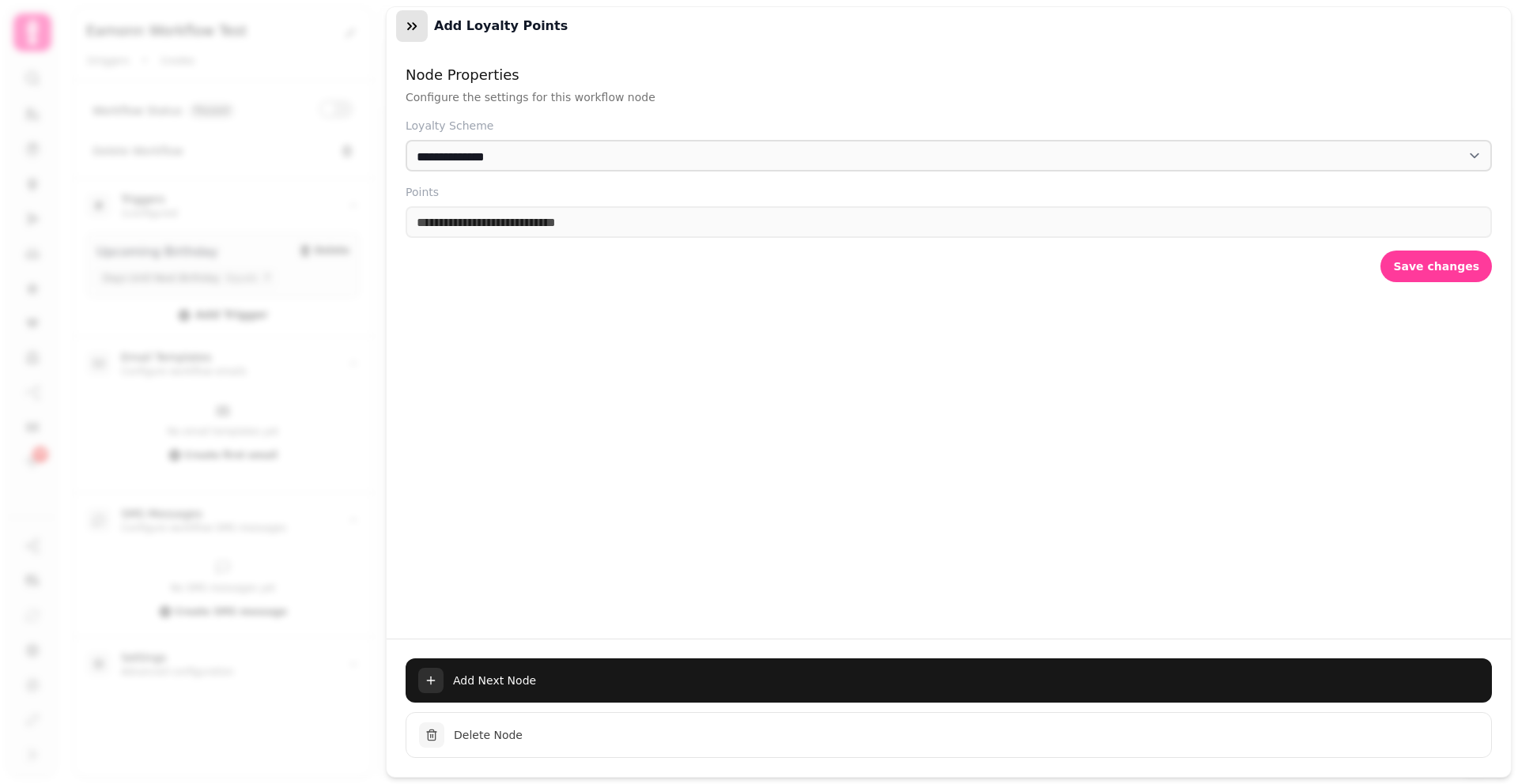
click at [409, 36] on button "button" at bounding box center [412, 26] width 31 height 31
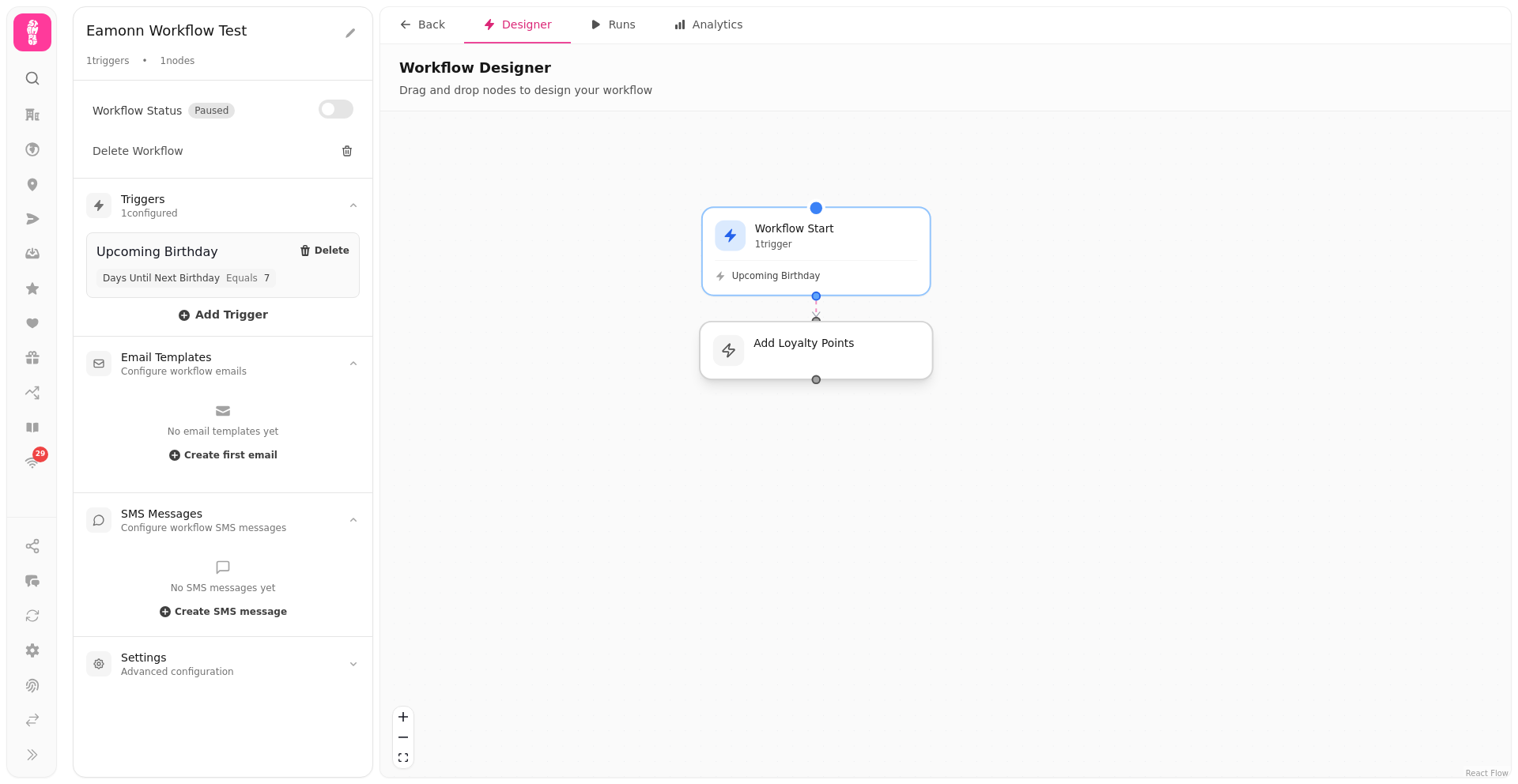
click at [853, 341] on div at bounding box center [816, 350] width 233 height 58
select select "**********"
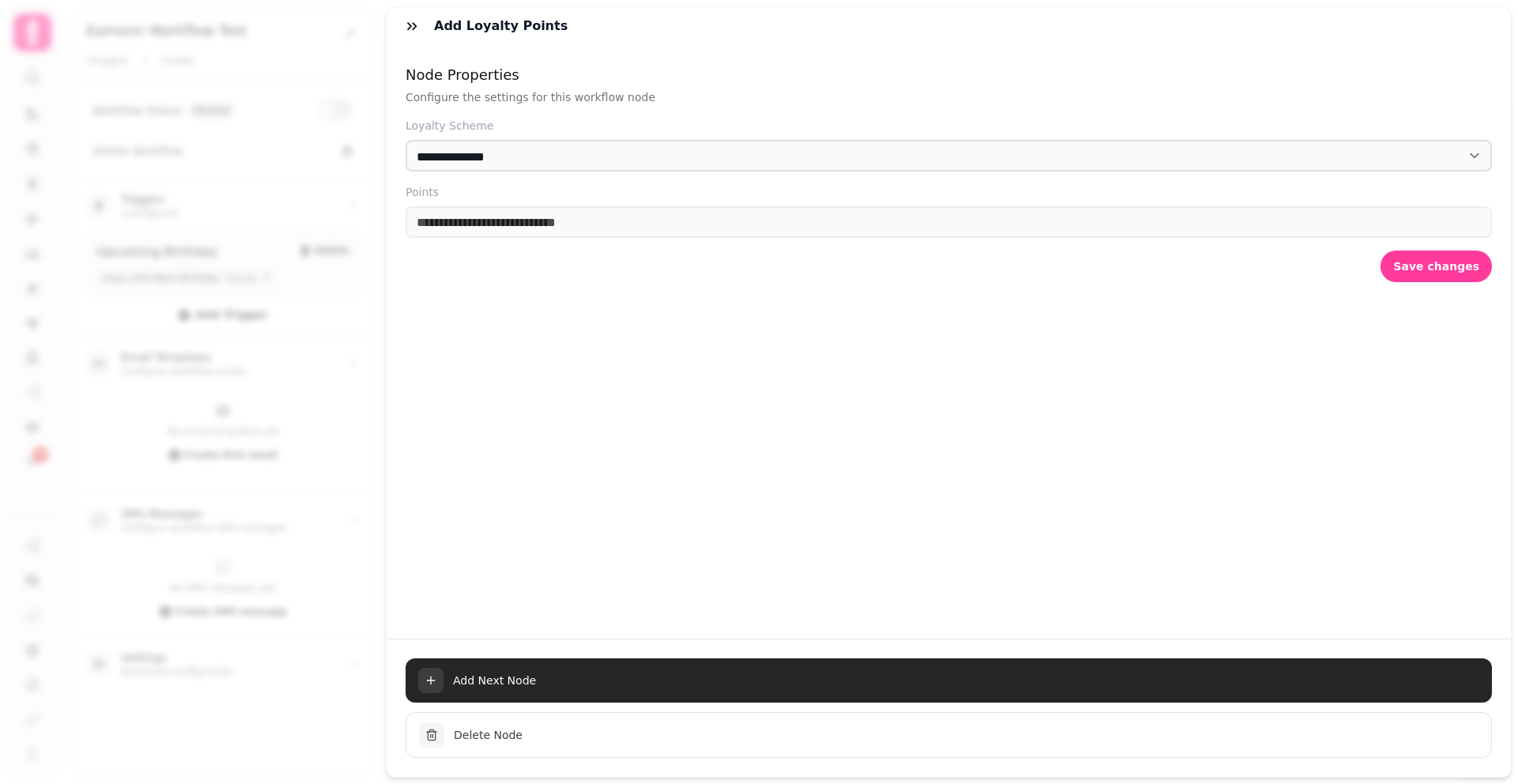
click at [542, 668] on button "Add Next Node" at bounding box center [949, 681] width 1087 height 45
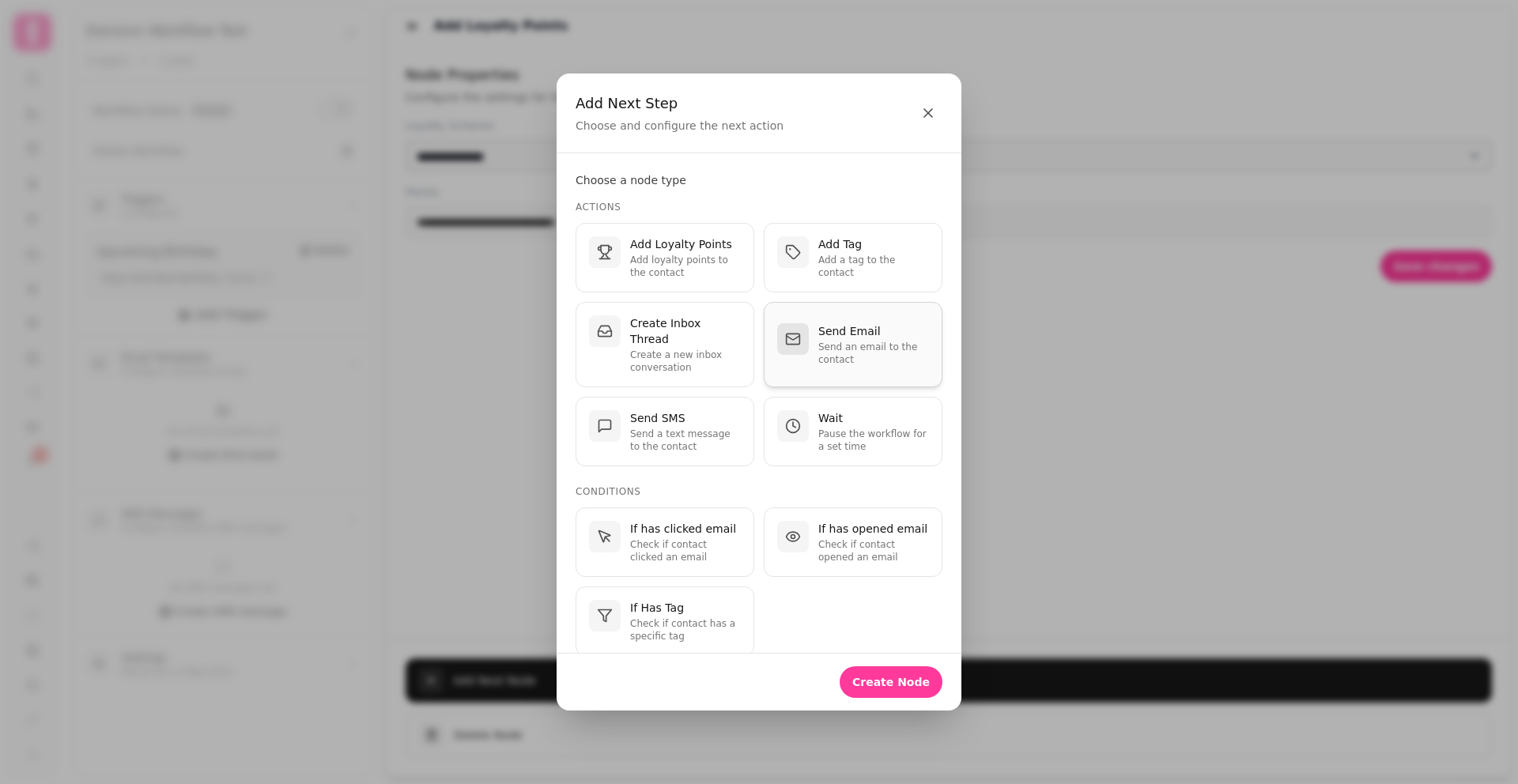
click at [839, 323] on p "Send Email" at bounding box center [873, 331] width 111 height 16
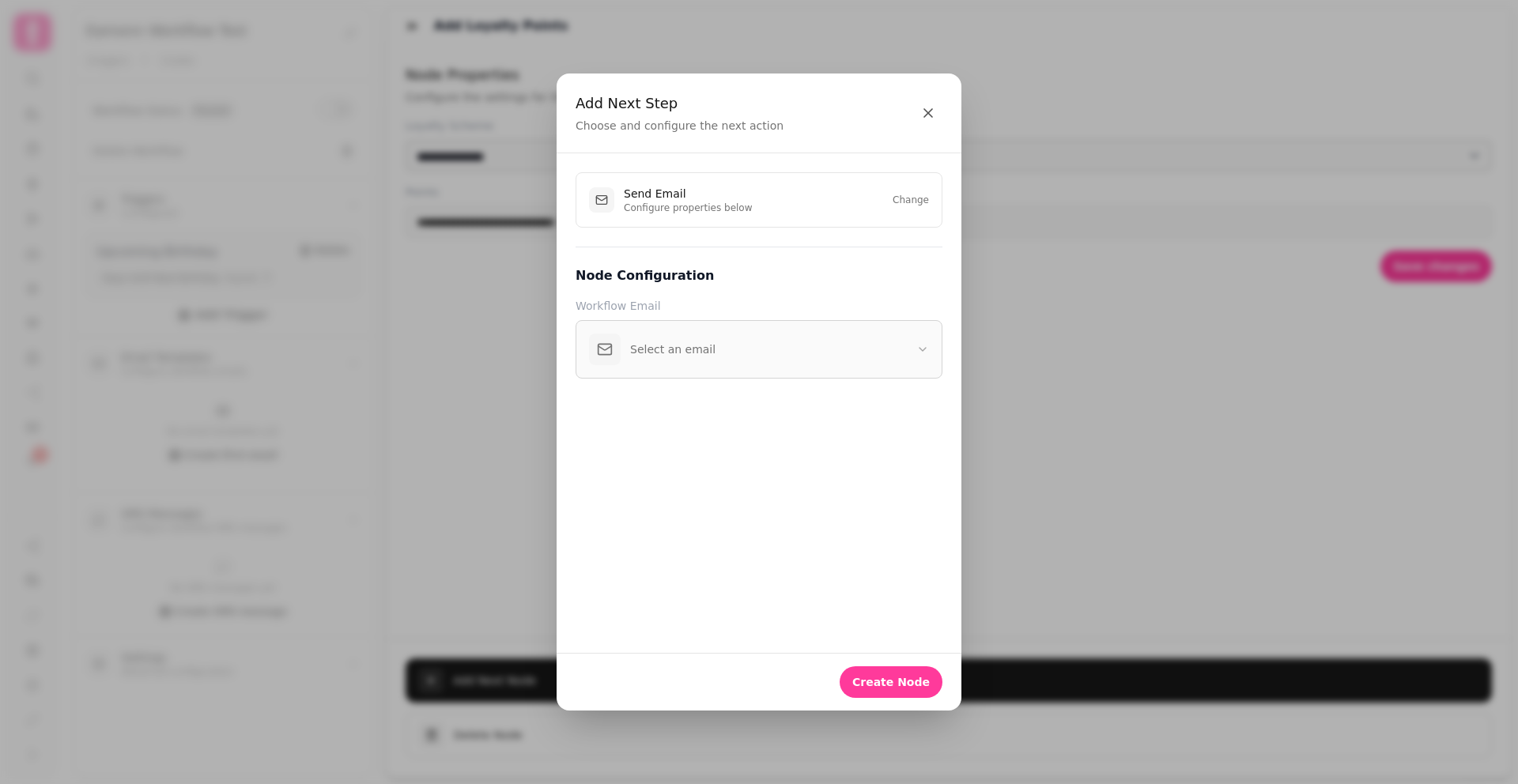
click at [749, 332] on button "Select an email" at bounding box center [759, 350] width 367 height 59
click at [794, 327] on button "Select an email" at bounding box center [759, 350] width 367 height 59
click at [925, 117] on icon "button" at bounding box center [928, 113] width 16 height 16
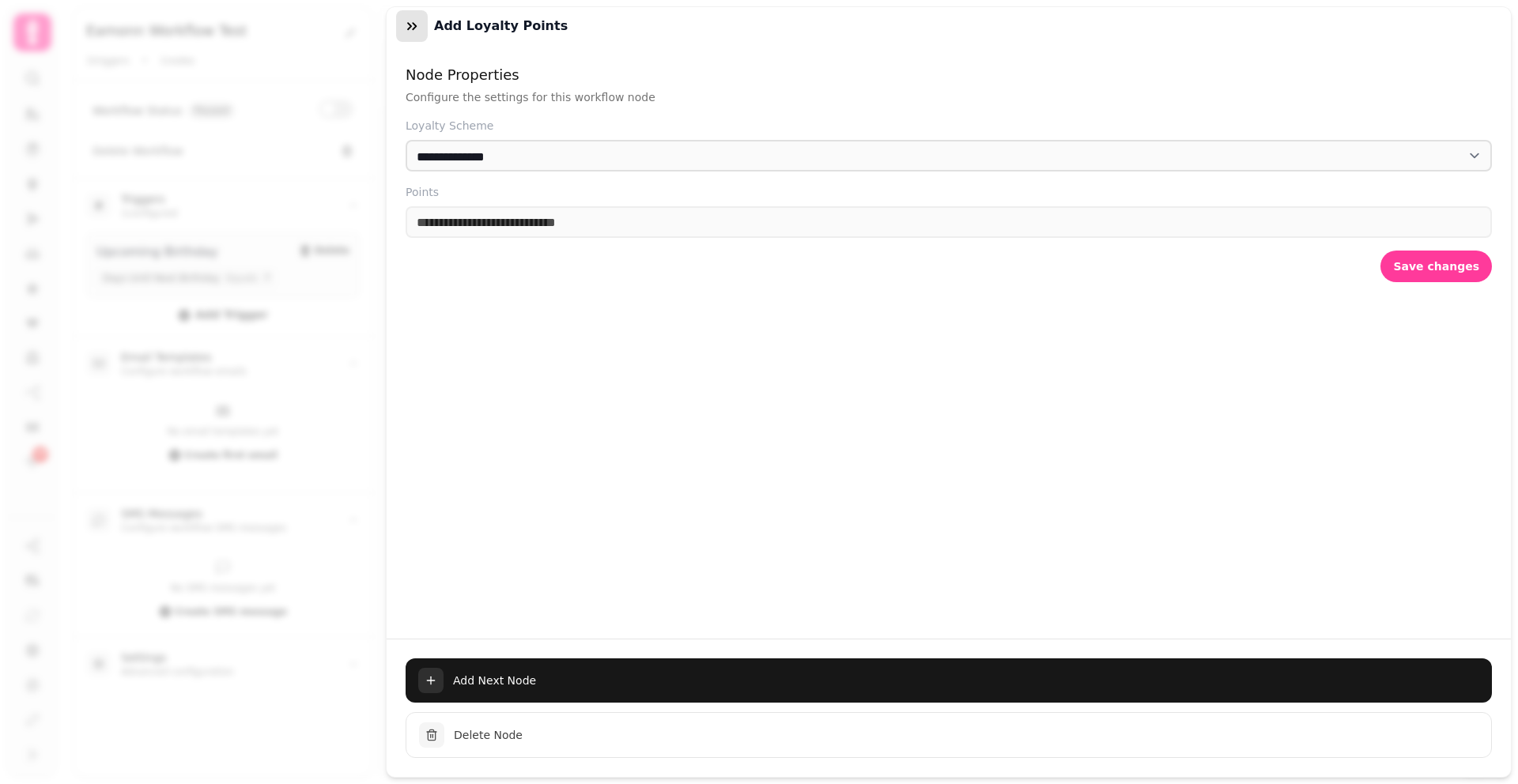
click at [410, 31] on icon "button" at bounding box center [412, 26] width 16 height 16
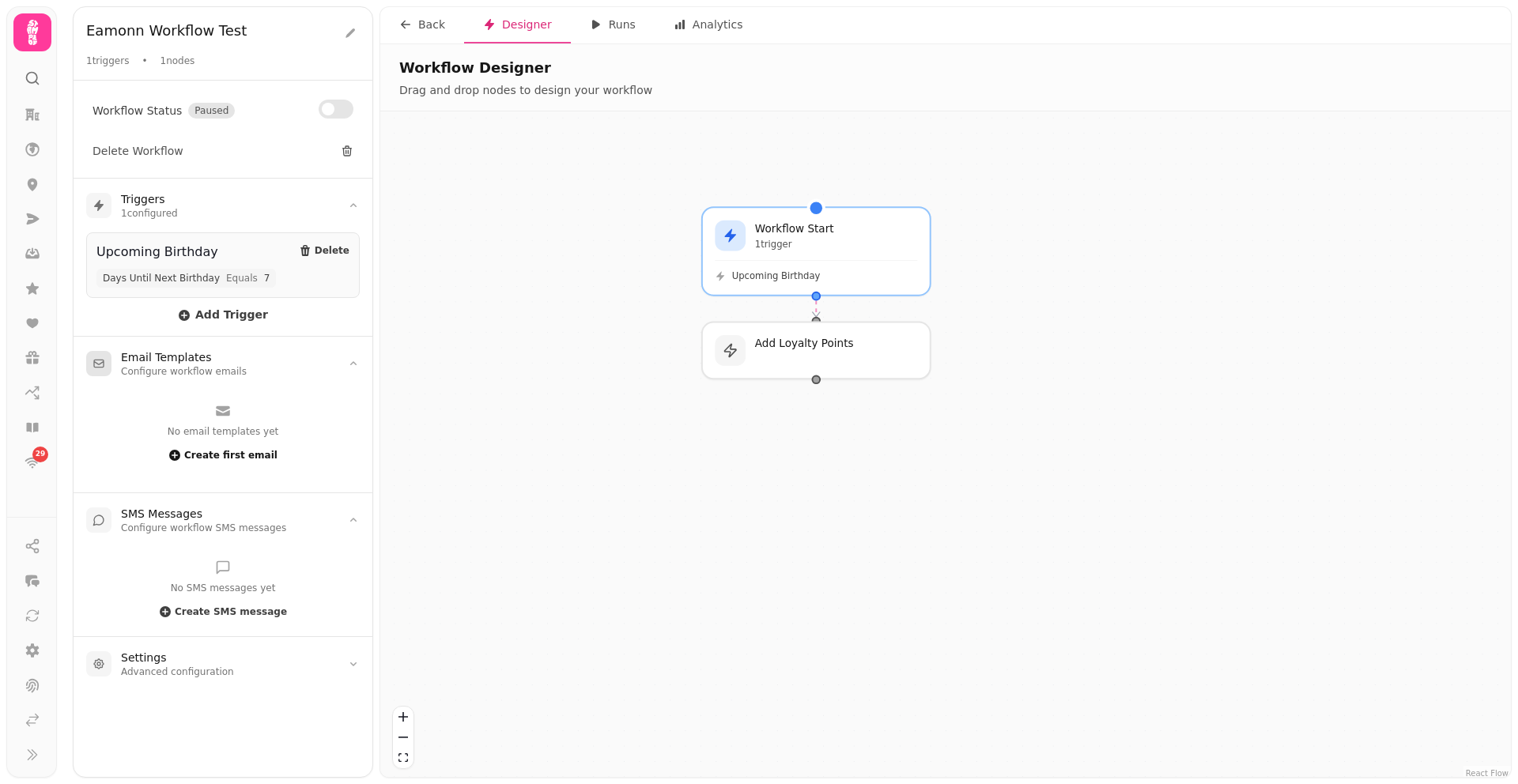
click at [251, 450] on span "Create first email" at bounding box center [230, 455] width 93 height 9
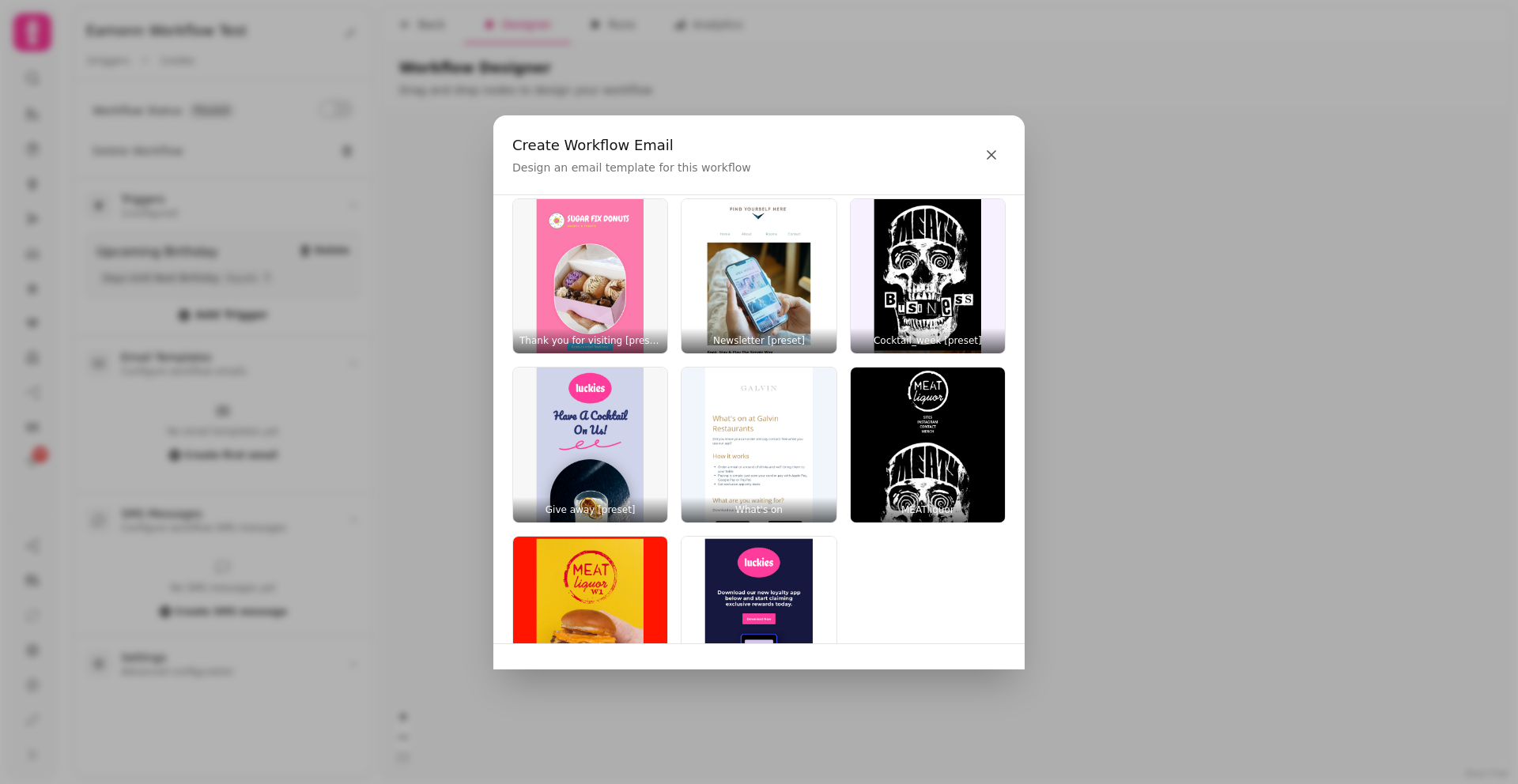
scroll to position [610, 0]
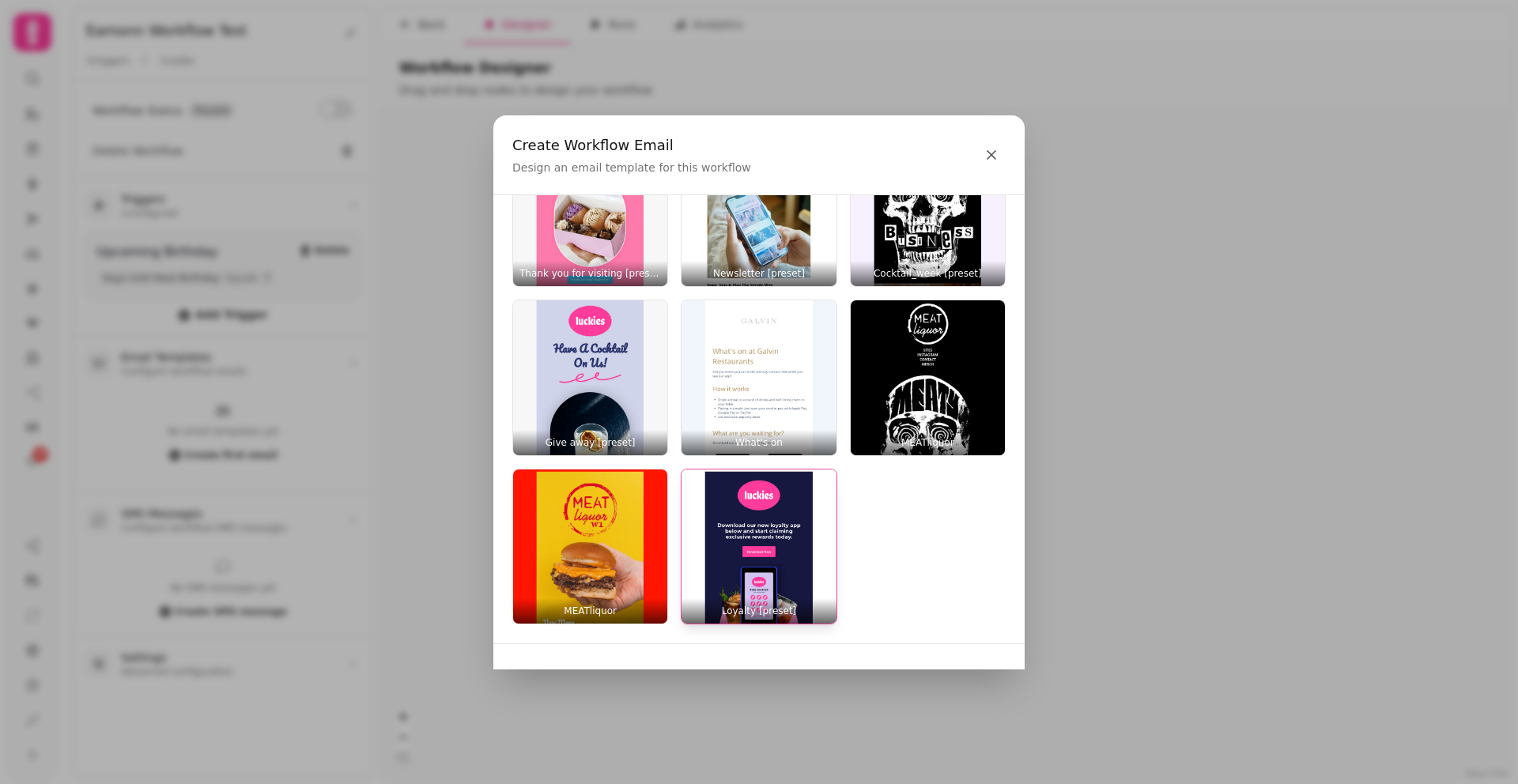
click at [783, 524] on img "button" at bounding box center [759, 546] width 155 height 155
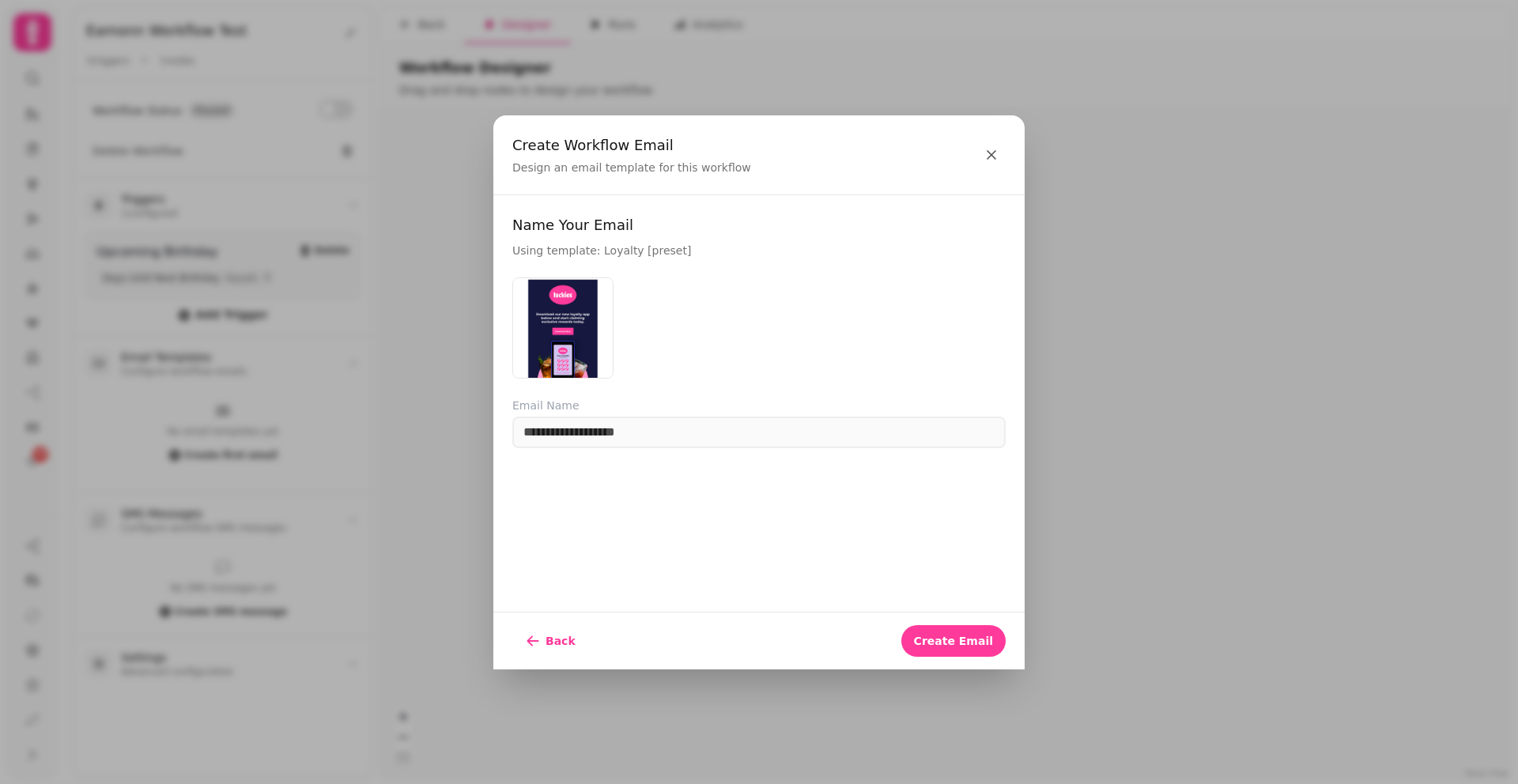
scroll to position [0, 0]
click at [582, 218] on h3 "Name Your Email" at bounding box center [759, 225] width 493 height 22
click at [587, 230] on h3 "Name Your Email" at bounding box center [759, 225] width 493 height 22
click at [645, 416] on input "text" at bounding box center [759, 431] width 493 height 31
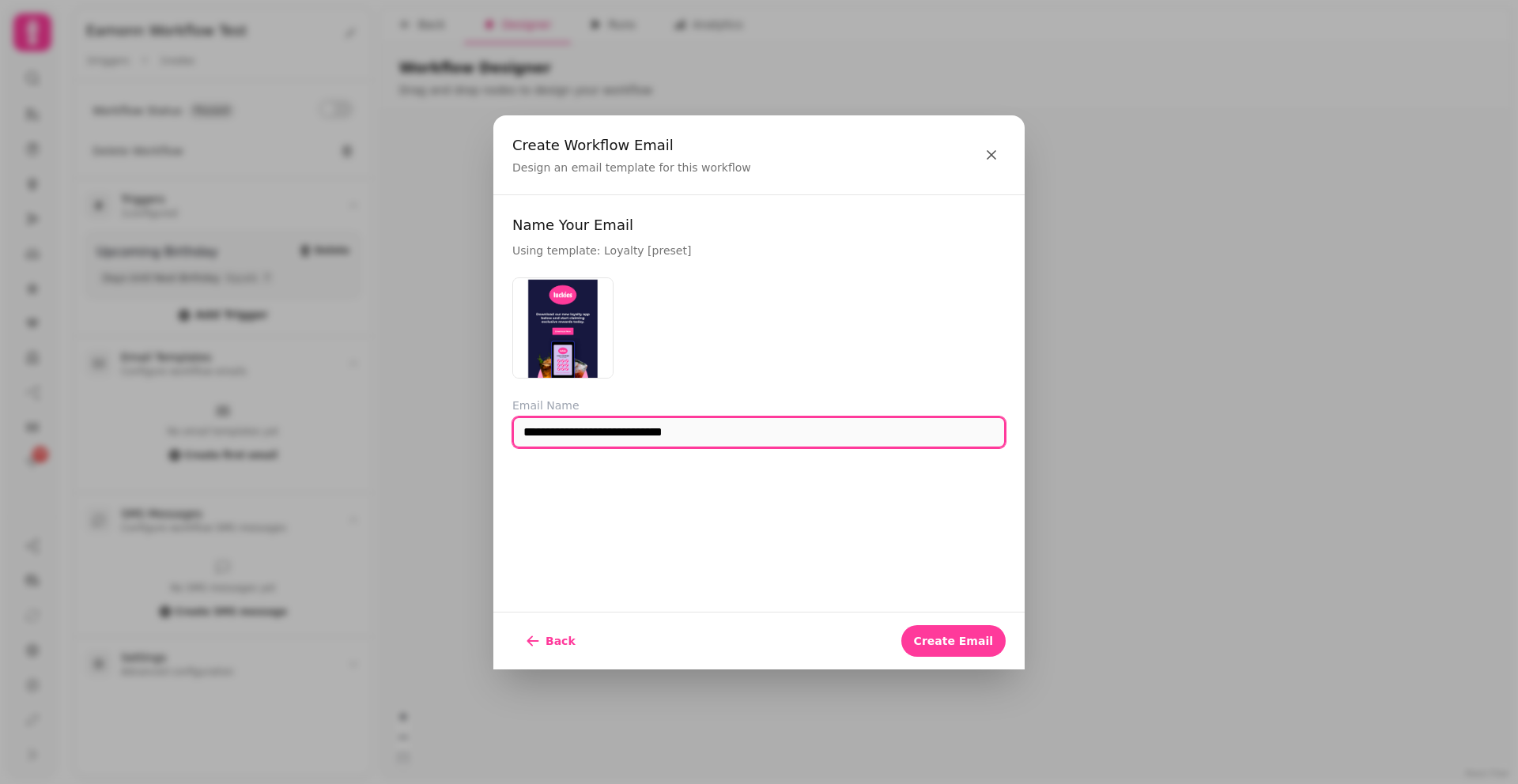
click at [791, 440] on input "**********" at bounding box center [759, 431] width 493 height 31
type input "**********"
click at [979, 645] on span "Create Email" at bounding box center [953, 641] width 79 height 11
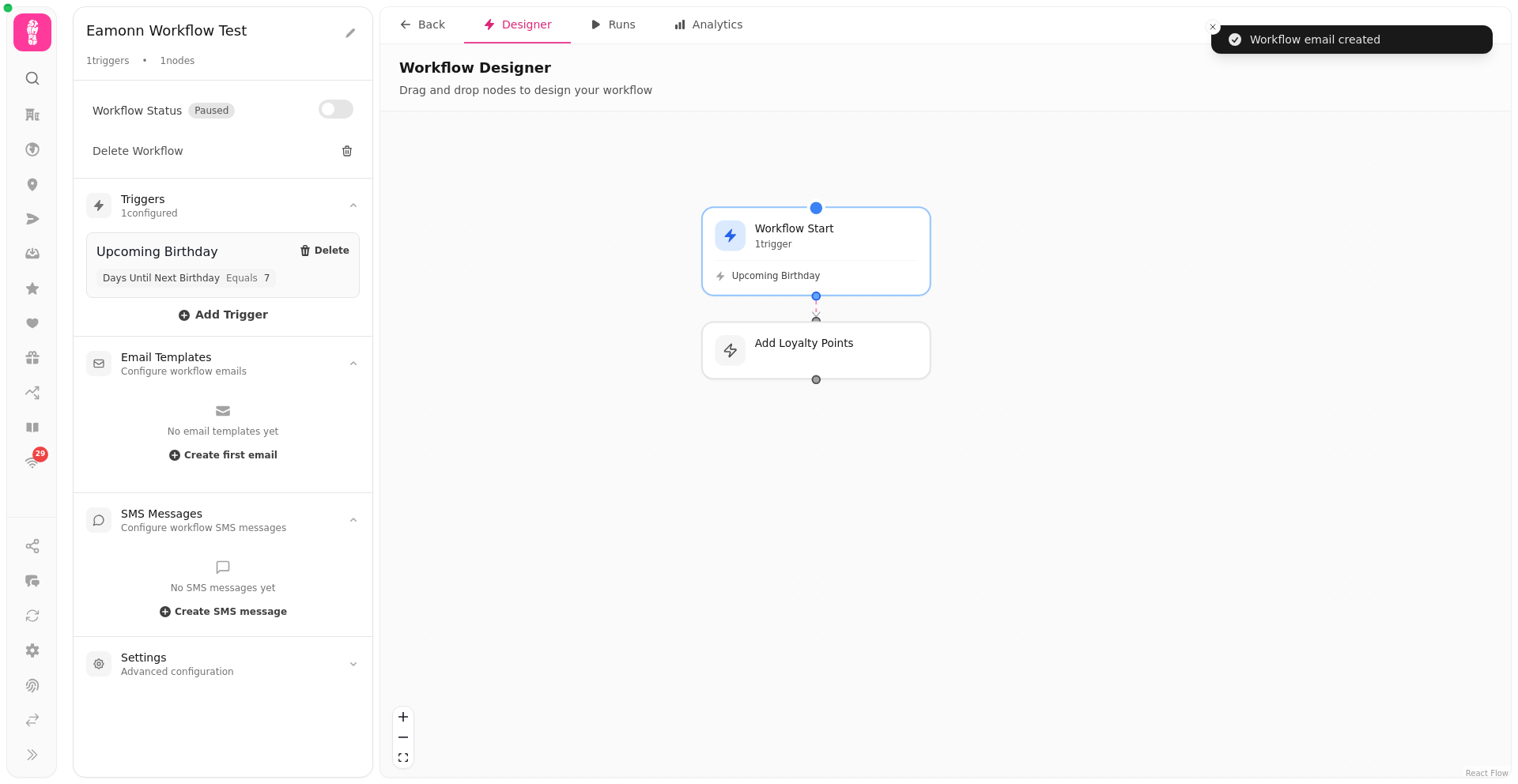
select select "**********"
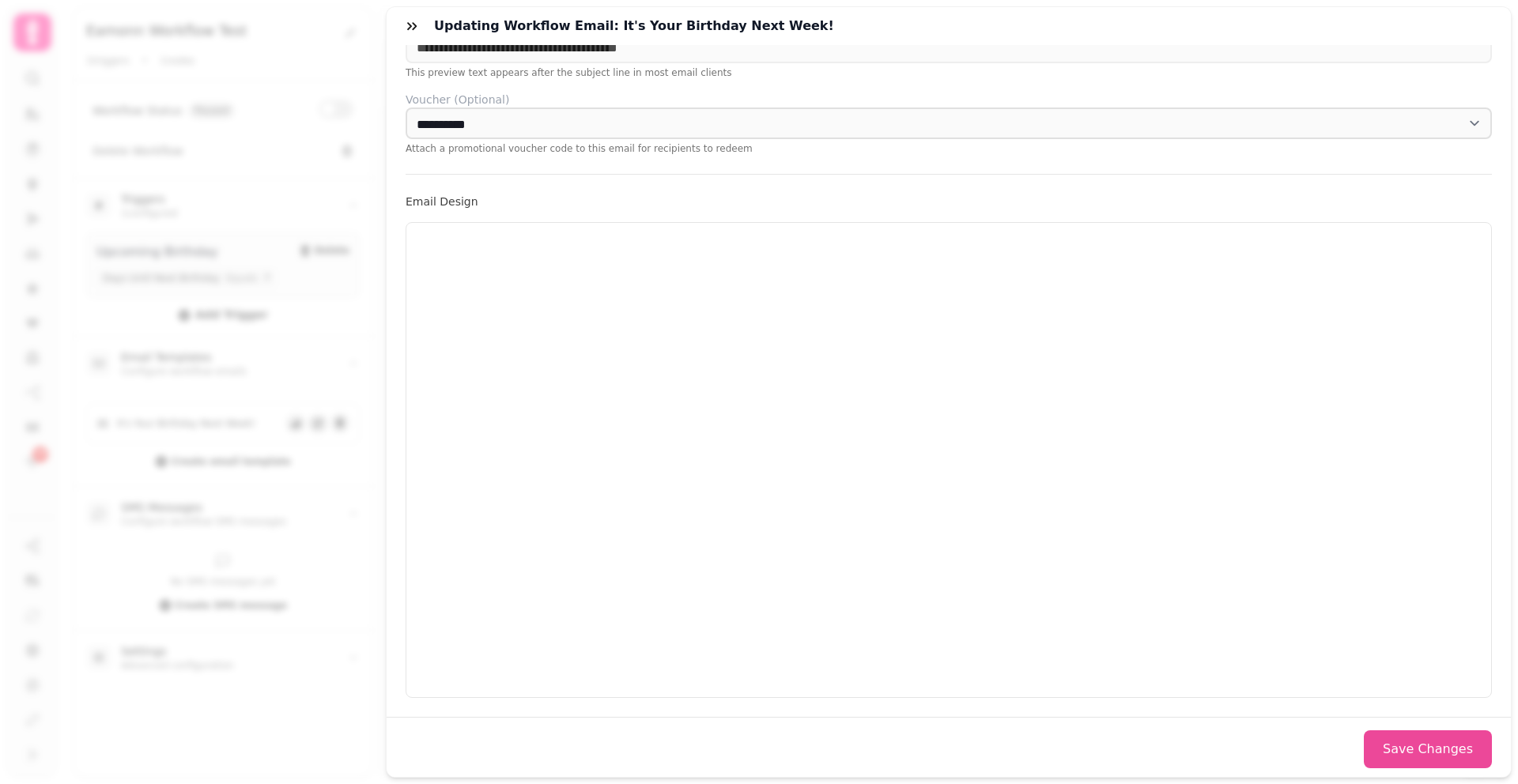
scroll to position [274, 0]
click at [1403, 735] on button "Save Changes" at bounding box center [1427, 745] width 128 height 38
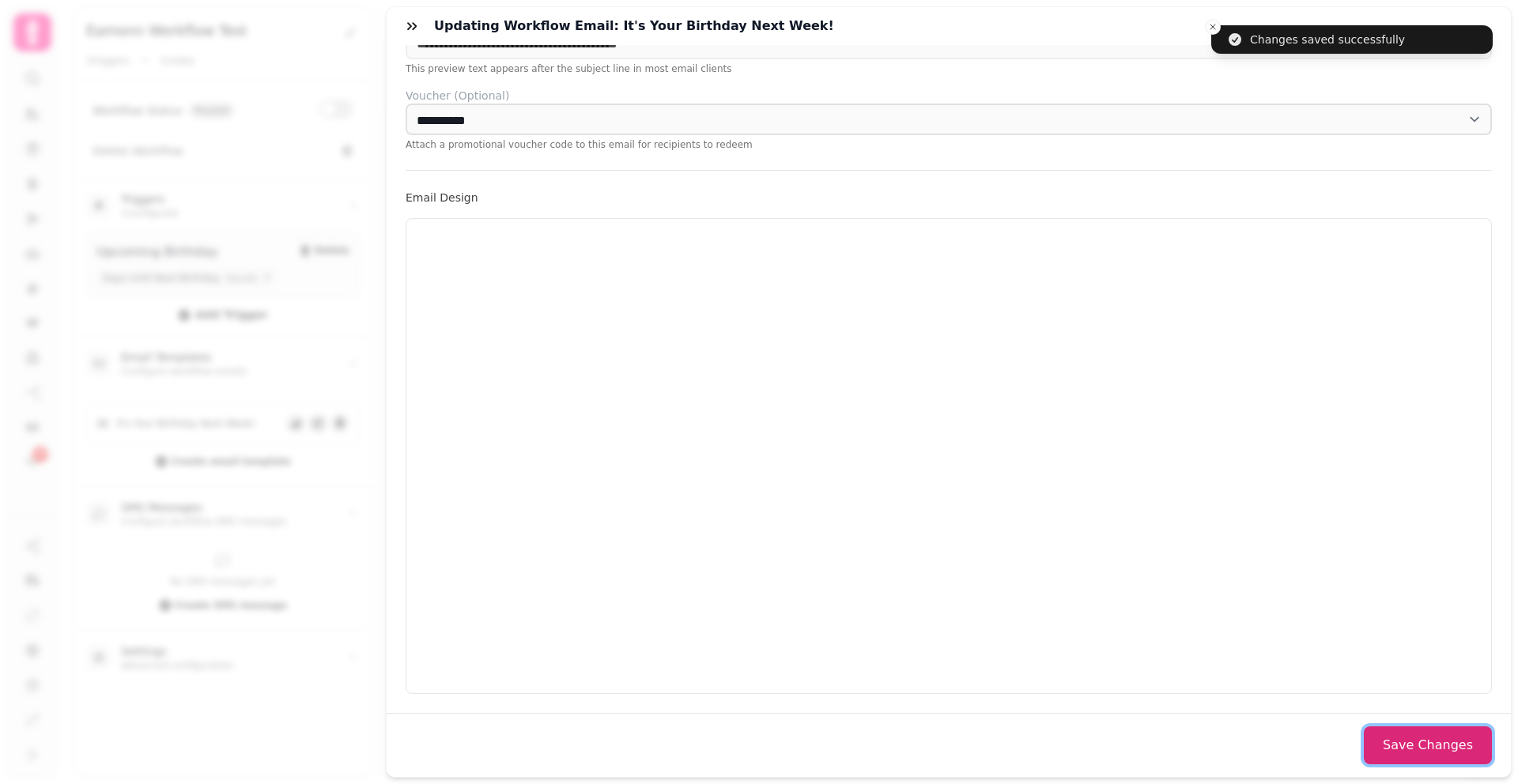
click at [1420, 754] on button "Save Changes" at bounding box center [1427, 745] width 128 height 38
click at [418, 27] on icon "button" at bounding box center [412, 26] width 16 height 16
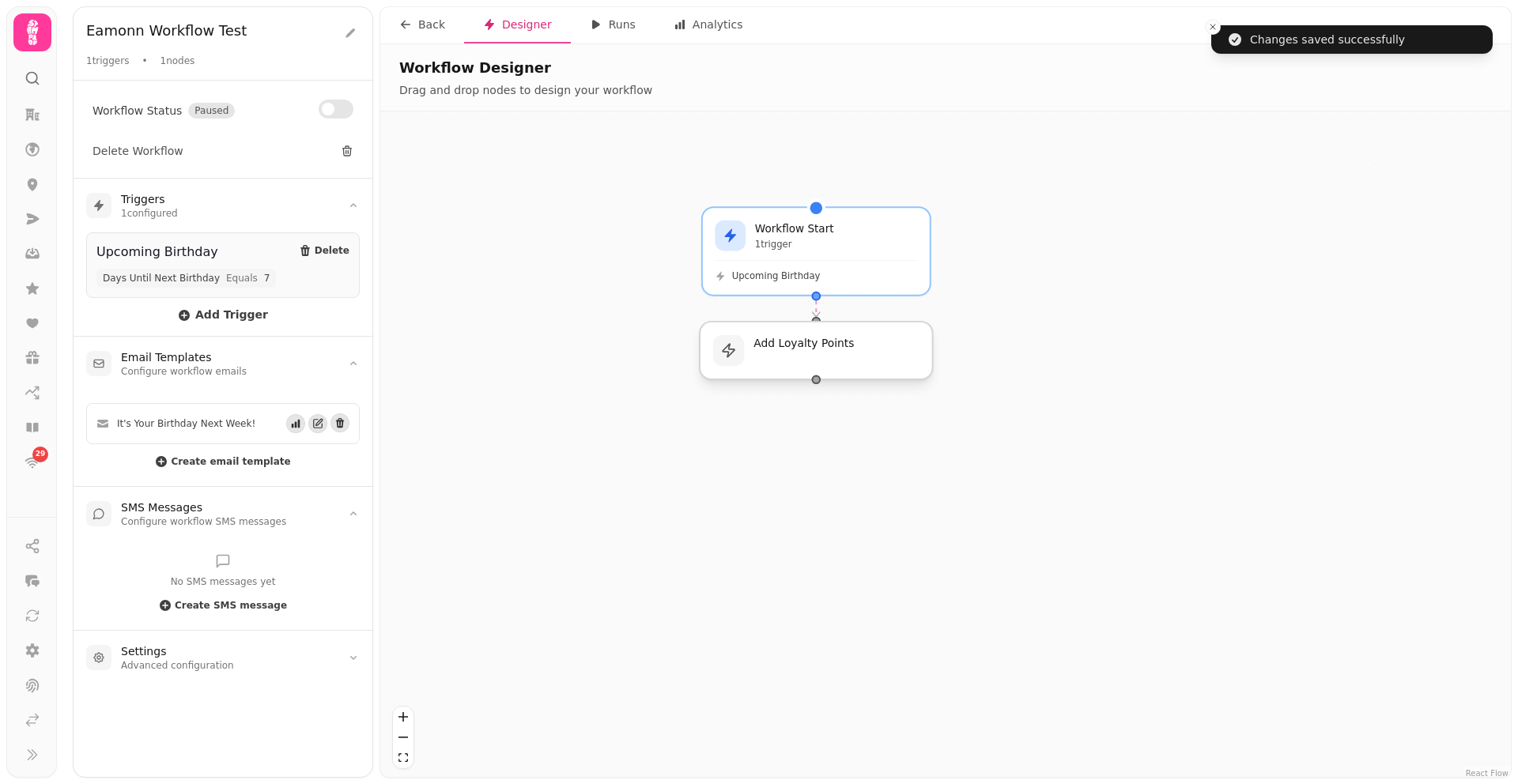
click at [837, 364] on div at bounding box center [816, 350] width 233 height 58
select select "**********"
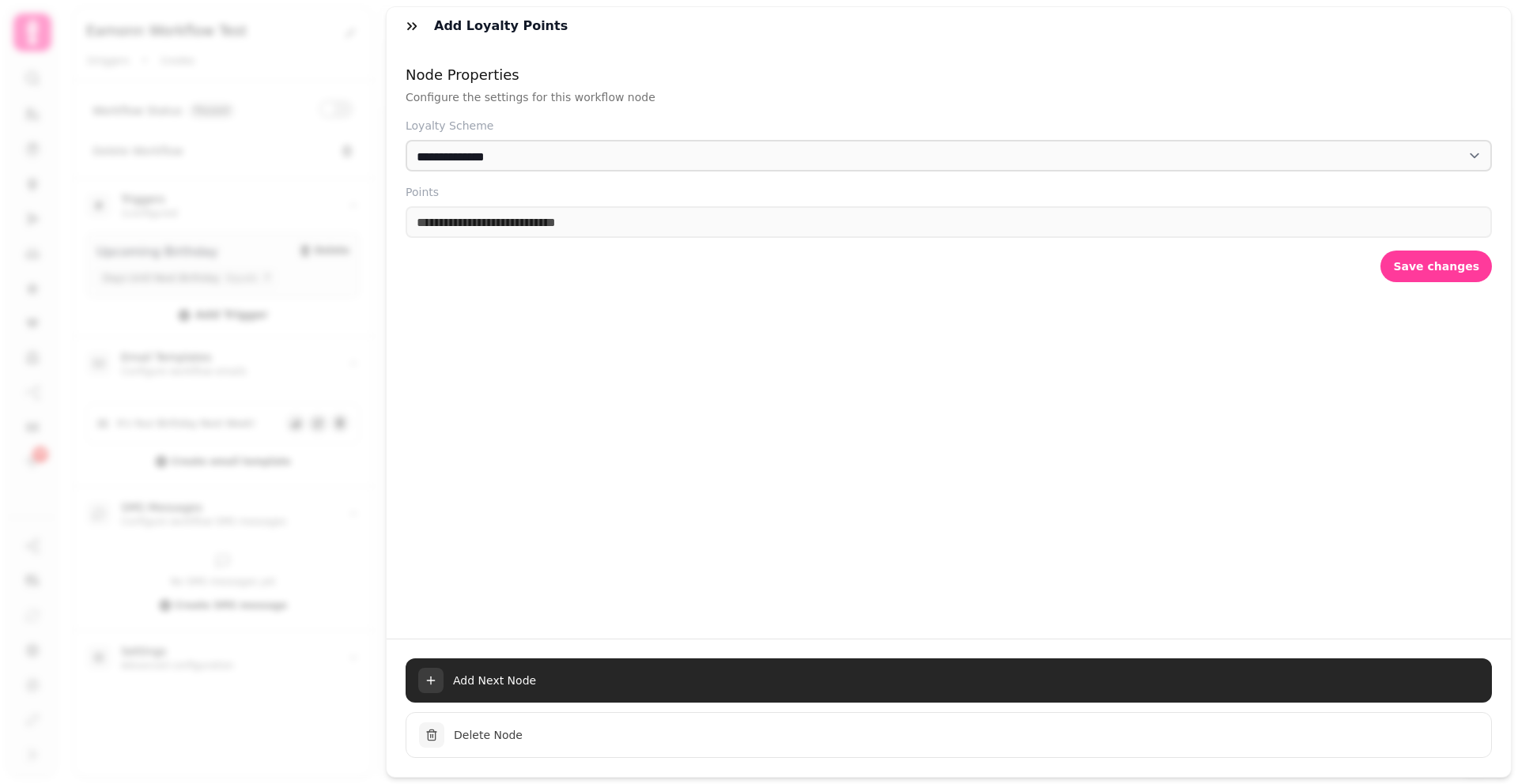
click at [724, 673] on span "Add Next Node" at bounding box center [966, 681] width 1026 height 16
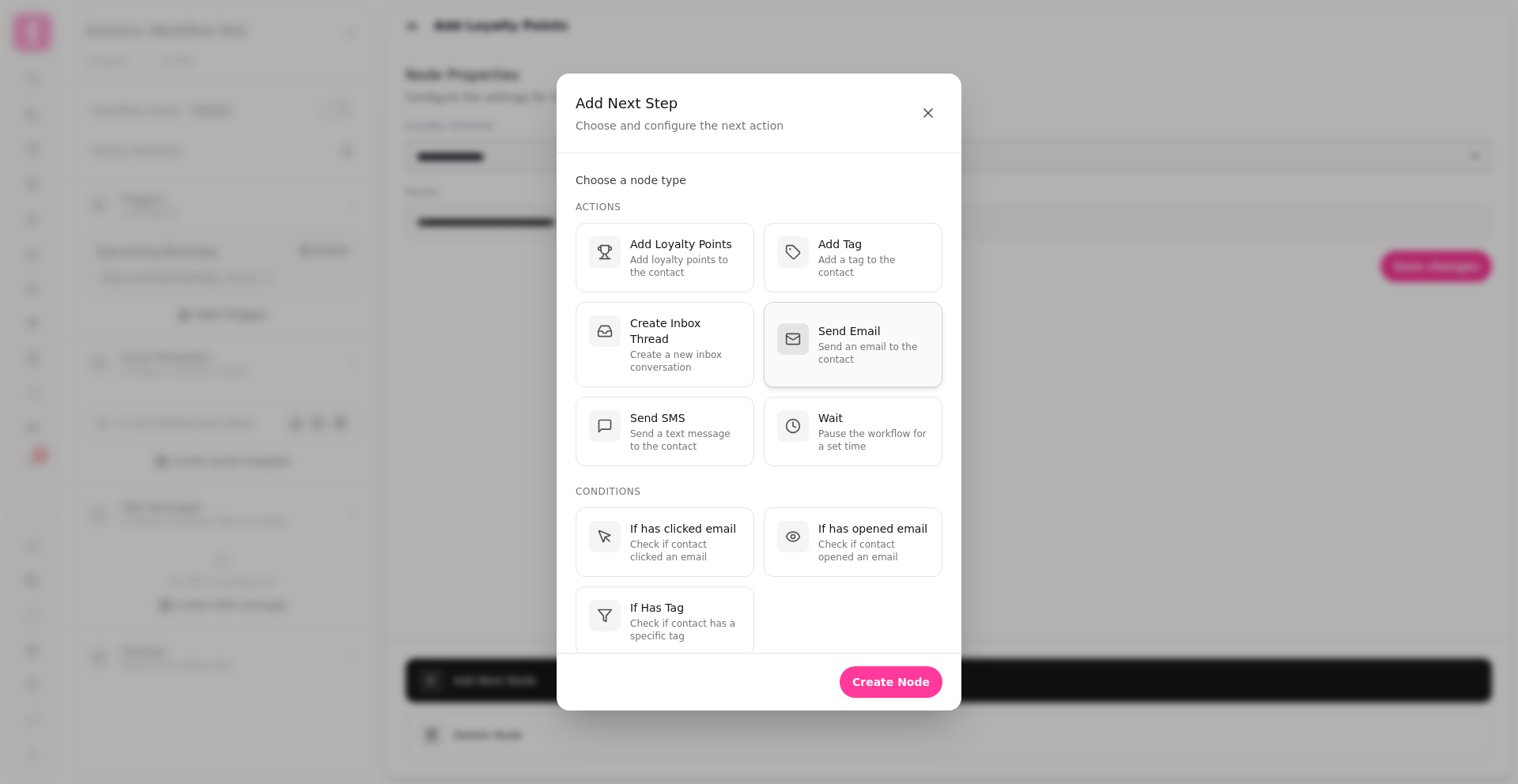
click at [876, 349] on p "Send an email to the contact" at bounding box center [873, 353] width 111 height 26
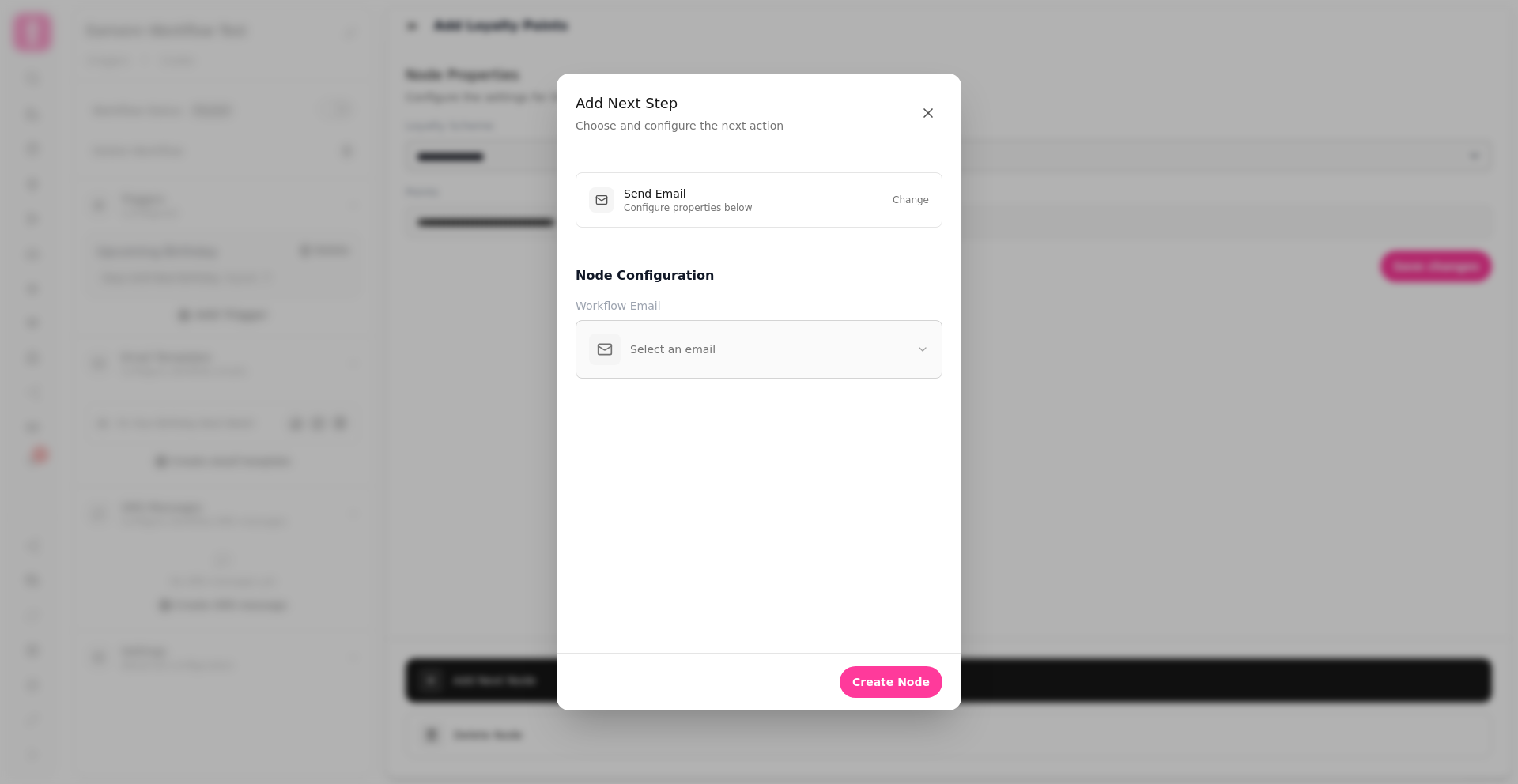
click at [819, 352] on button "Select an email" at bounding box center [759, 350] width 367 height 59
click at [756, 426] on button "It's Your Birthday Next Week!" at bounding box center [759, 414] width 365 height 57
click at [883, 680] on span "Create Node" at bounding box center [891, 683] width 78 height 11
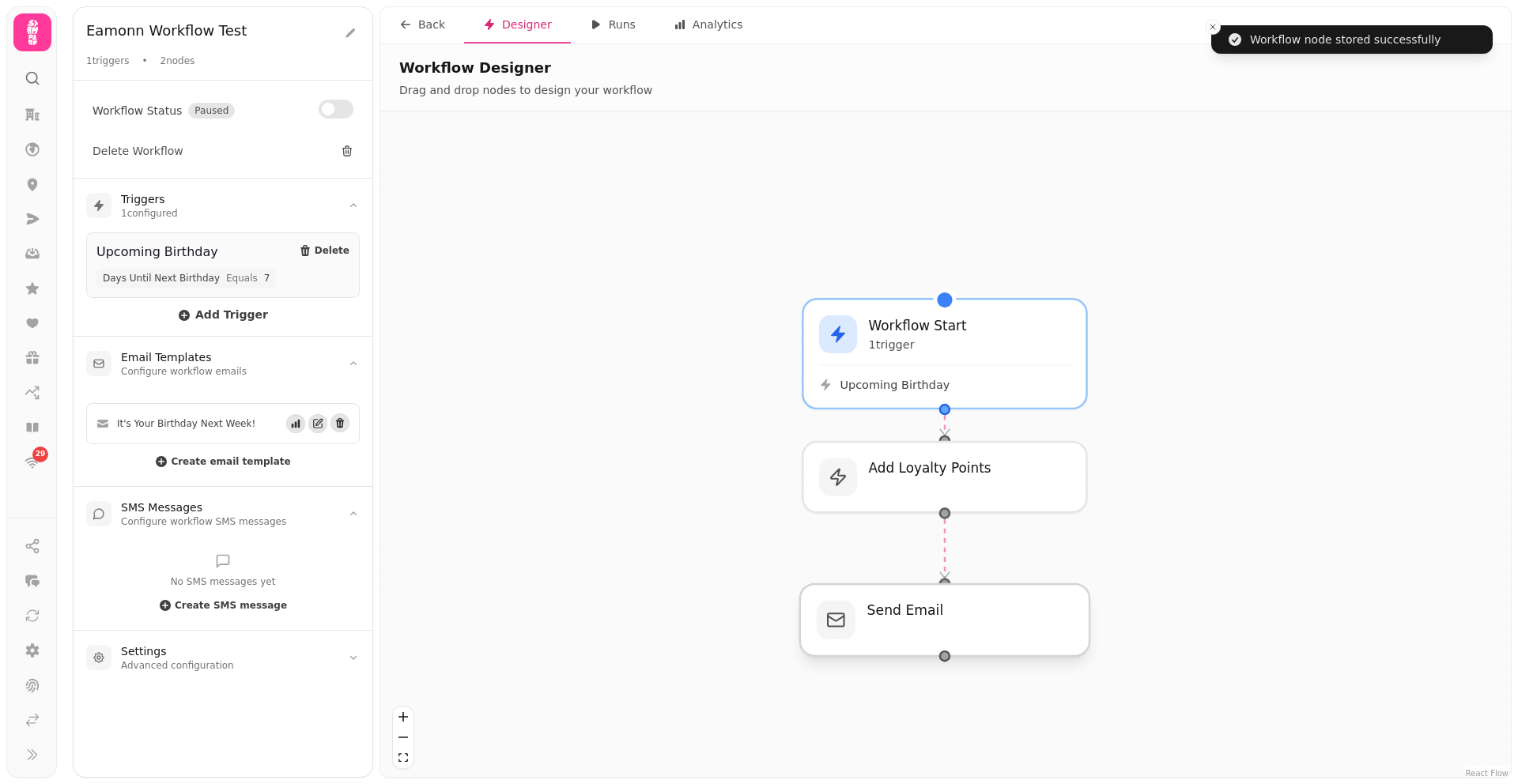
click at [980, 644] on div at bounding box center [944, 620] width 289 height 72
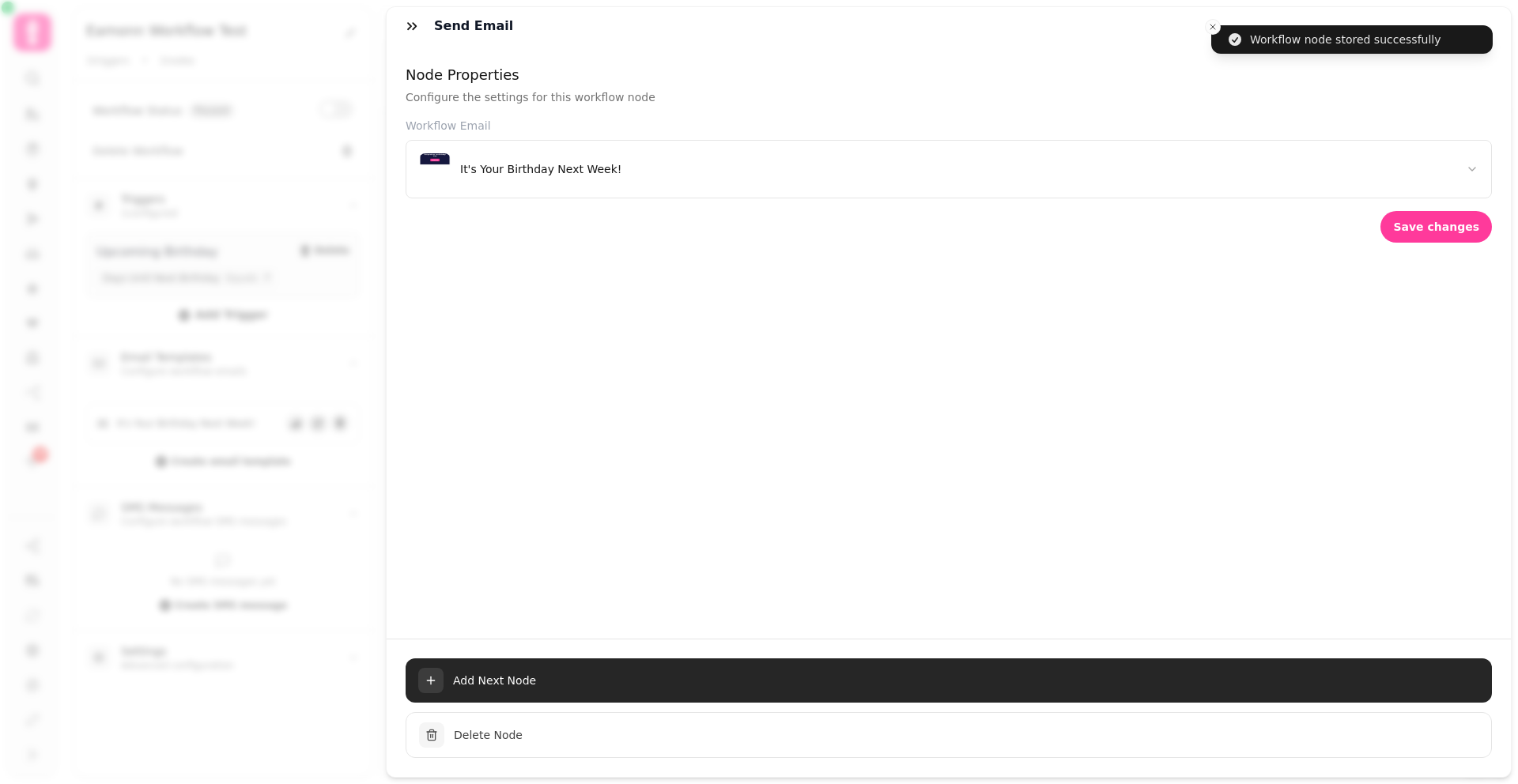
click at [616, 678] on span "Add Next Node" at bounding box center [966, 681] width 1026 height 16
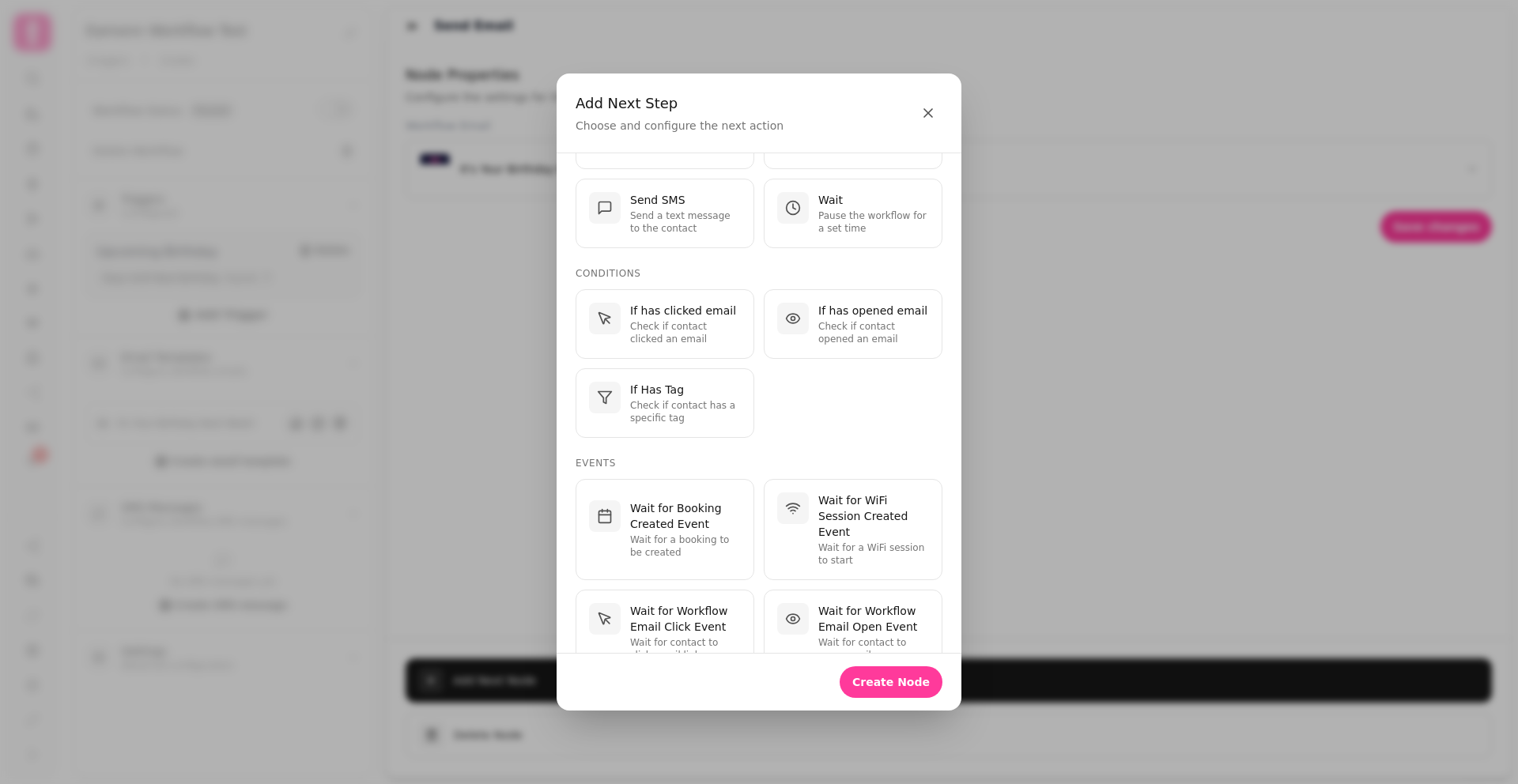
scroll to position [221, 0]
click at [844, 633] on p "Wait for contact to open email" at bounding box center [873, 646] width 111 height 26
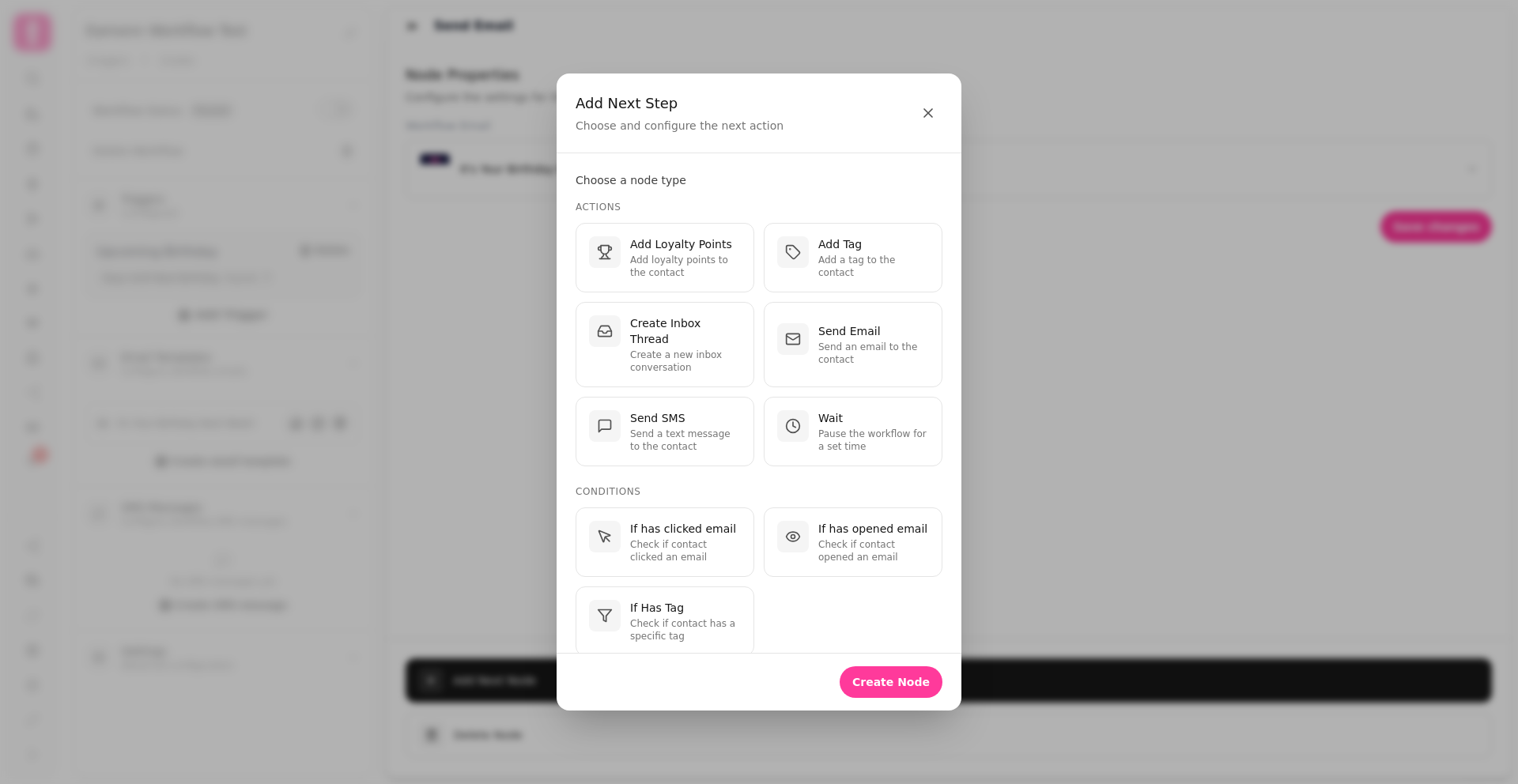
select select "**"
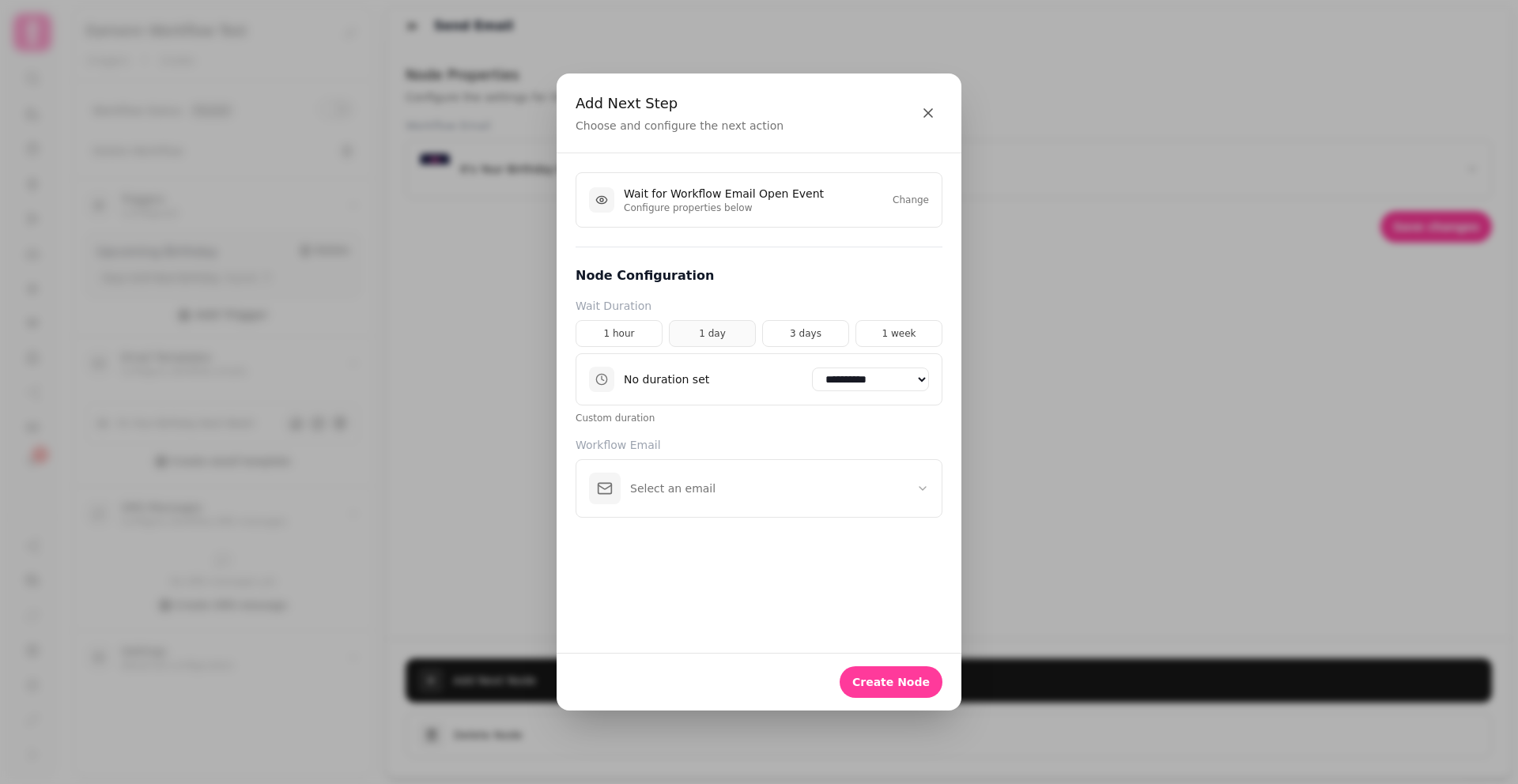
click at [721, 331] on button "1 day" at bounding box center [712, 334] width 87 height 27
click at [812, 483] on button "Select an email" at bounding box center [759, 492] width 367 height 59
click at [788, 546] on button "It's Your Birthday Next Week!" at bounding box center [759, 556] width 365 height 57
click at [932, 107] on icon "button" at bounding box center [928, 113] width 16 height 16
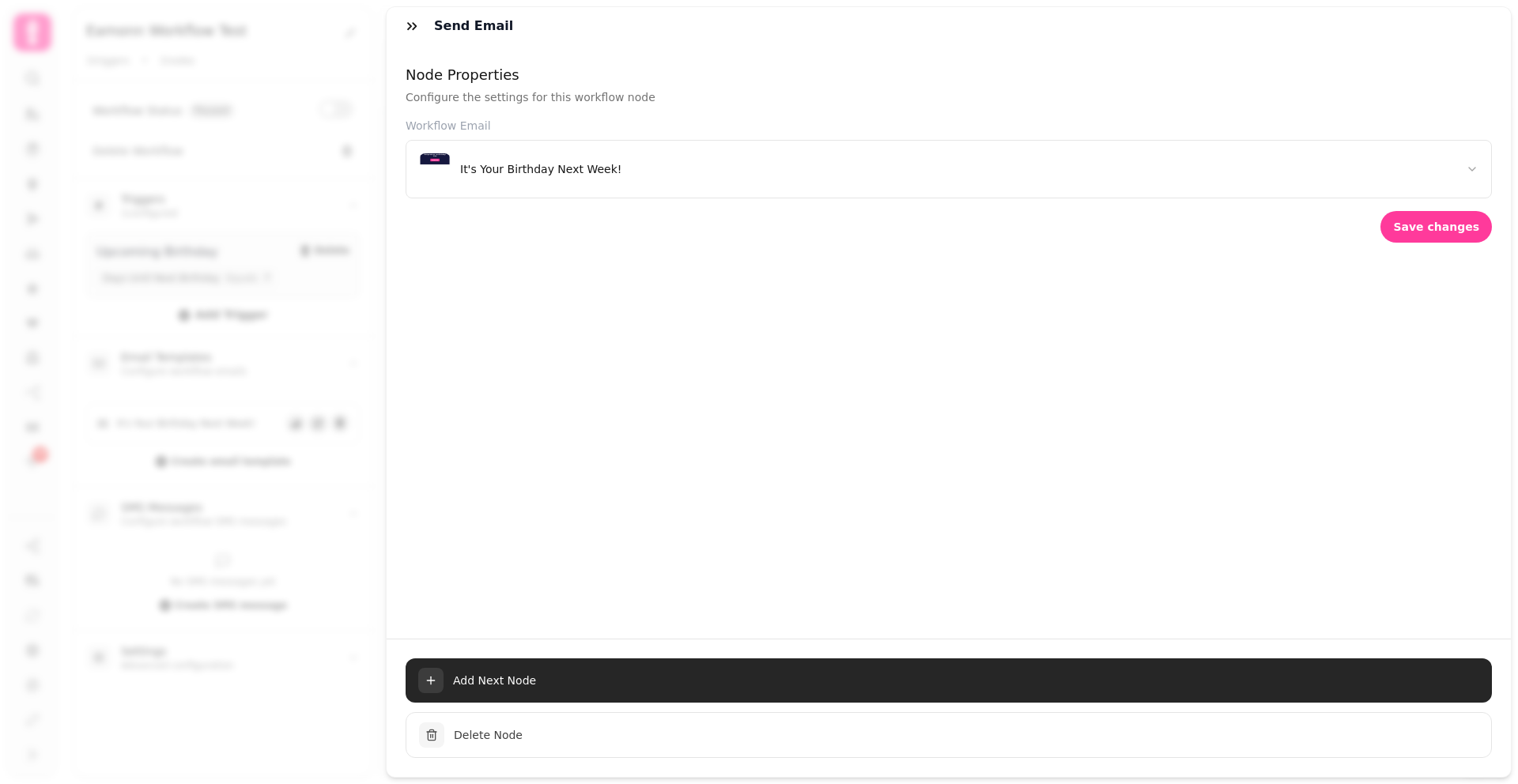
click at [486, 692] on button "Add Next Node" at bounding box center [949, 681] width 1087 height 45
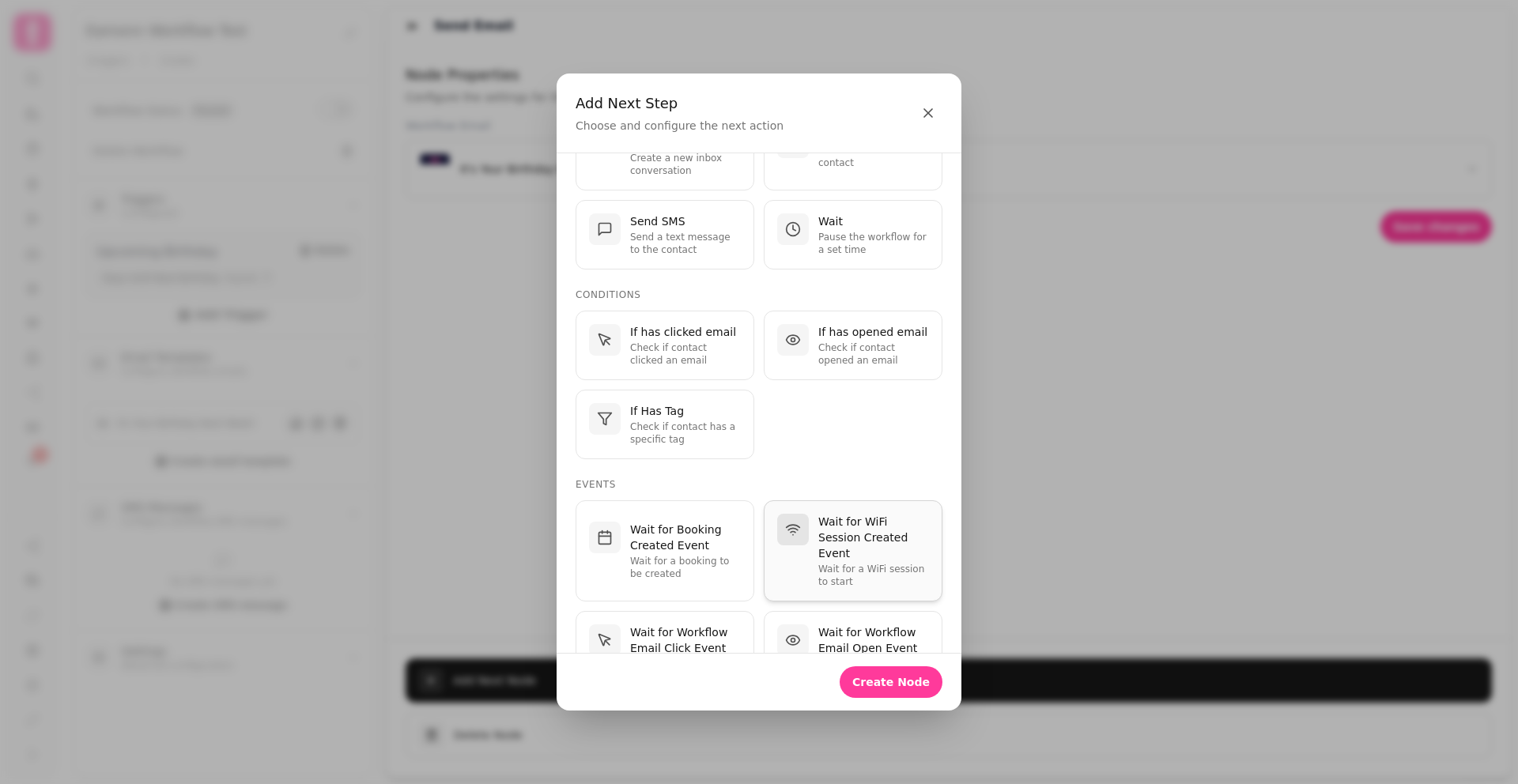
scroll to position [212, 0]
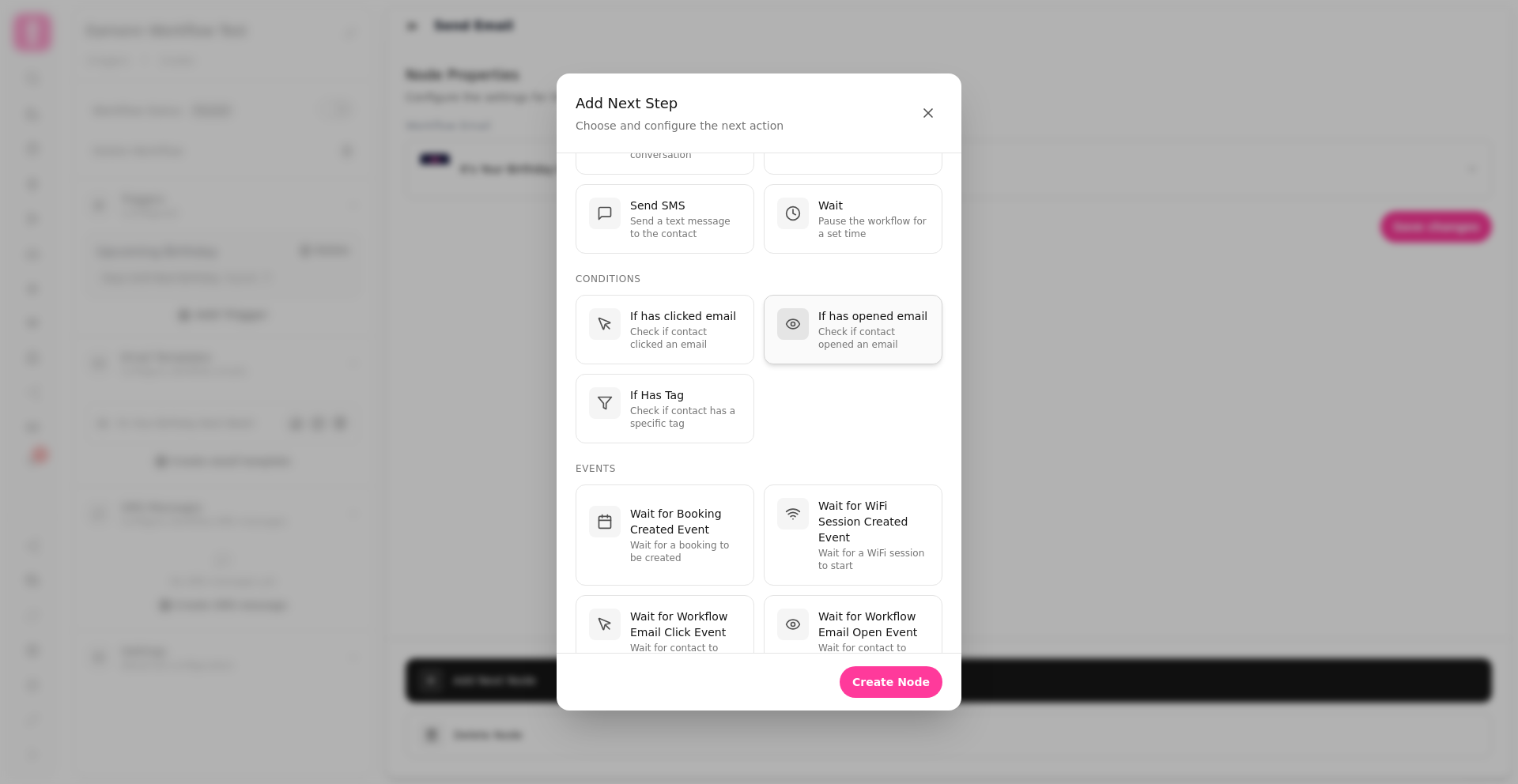
click at [825, 326] on p "Check if contact opened an email" at bounding box center [873, 338] width 111 height 26
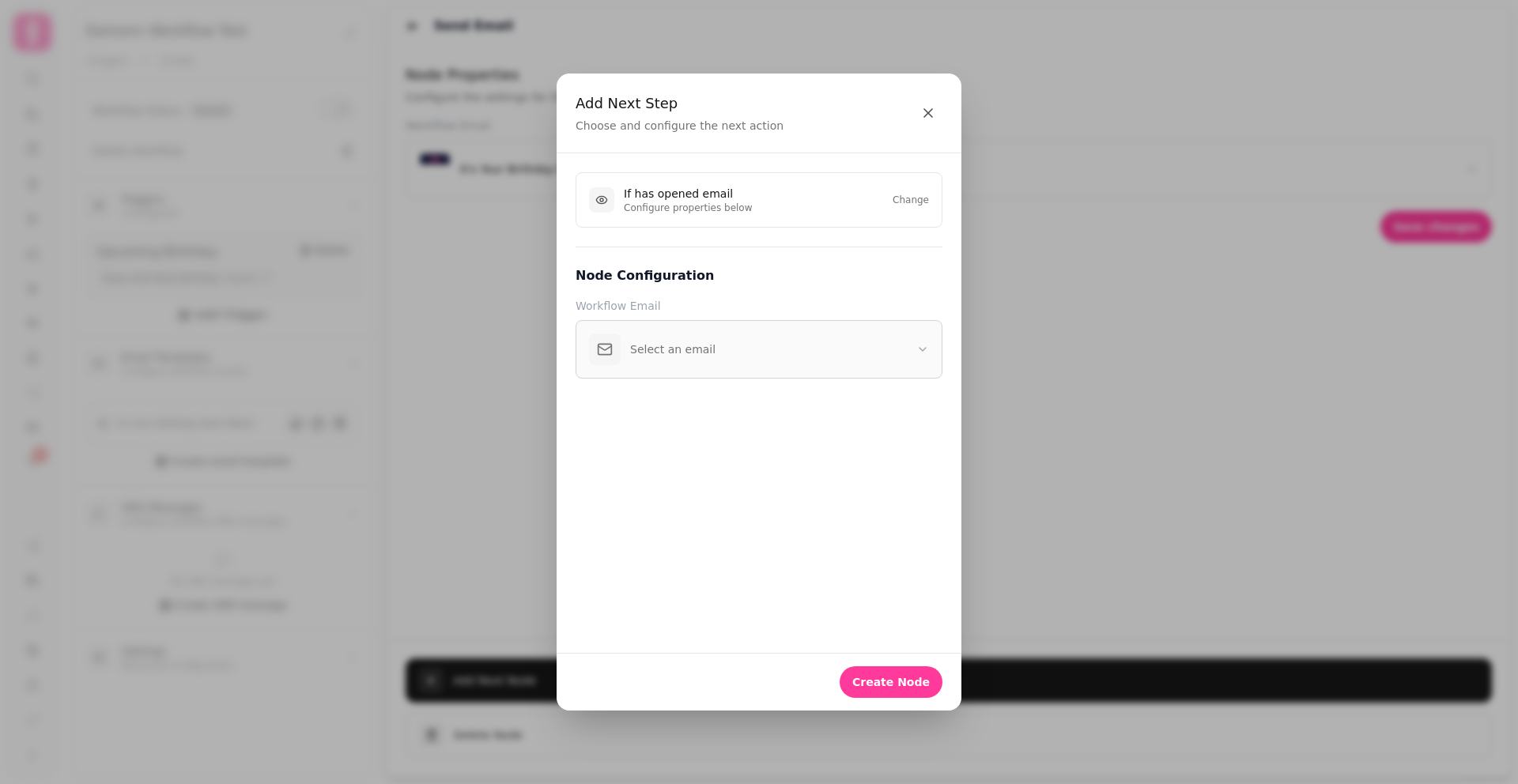
click at [778, 356] on button "Select an email" at bounding box center [759, 350] width 367 height 59
click at [721, 410] on p "It's Your Birthday Next Week!" at bounding box center [779, 414] width 299 height 16
click at [921, 677] on span "Create Node" at bounding box center [891, 683] width 78 height 11
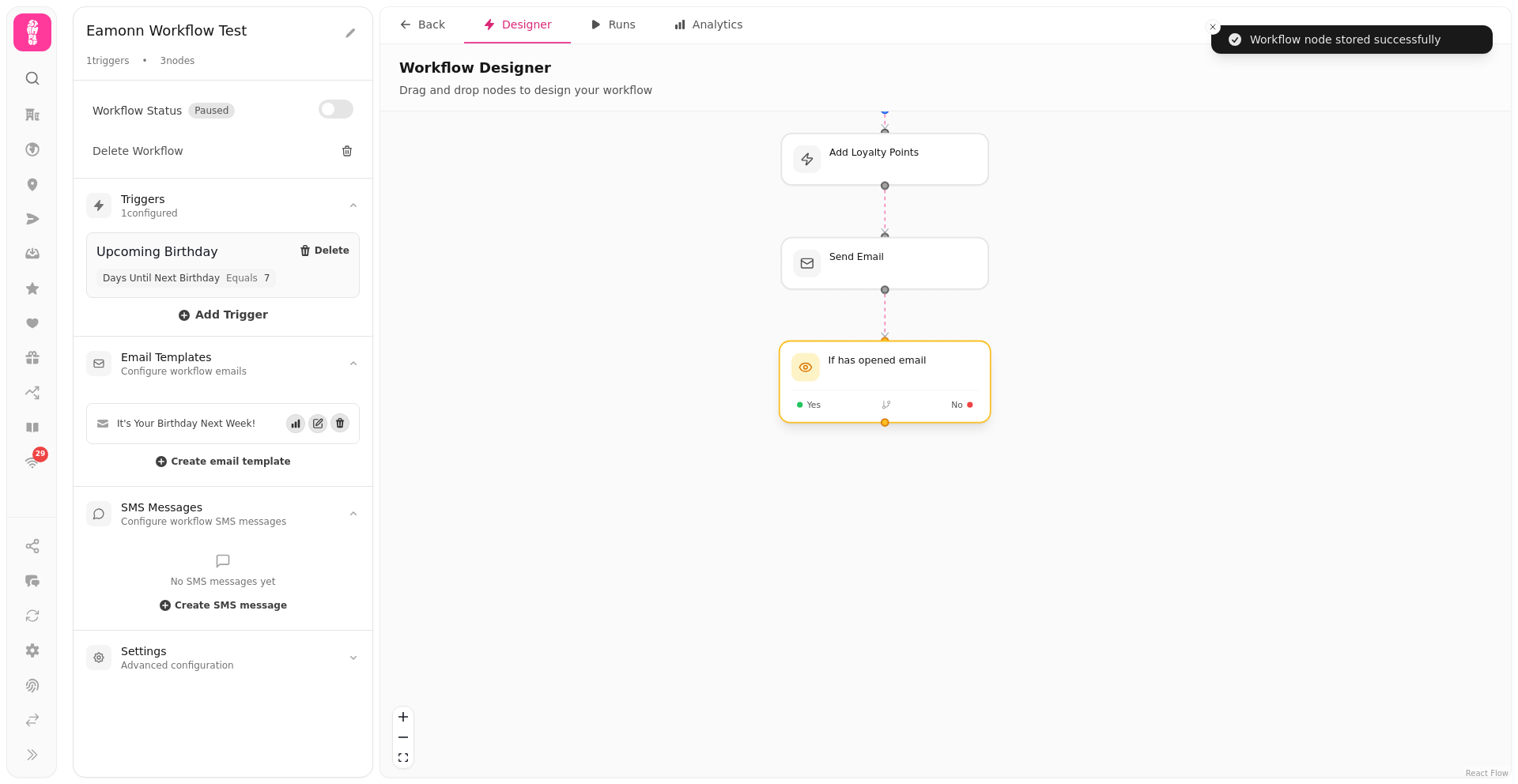
drag, startPoint x: 668, startPoint y: 573, endPoint x: 787, endPoint y: 358, distance: 245.7
click at [689, 305] on div "Workflow Start 1 trigger Upcoming Birthday Add Loyalty Points Send Email If has…" at bounding box center [945, 447] width 1130 height 669
click at [881, 383] on div at bounding box center [885, 381] width 211 height 82
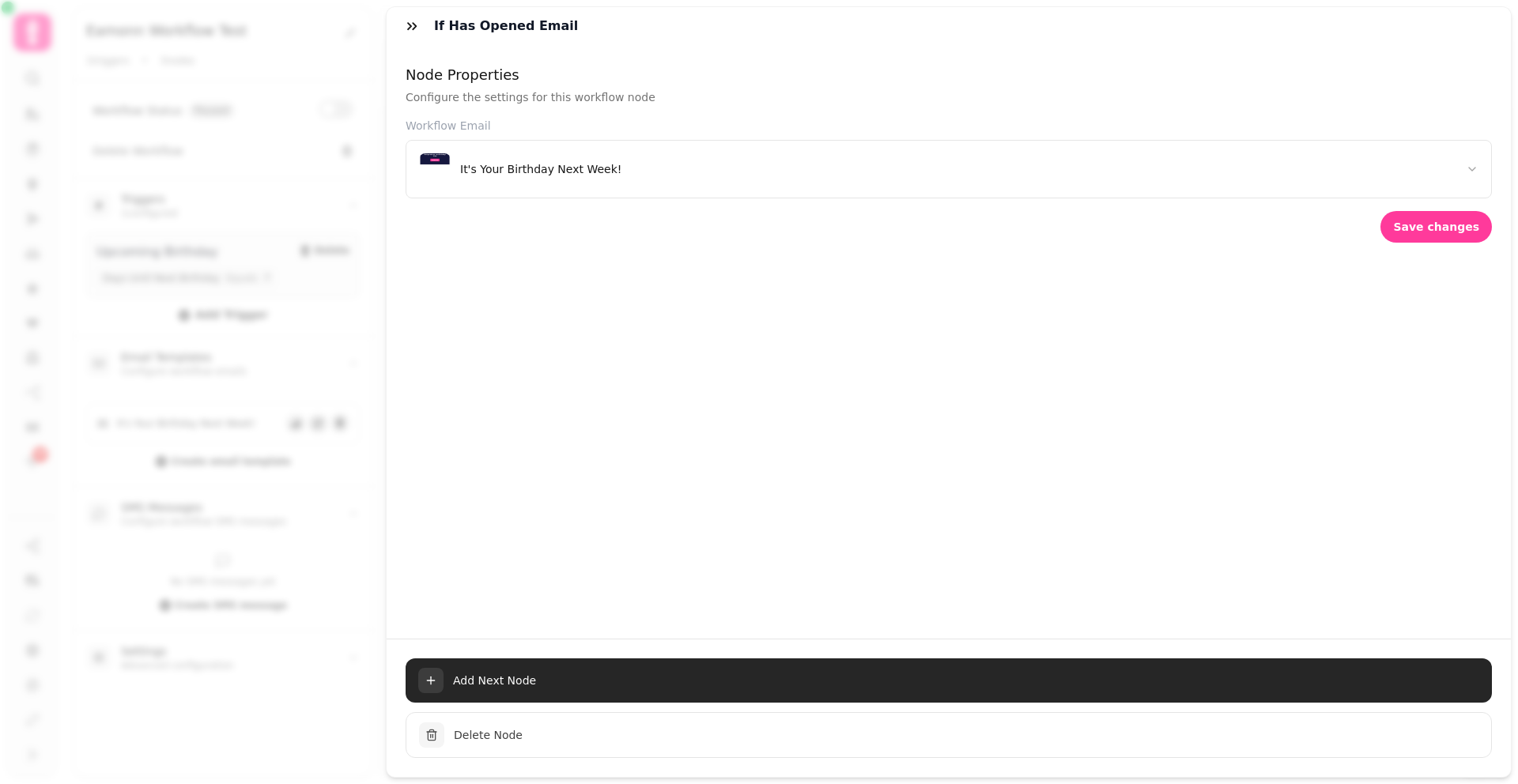
click at [538, 680] on span "Add Next Node" at bounding box center [966, 681] width 1026 height 16
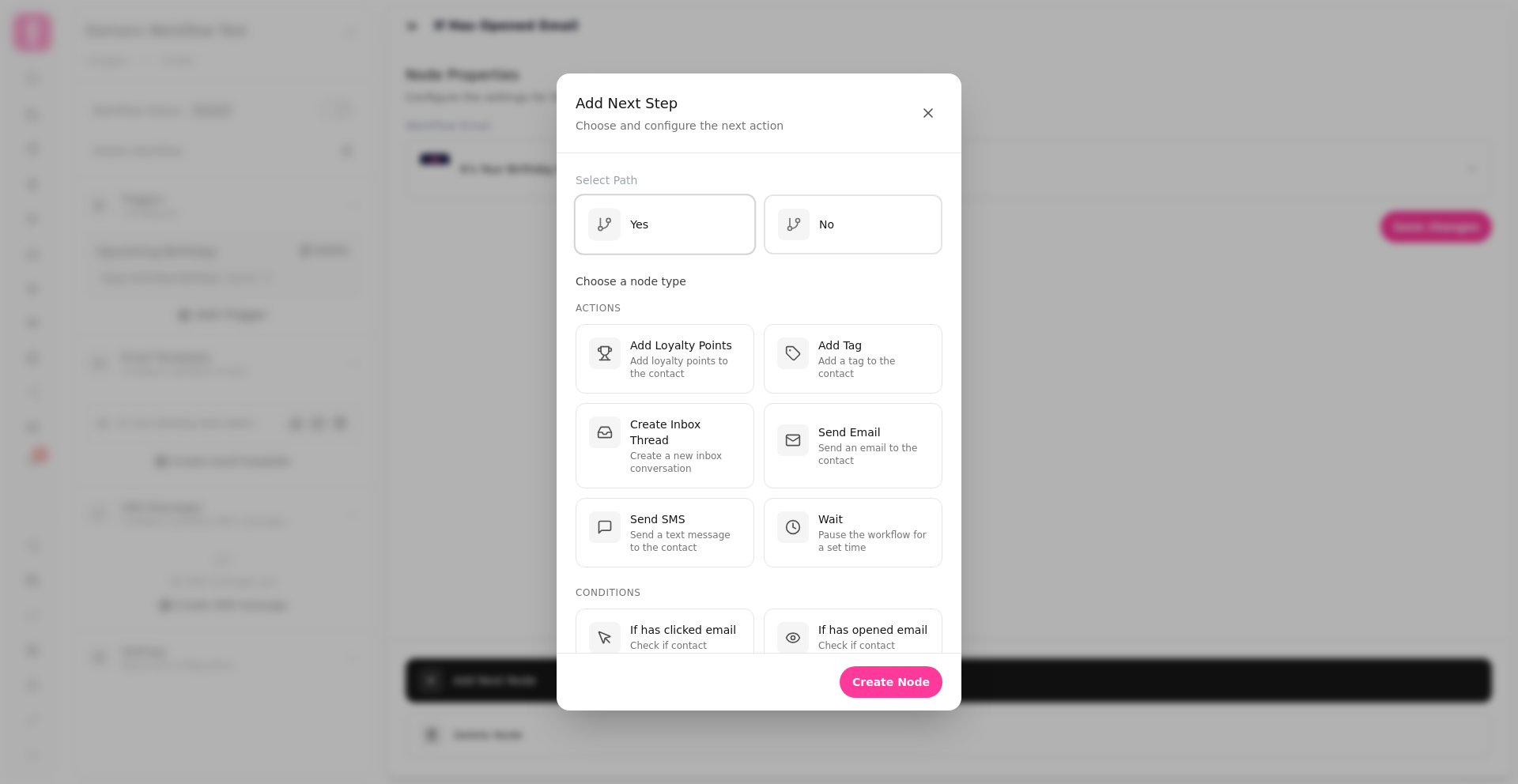
click at [669, 206] on button "Yes" at bounding box center [665, 224] width 183 height 62
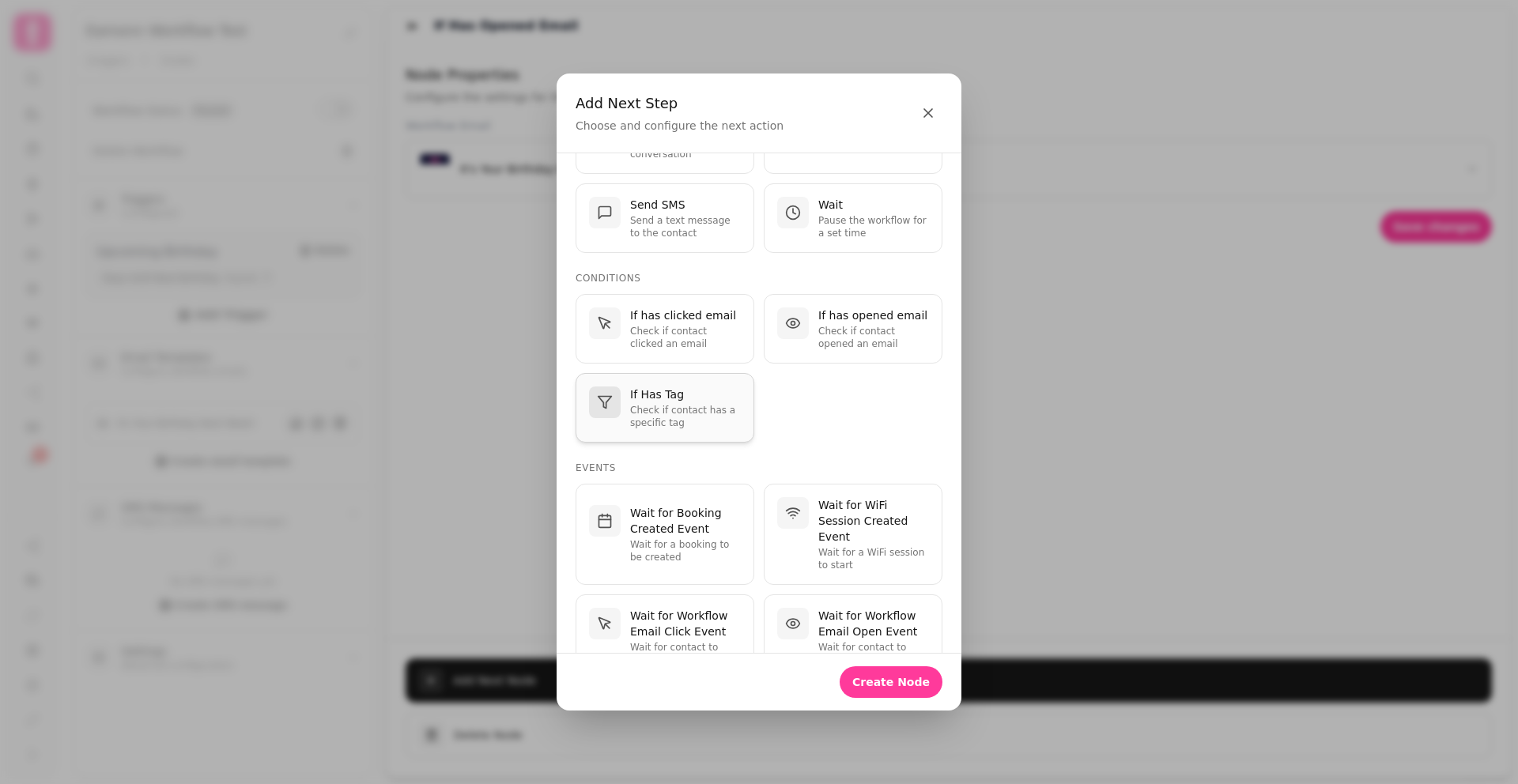
scroll to position [321, 0]
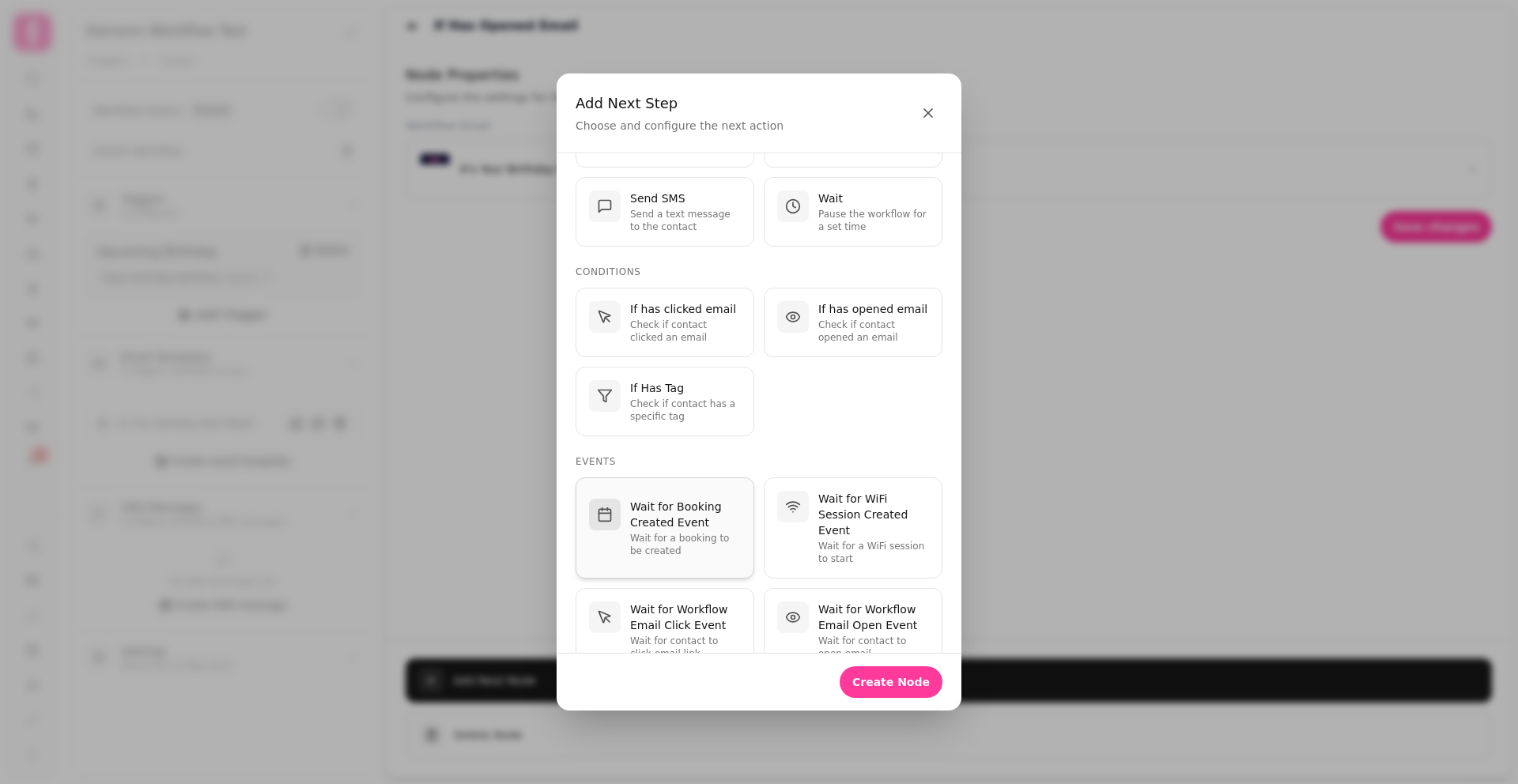
click at [707, 504] on p "Wait for Booking Created Event" at bounding box center [686, 514] width 111 height 31
select select "**"
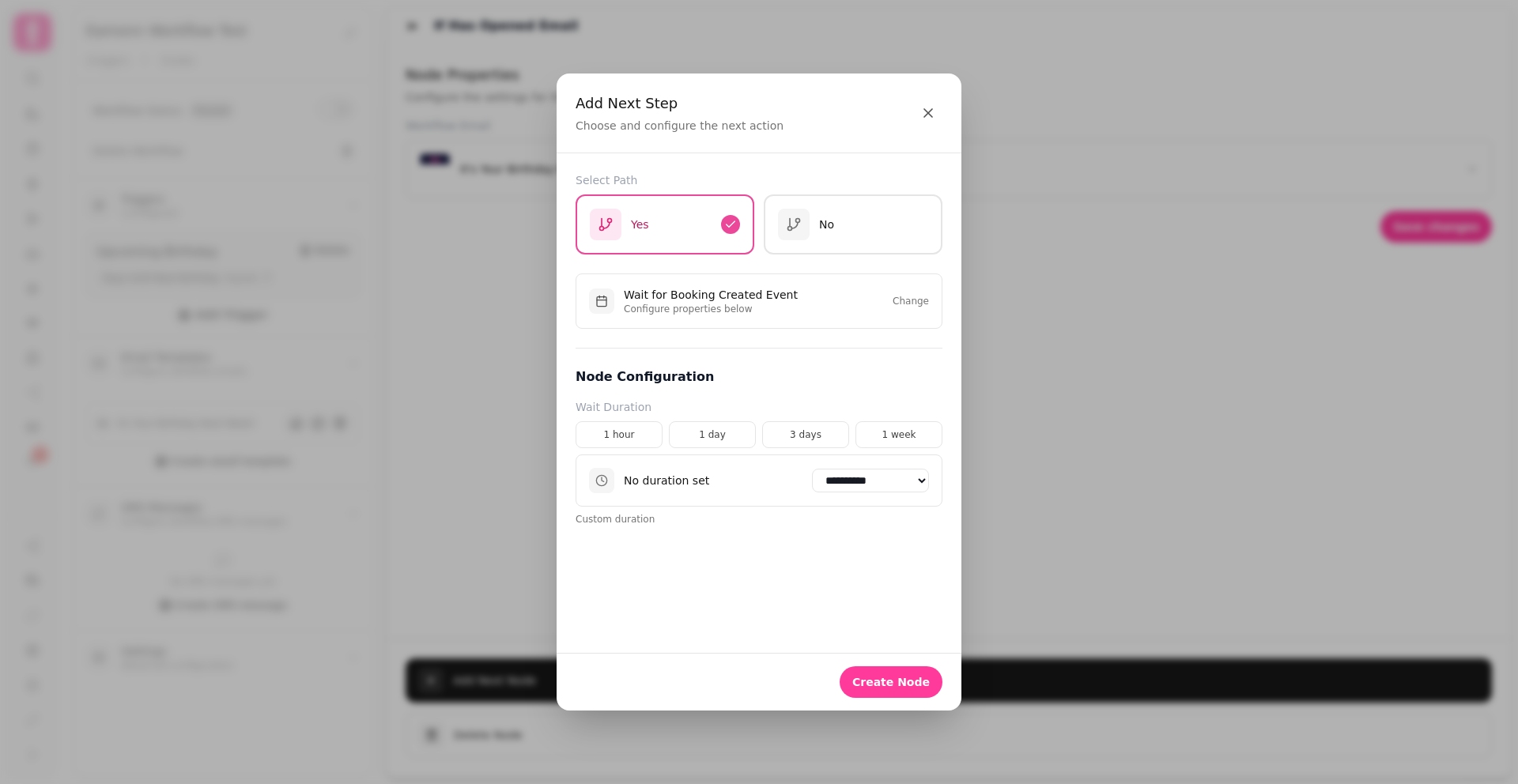
scroll to position [0, 0]
click at [730, 442] on button "1 day" at bounding box center [712, 434] width 87 height 27
click at [911, 671] on button "Create Node" at bounding box center [891, 682] width 102 height 31
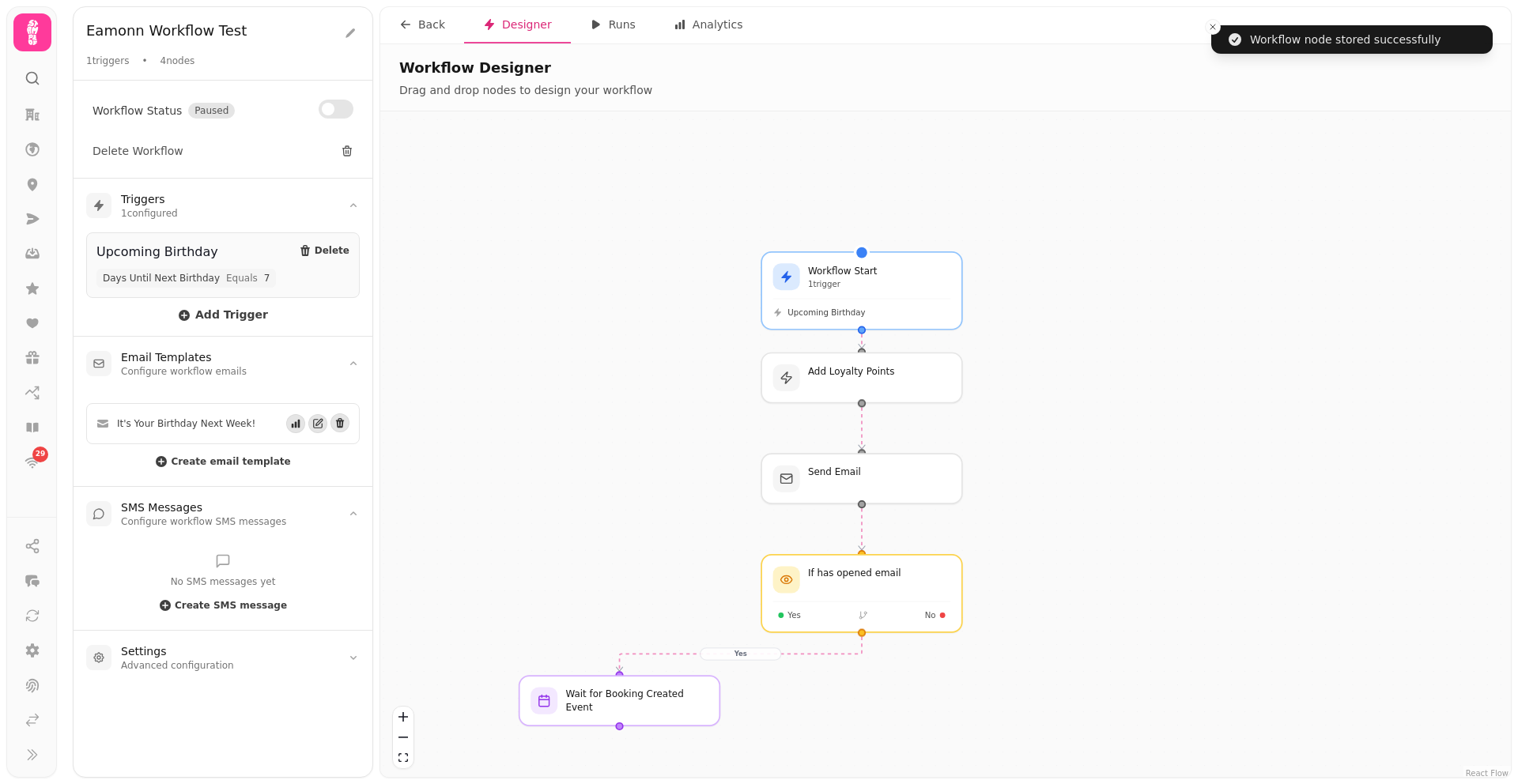
drag, startPoint x: 854, startPoint y: 691, endPoint x: 784, endPoint y: 659, distance: 77.0
click at [618, 706] on div at bounding box center [620, 701] width 201 height 50
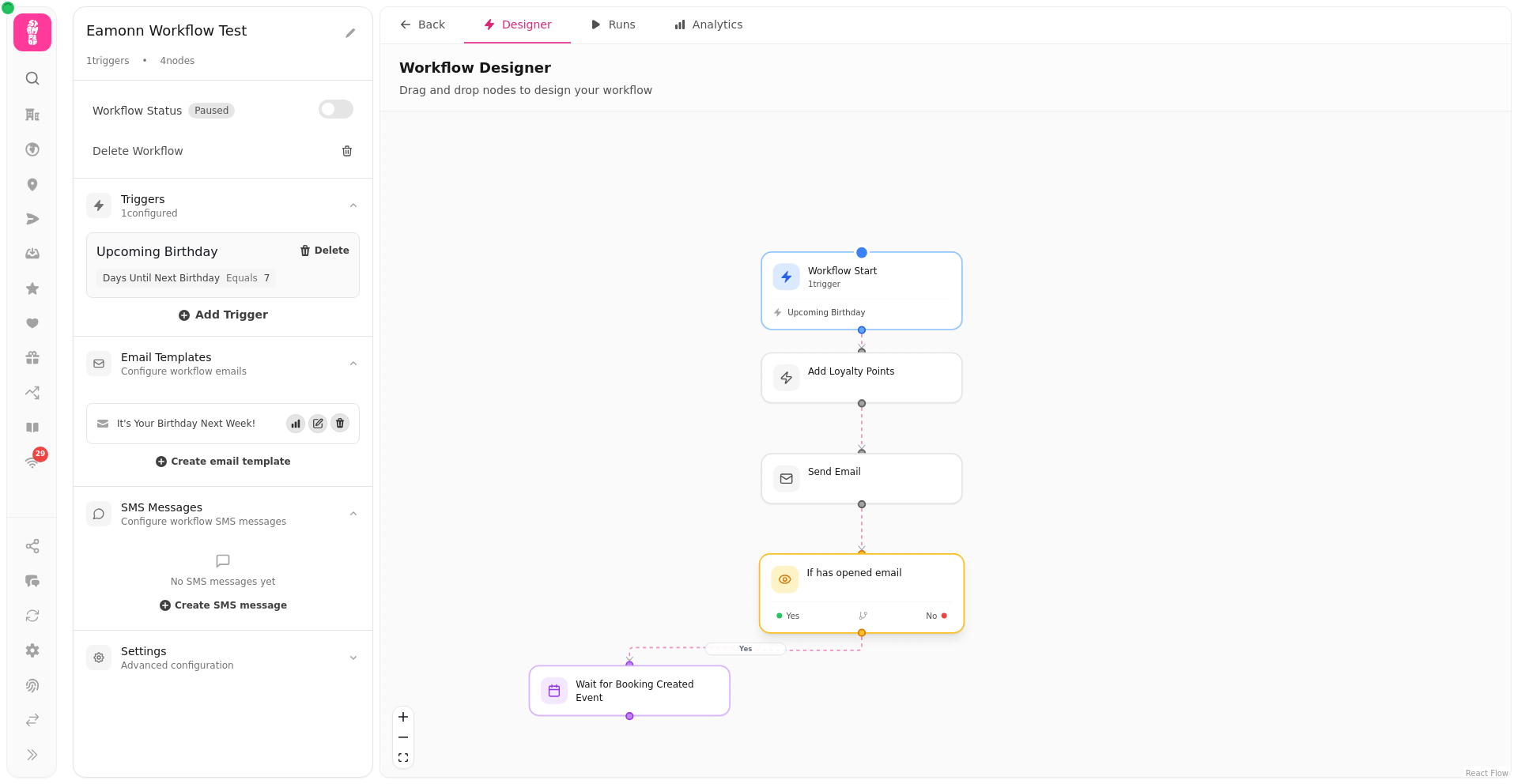
click at [936, 588] on div at bounding box center [862, 593] width 205 height 79
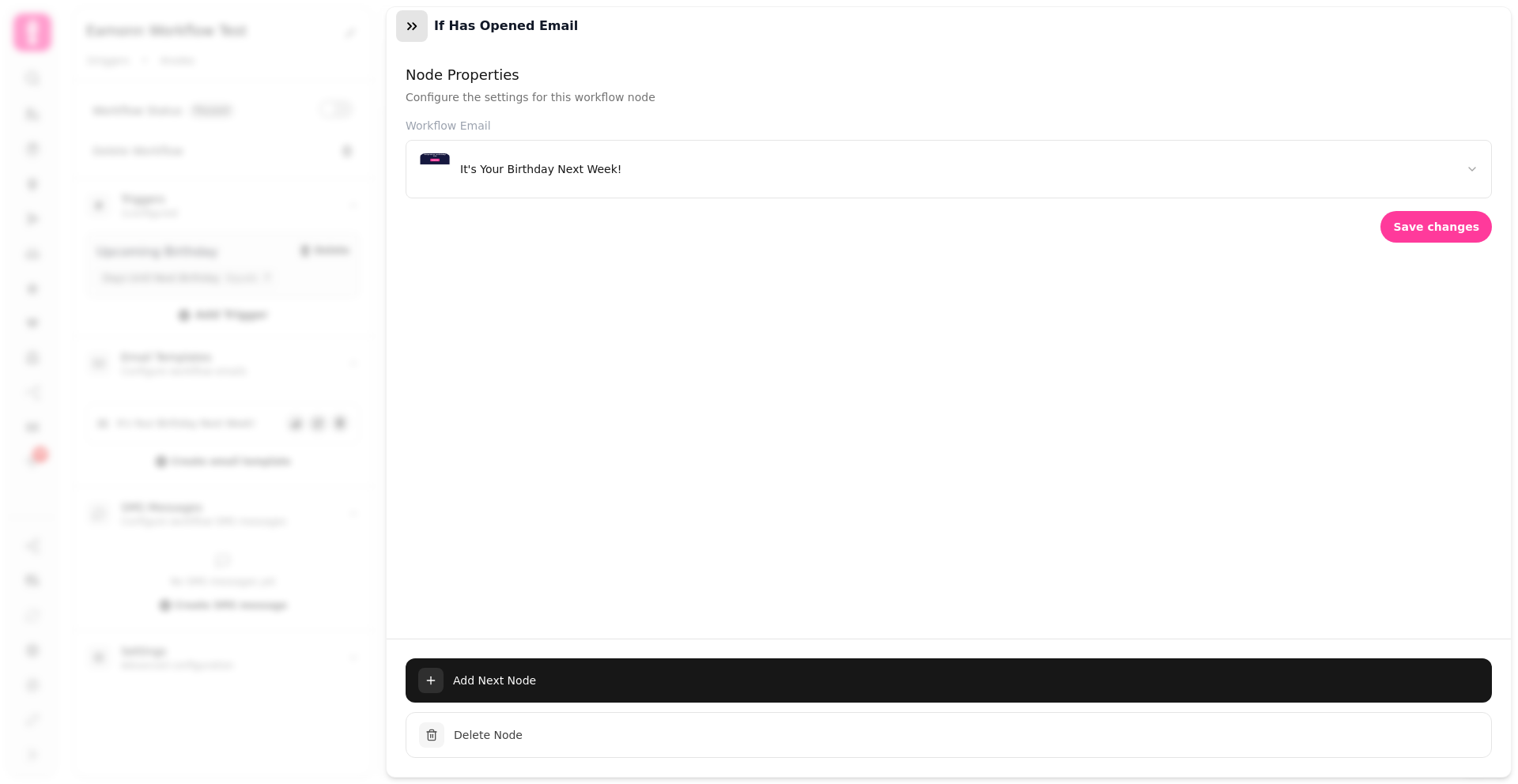
click at [414, 31] on icon "button" at bounding box center [412, 26] width 16 height 16
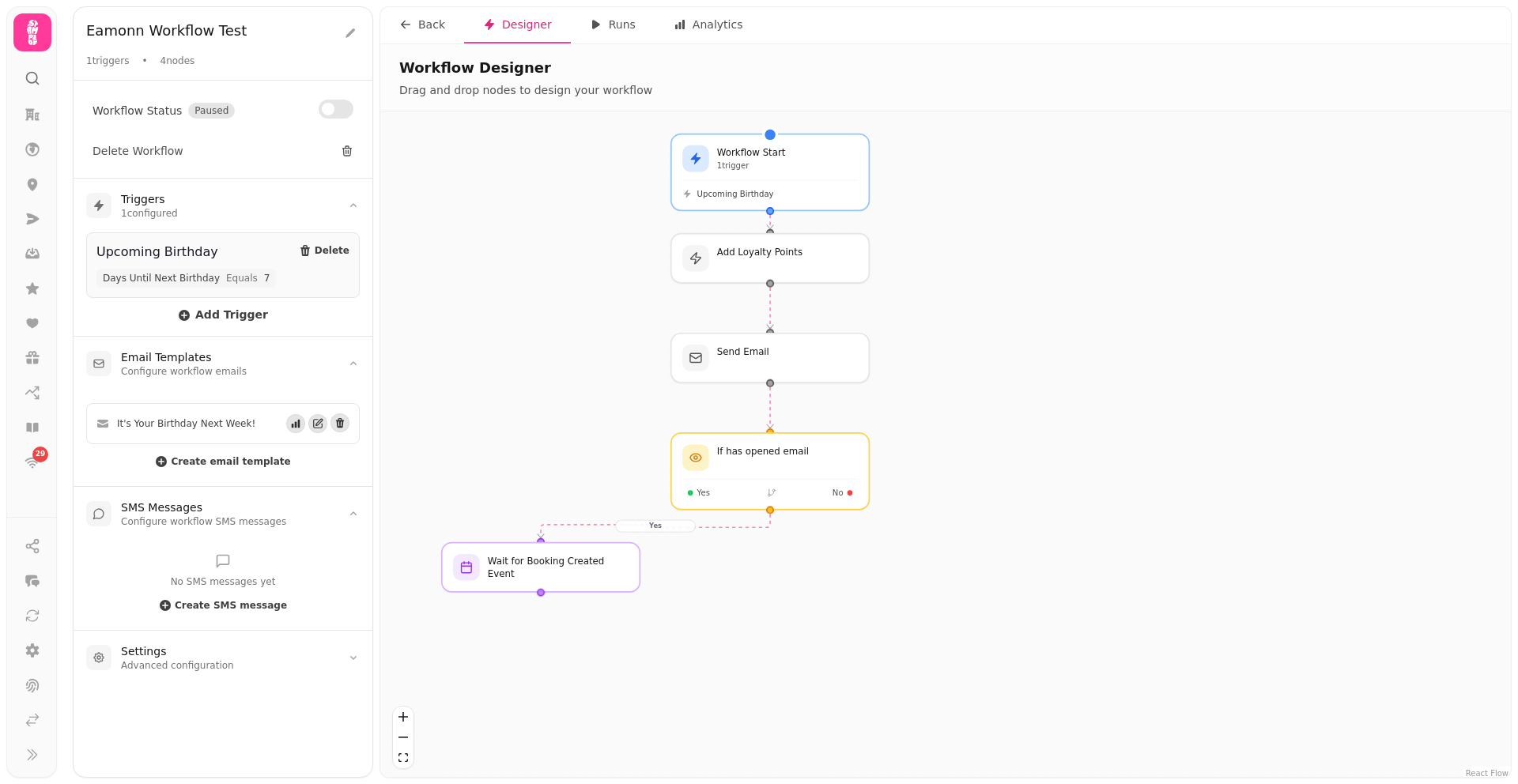
drag, startPoint x: 1125, startPoint y: 506, endPoint x: 1033, endPoint y: 396, distance: 143.4
click at [1033, 396] on div "Yes Workflow Start 1 trigger Upcoming Birthday Add Loyalty Points Send Email If…" at bounding box center [945, 447] width 1130 height 669
click at [558, 582] on div at bounding box center [543, 565] width 202 height 50
select select "*****"
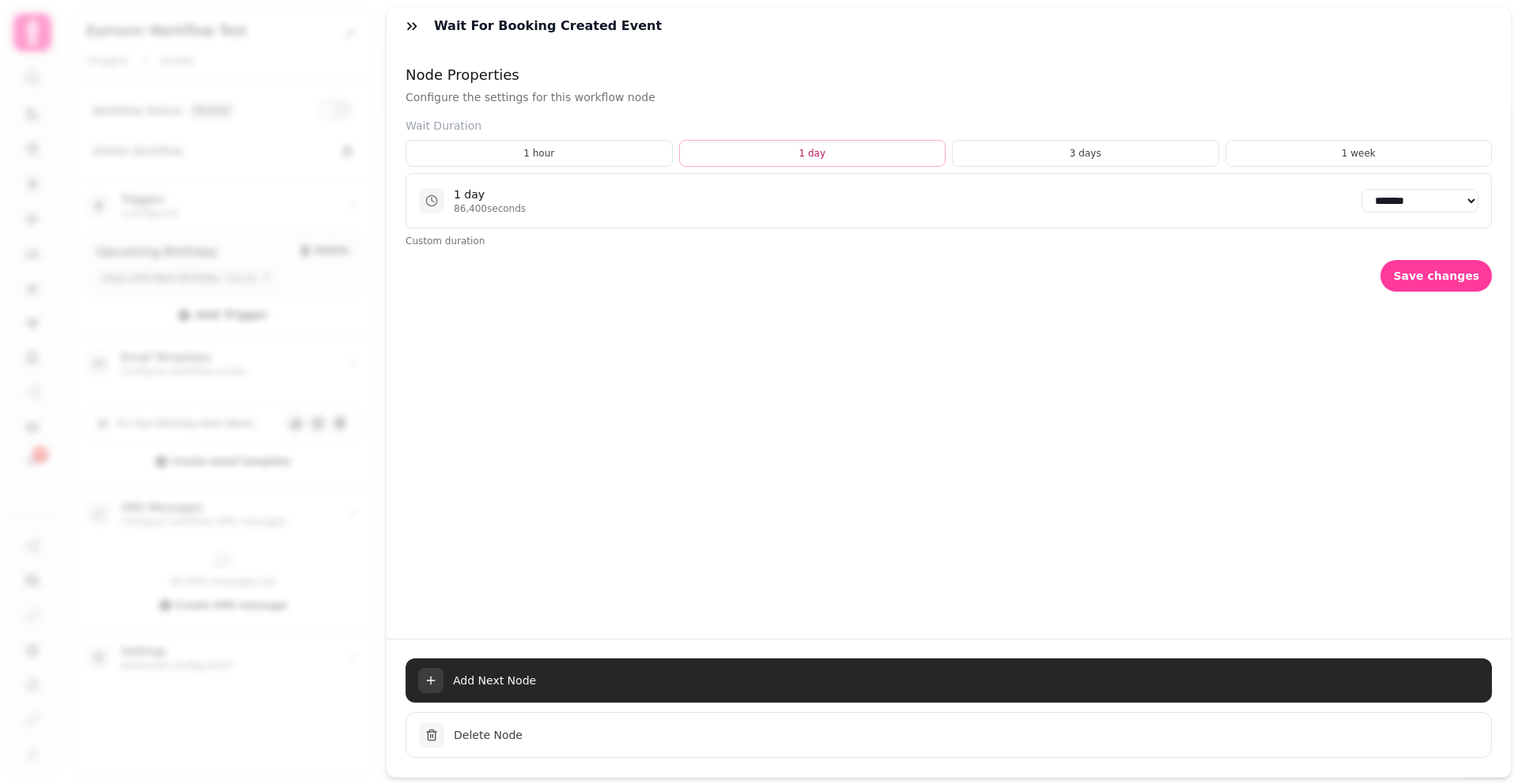
click at [640, 674] on span "Add Next Node" at bounding box center [966, 681] width 1026 height 16
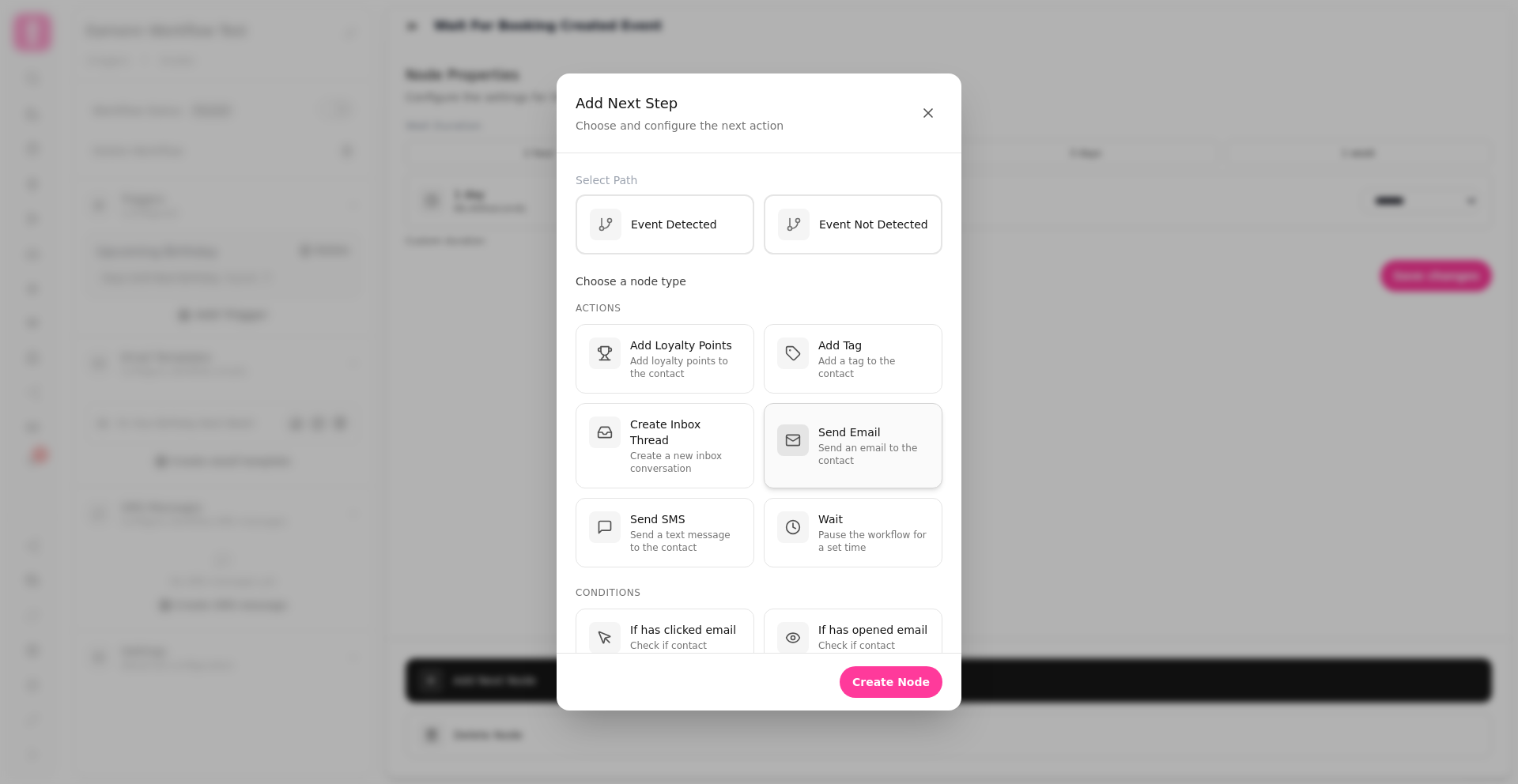
click at [812, 435] on div "Send Email Send an email to the contact" at bounding box center [853, 446] width 152 height 43
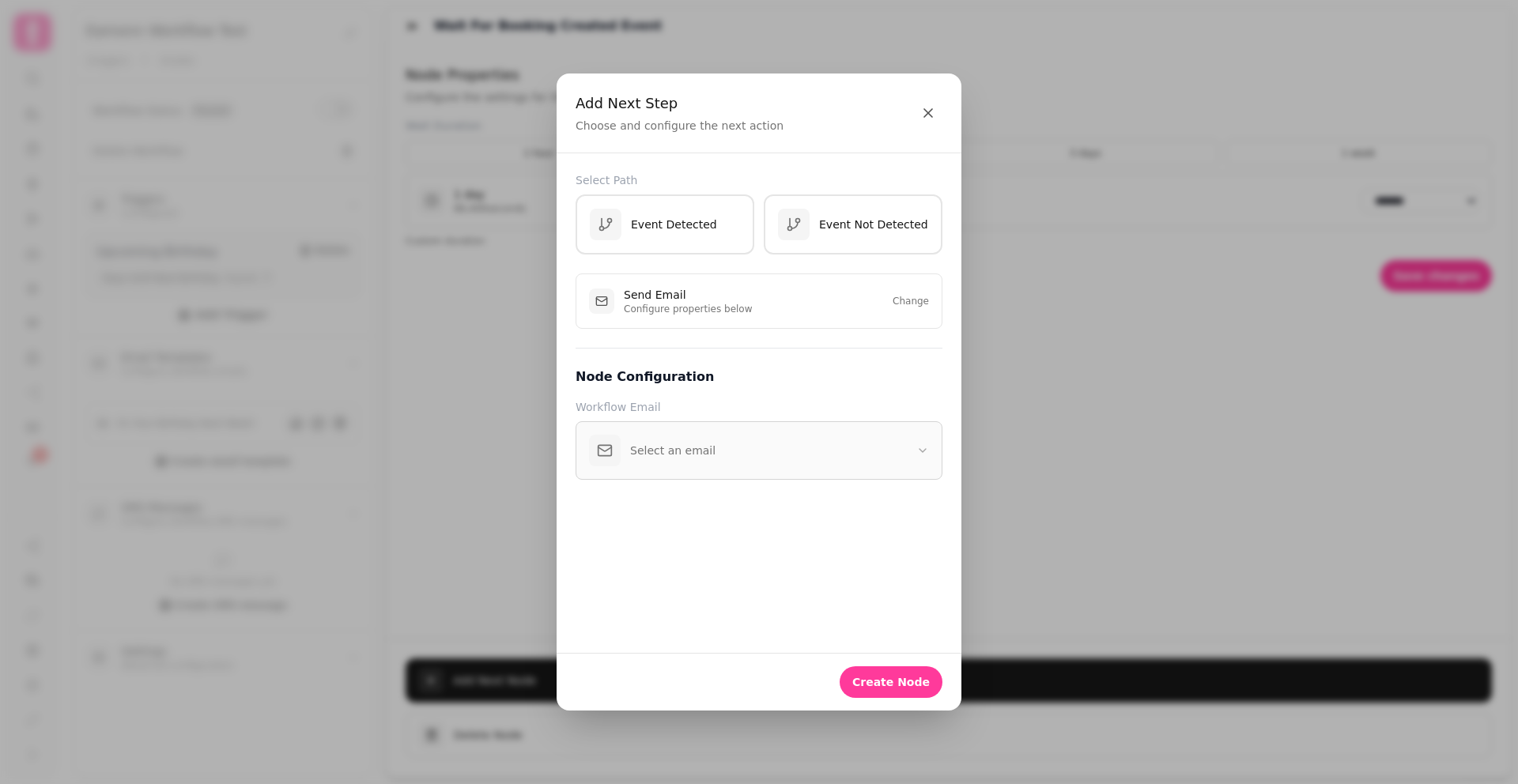
click at [807, 449] on button "Select an email" at bounding box center [759, 450] width 367 height 59
click at [741, 462] on button "Select an email" at bounding box center [759, 450] width 367 height 59
click at [926, 118] on icon "button" at bounding box center [928, 113] width 16 height 16
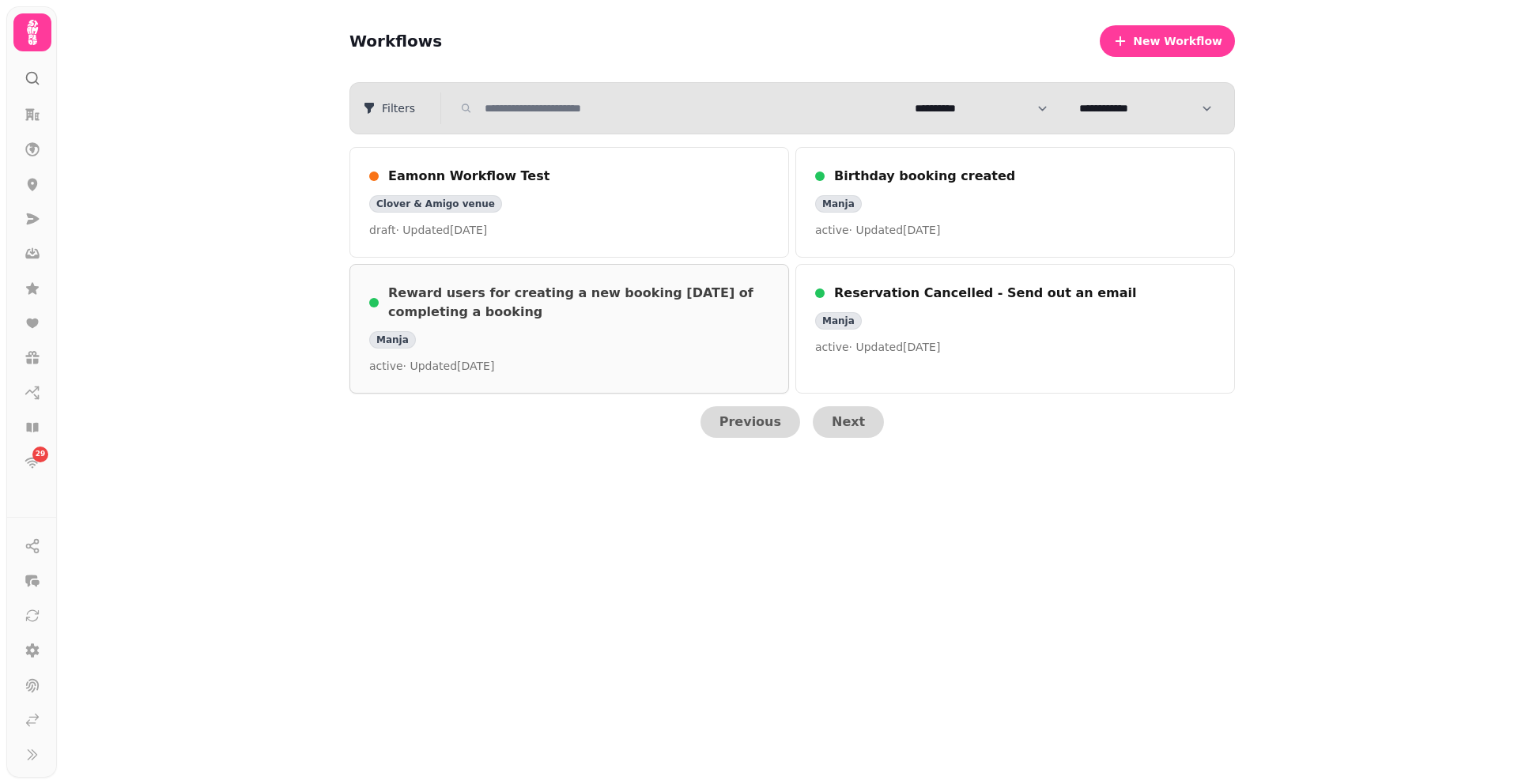
click at [647, 310] on h3 "Reward users for creating a new booking within 7 days of completing a booking" at bounding box center [578, 302] width 381 height 38
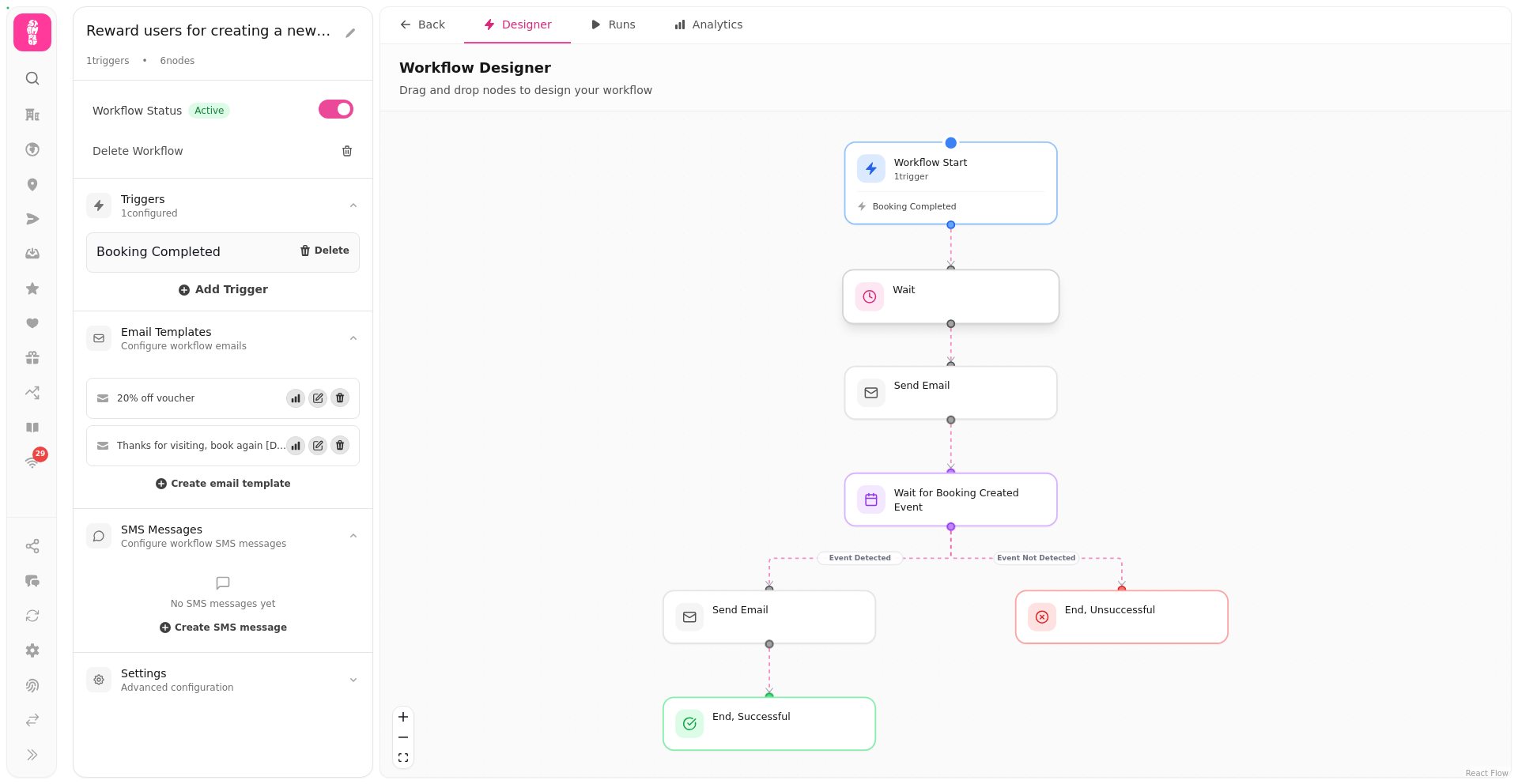
click at [933, 307] on div at bounding box center [951, 296] width 216 height 54
click at [941, 304] on div at bounding box center [951, 296] width 216 height 54
select select "***"
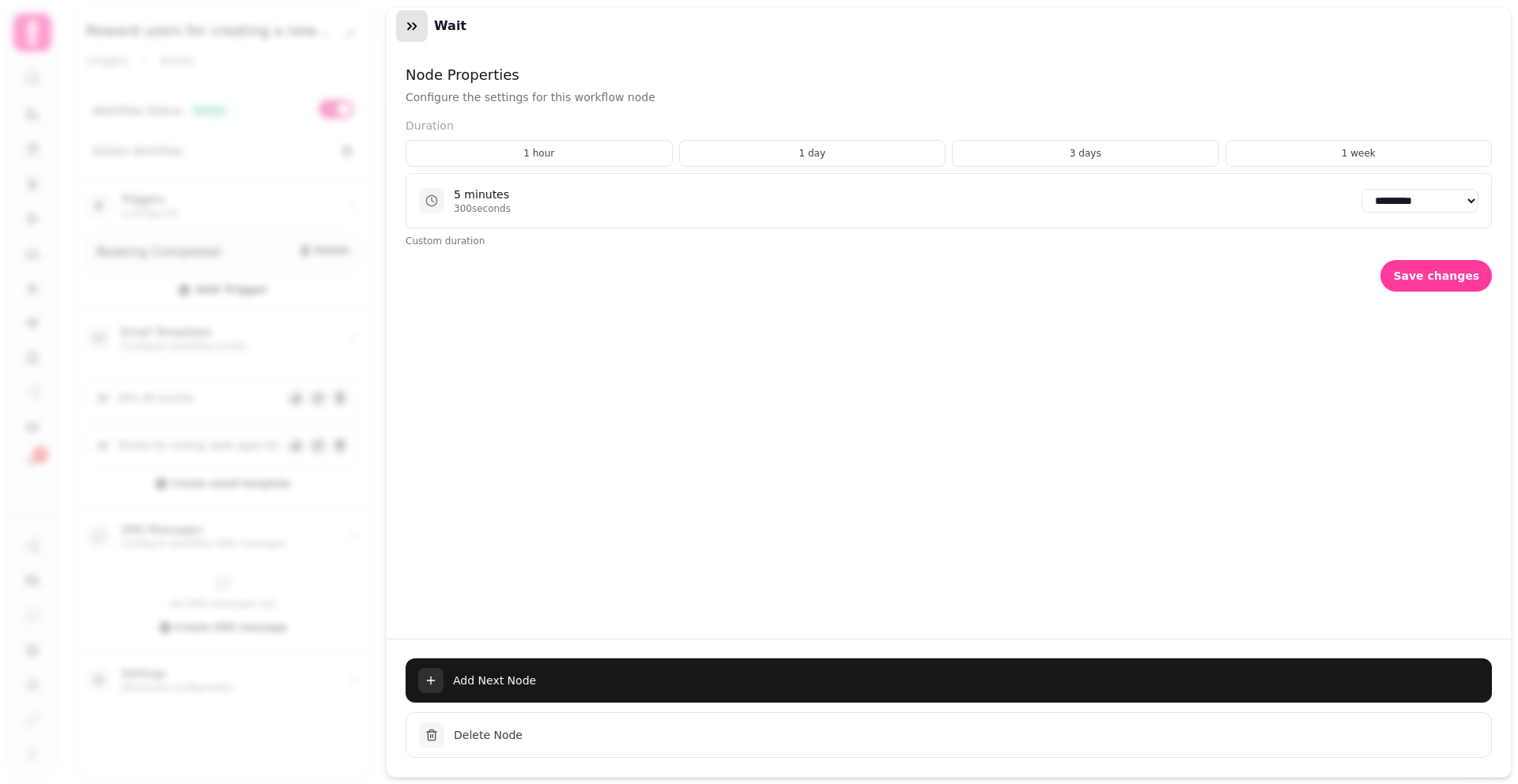
click at [421, 27] on button "button" at bounding box center [412, 26] width 31 height 31
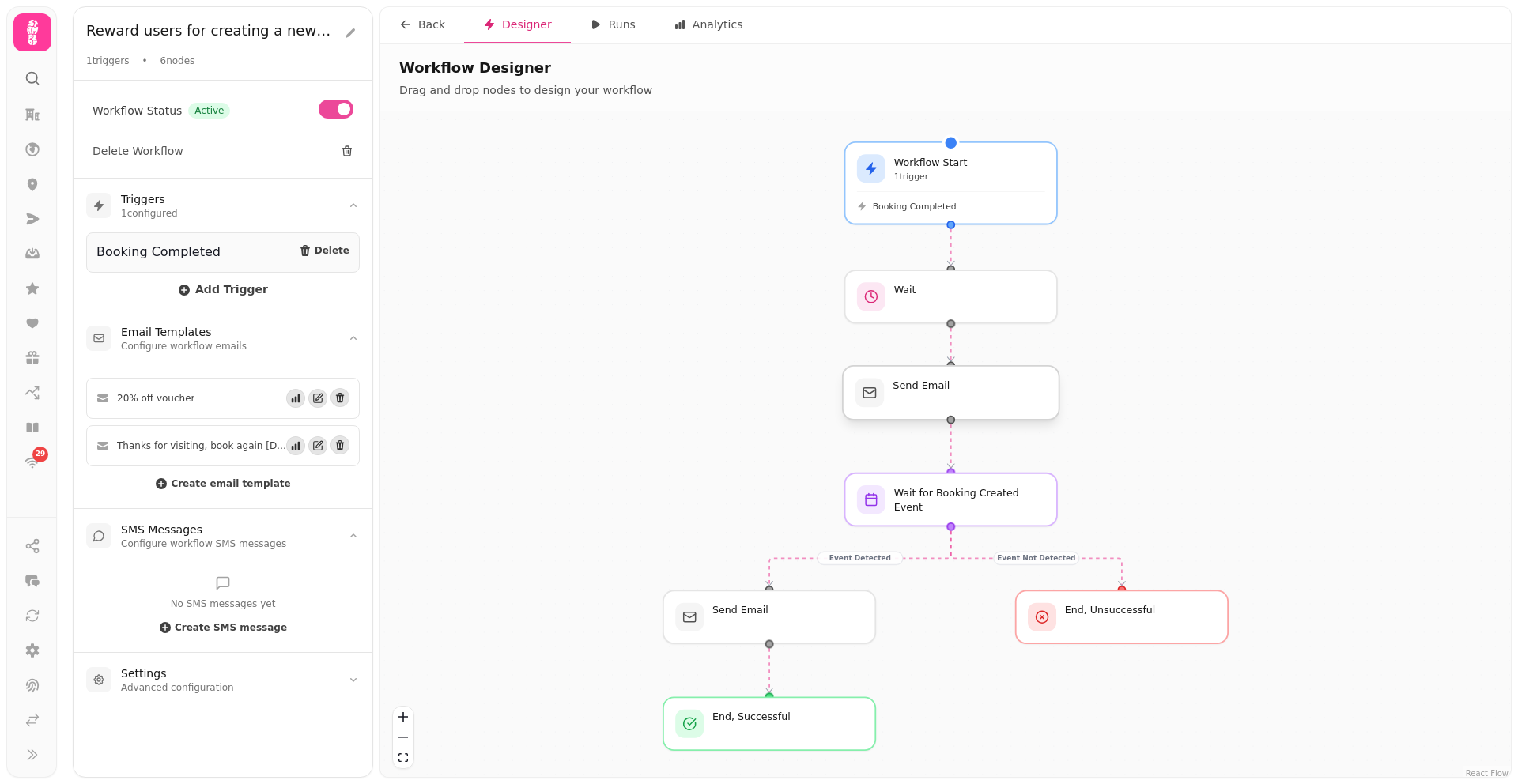
click at [1017, 402] on div at bounding box center [951, 392] width 216 height 54
click at [316, 442] on icon "button" at bounding box center [318, 446] width 11 height 11
select select "**********"
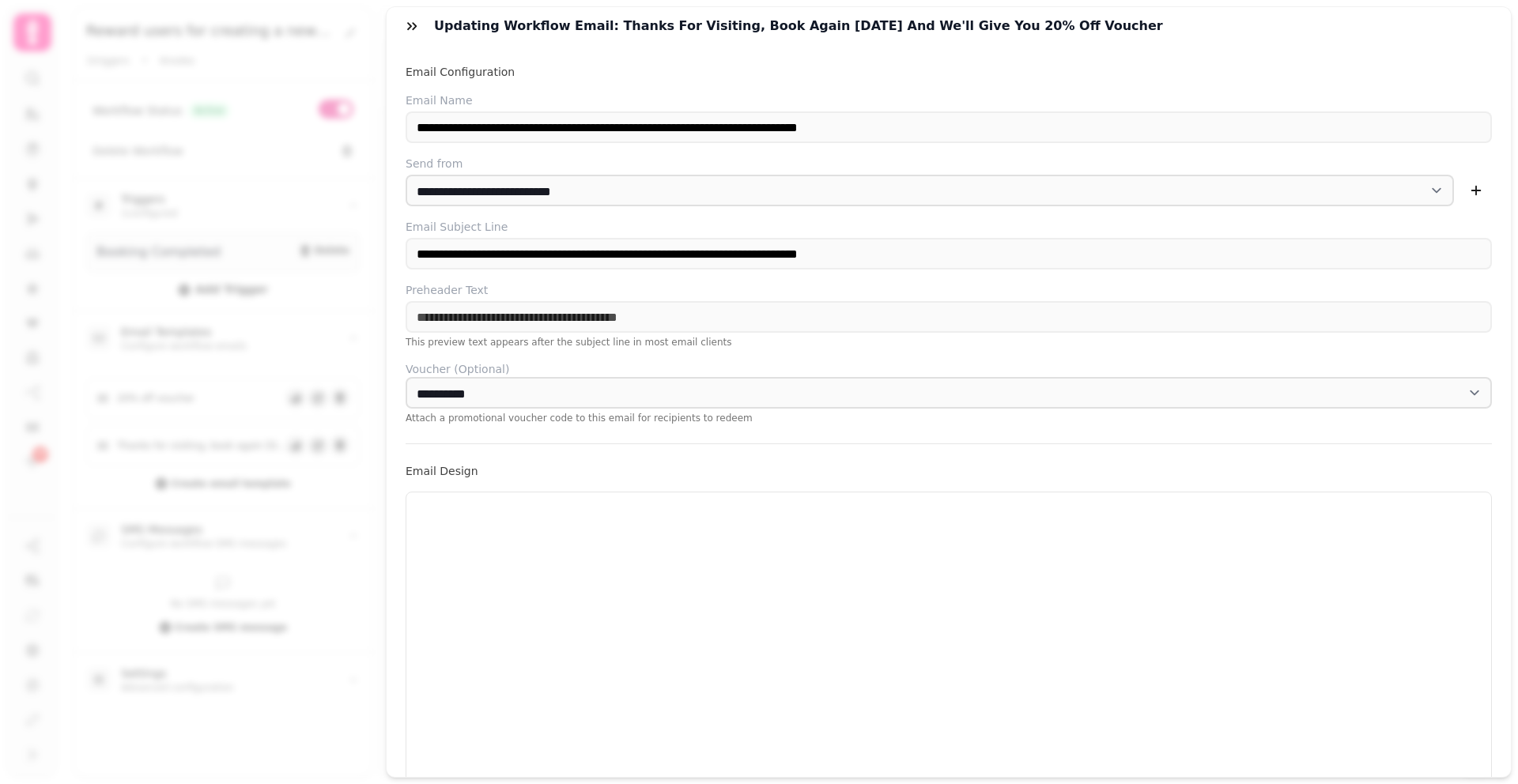
click at [407, 28] on icon "button" at bounding box center [412, 26] width 16 height 16
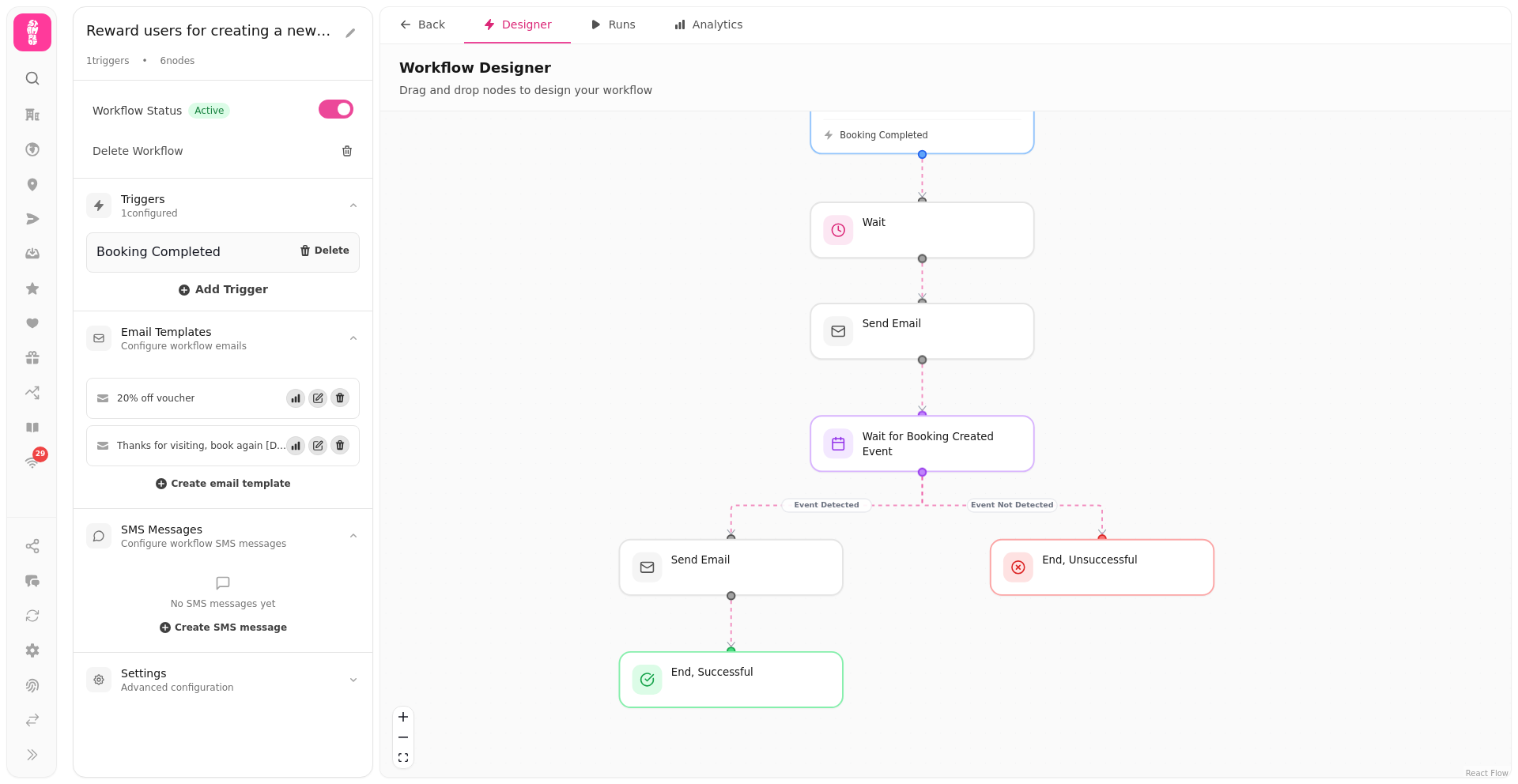
drag, startPoint x: 1510, startPoint y: 395, endPoint x: 1118, endPoint y: 391, distance: 392.0
click at [1487, 330] on div "Event Detected Event Not Detected Workflow Start 1 trigger Booking Completed Se…" at bounding box center [945, 447] width 1130 height 669
click at [744, 577] on div at bounding box center [731, 567] width 228 height 57
click at [318, 402] on icon "button" at bounding box center [318, 398] width 11 height 11
select select "**********"
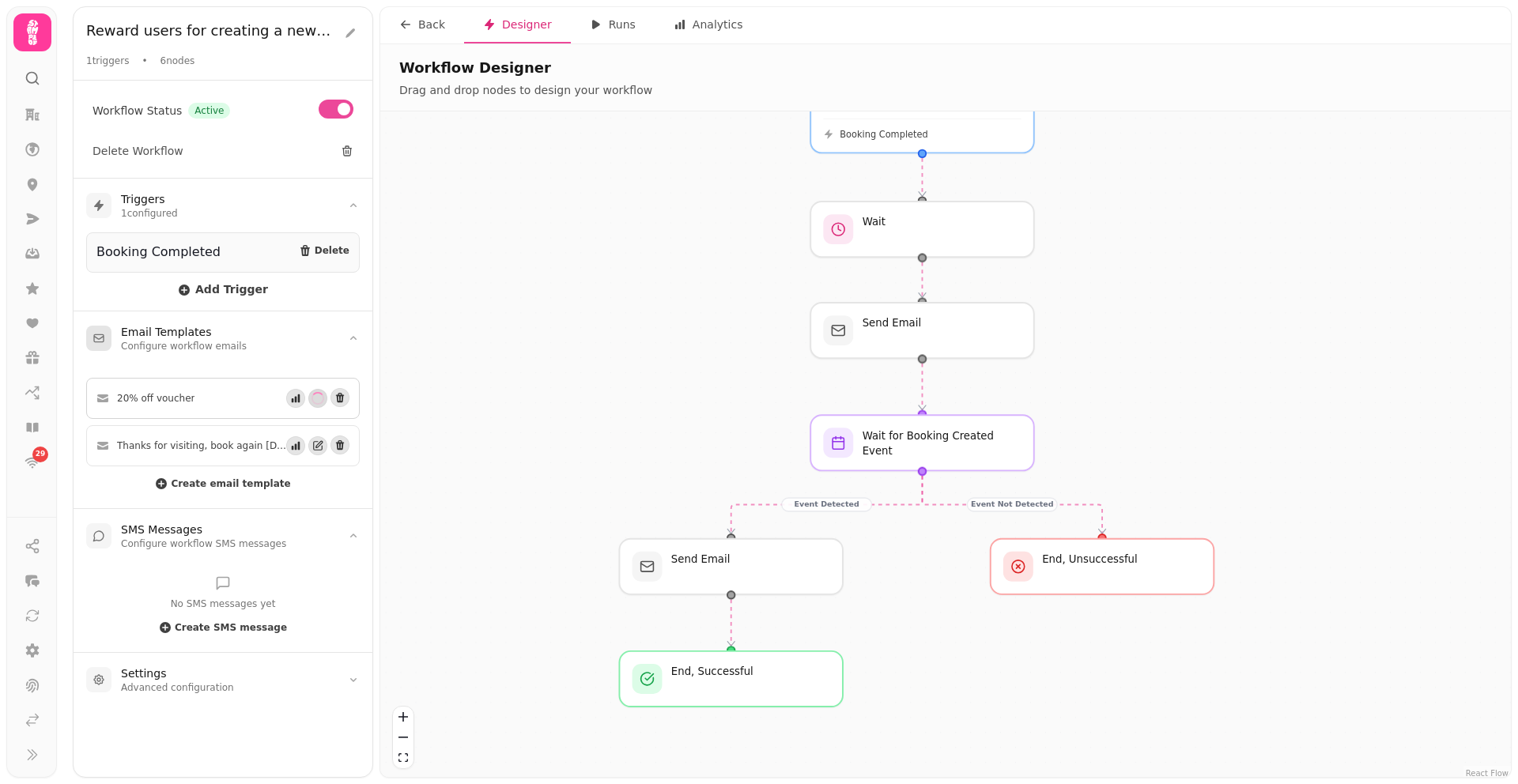
select select "**********"
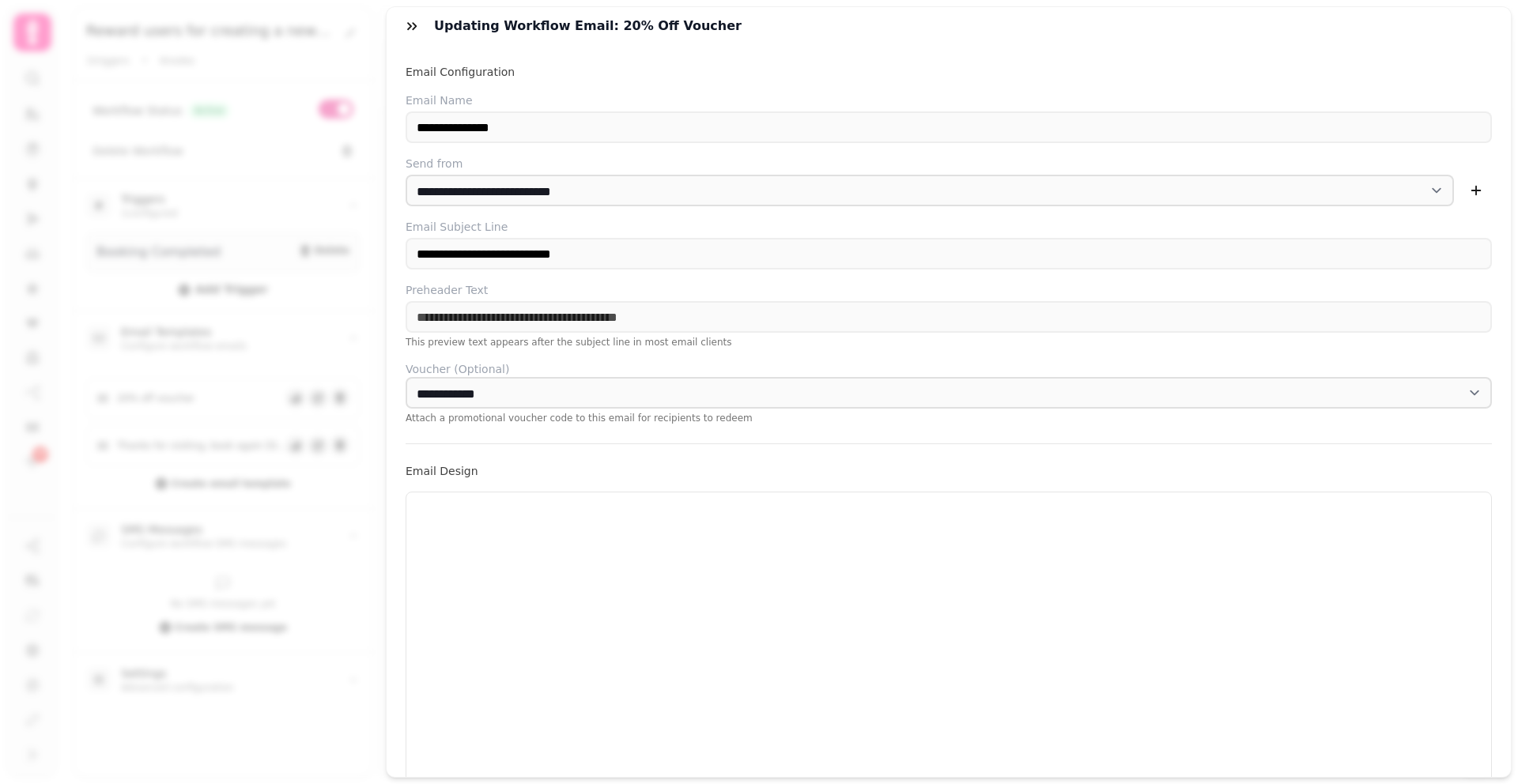
click at [404, 28] on icon "button" at bounding box center [412, 26] width 16 height 16
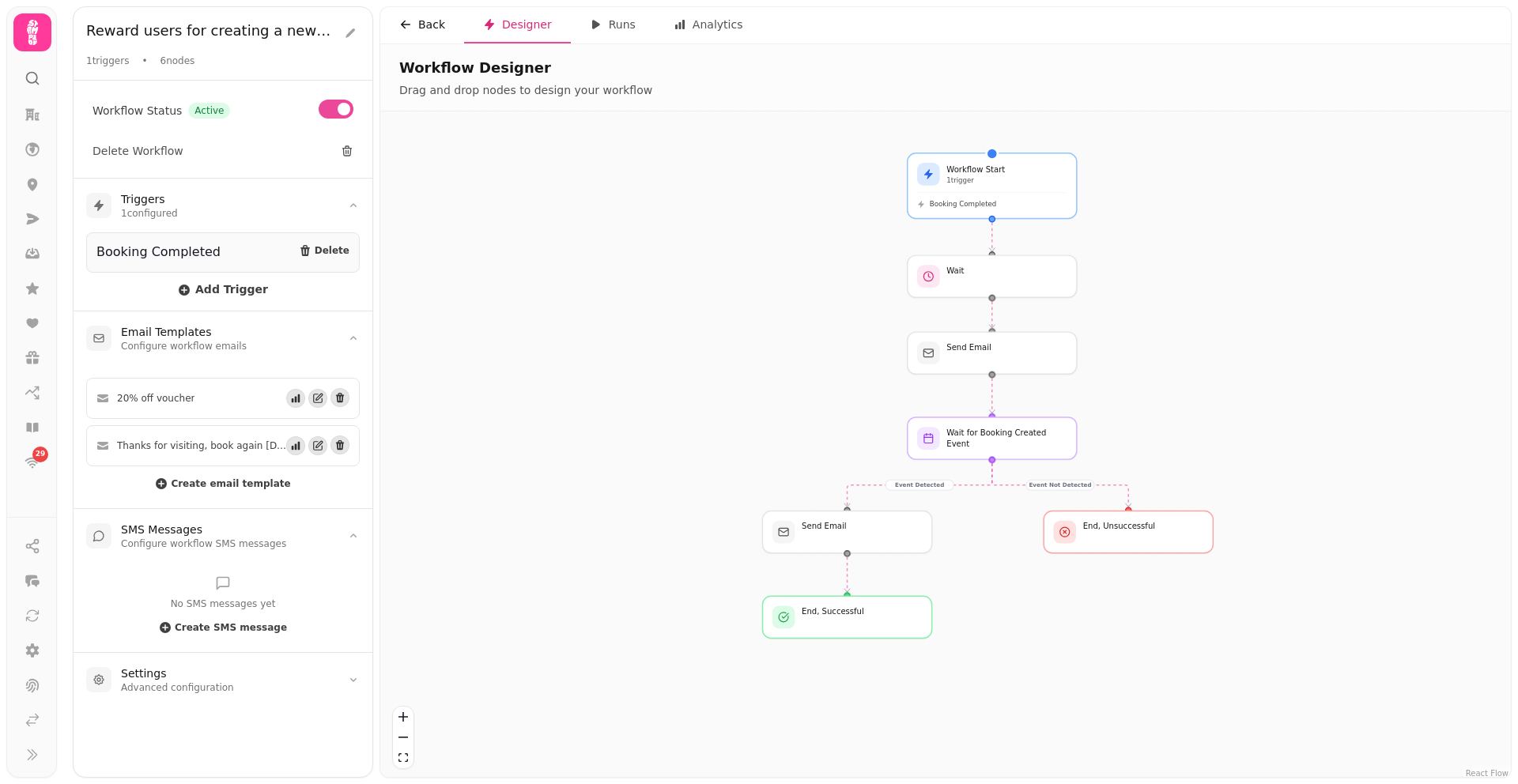
click at [428, 25] on div "Back" at bounding box center [422, 25] width 46 height 16
